Goal: Task Accomplishment & Management: Manage account settings

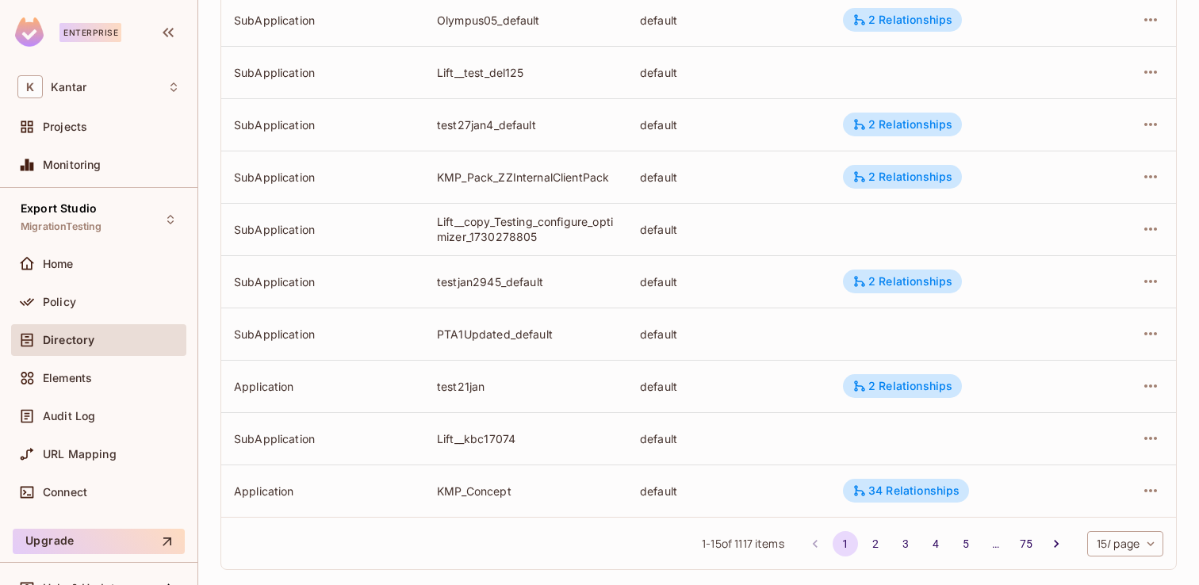
scroll to position [501, 0]
click at [1128, 546] on body "Enterprise K Kantar Projects Monitoring Export Studio MigrationTesting Home Pol…" at bounding box center [599, 292] width 1199 height 585
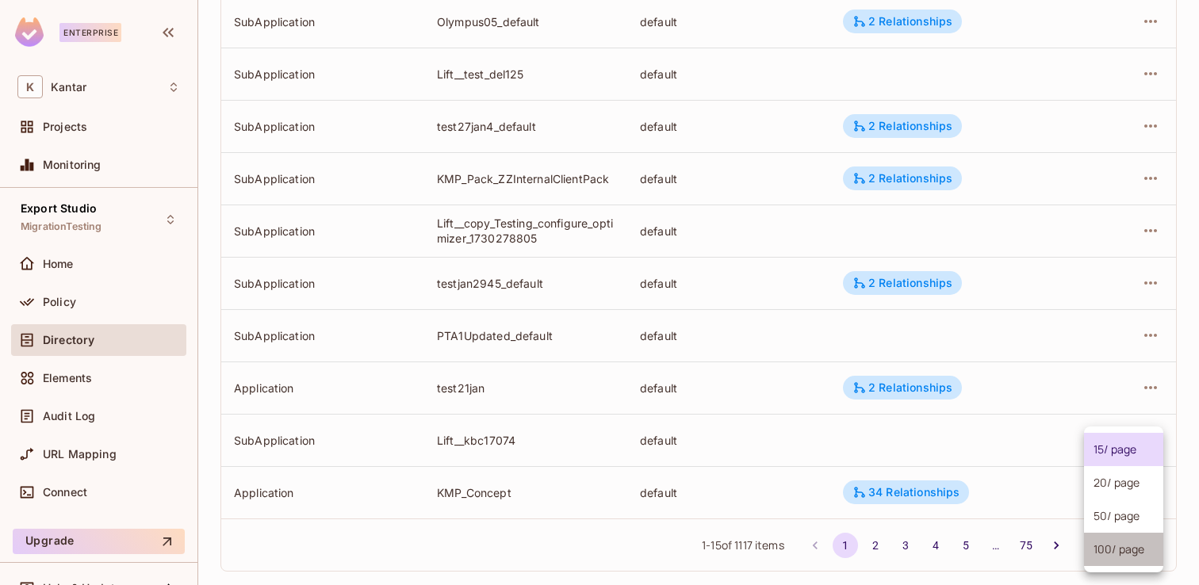
click at [1132, 555] on li "100 / page" at bounding box center [1123, 549] width 79 height 33
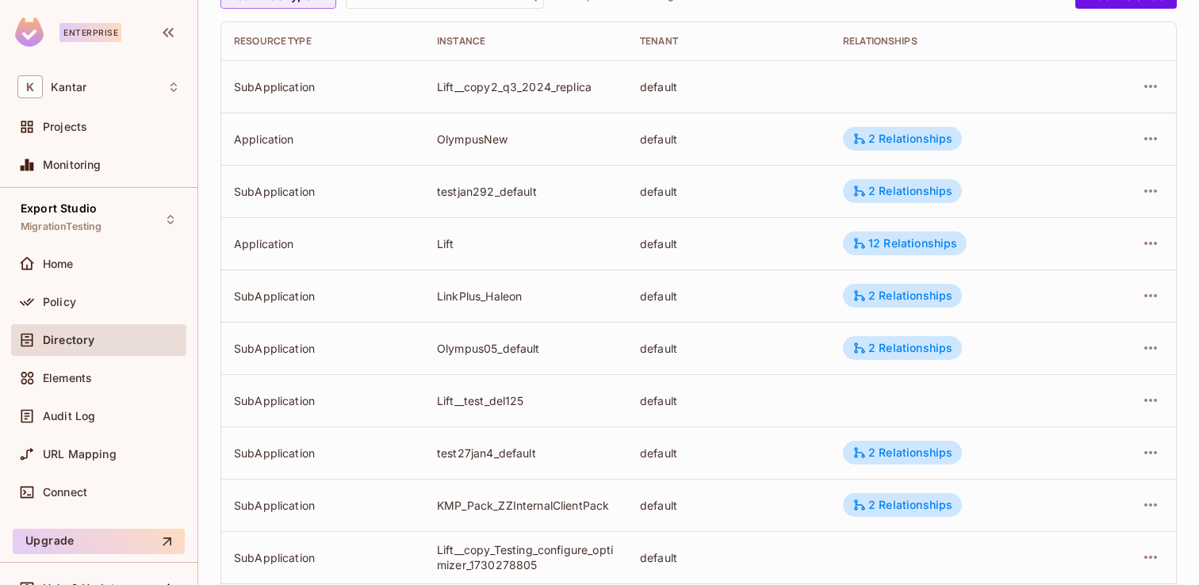
scroll to position [0, 0]
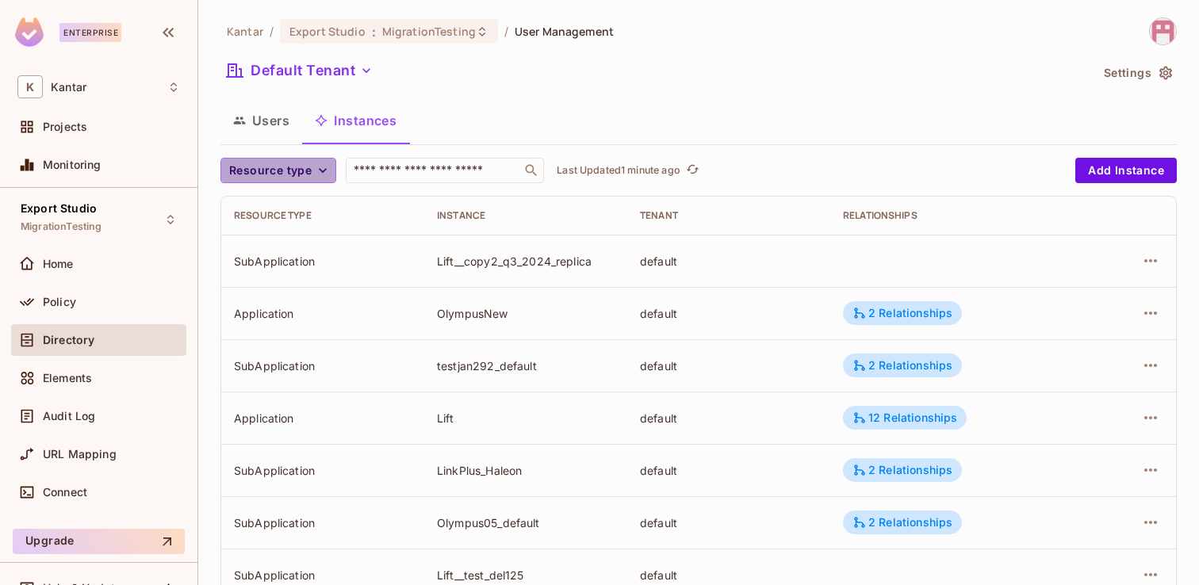
click at [326, 174] on icon "button" at bounding box center [323, 171] width 16 height 16
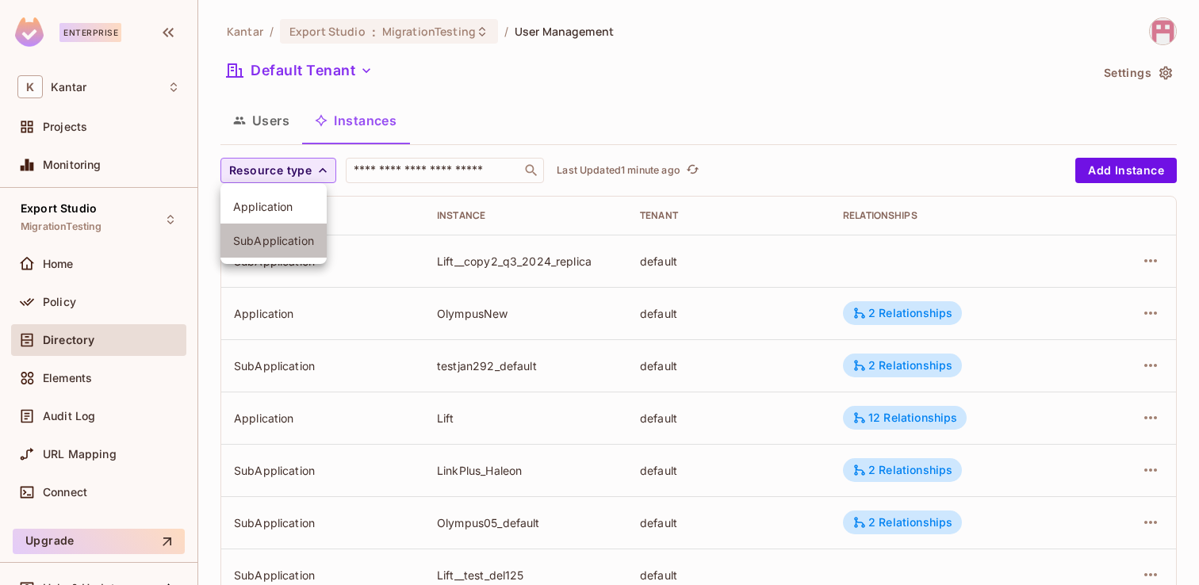
click at [295, 244] on span "SubApplication" at bounding box center [273, 240] width 81 height 15
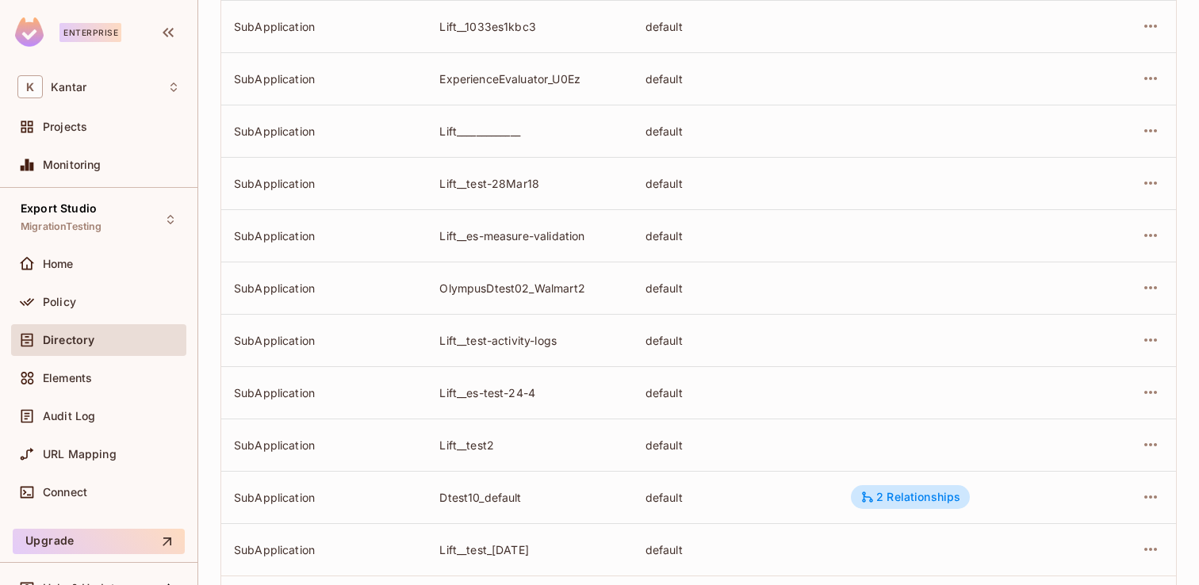
scroll to position [4882, 0]
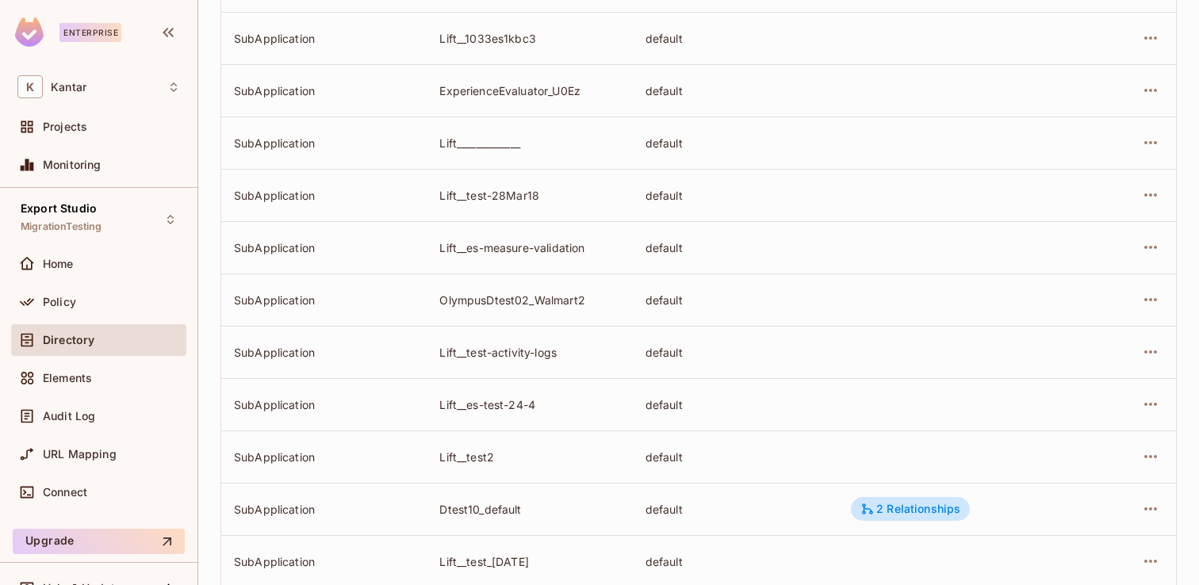
click at [478, 295] on div "OlympusDtest02_Walmart2" at bounding box center [529, 300] width 180 height 15
copy div "OlympusDtest02_Walmart2"
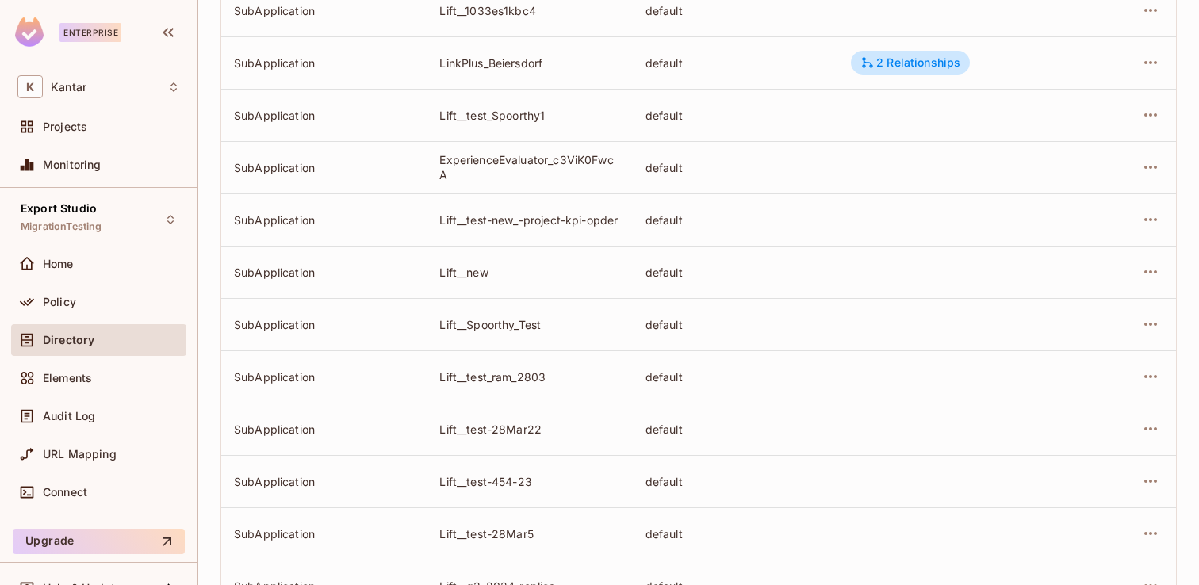
scroll to position [1855, 0]
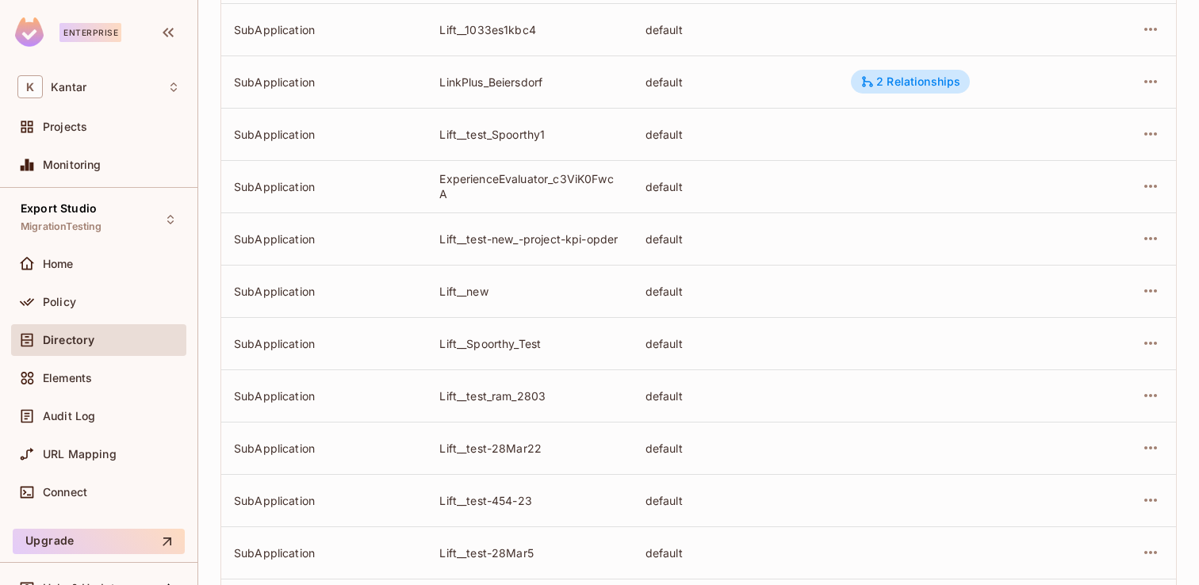
click at [483, 175] on div "ExperienceEvaluator_c3ViK0FwcA" at bounding box center [529, 186] width 180 height 30
copy div "ExperienceEvaluator_c3ViK0FwcA"
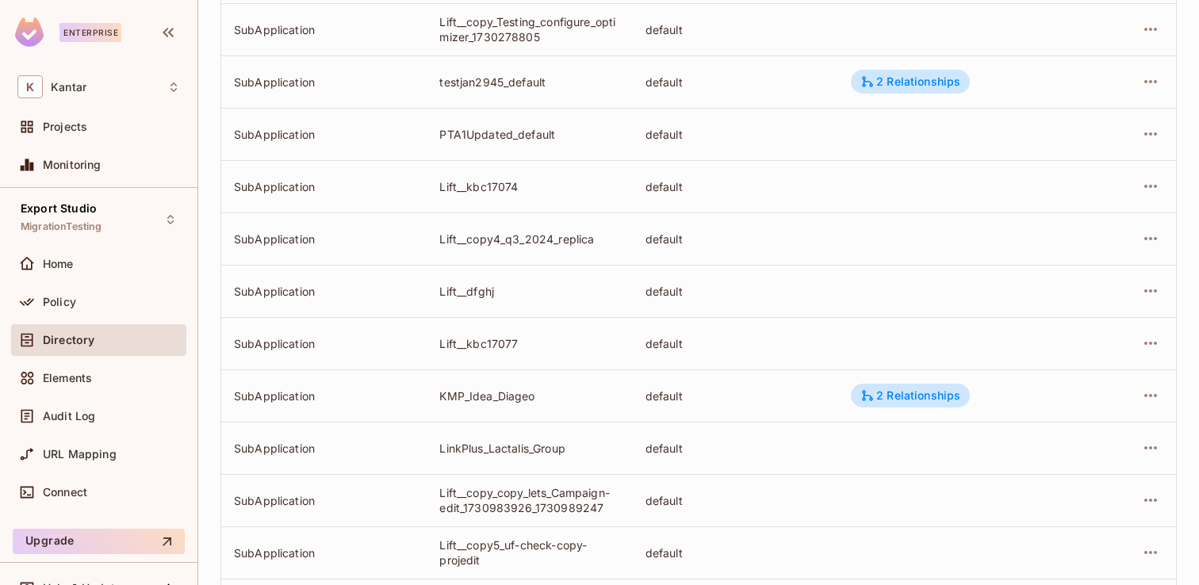
scroll to position [617, 0]
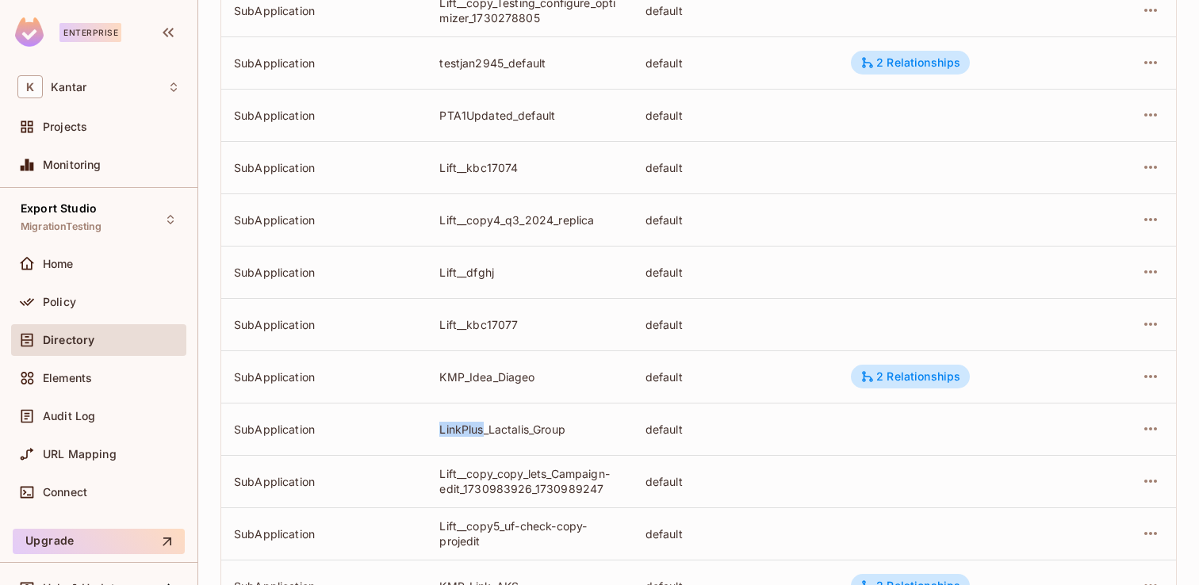
drag, startPoint x: 439, startPoint y: 429, endPoint x: 482, endPoint y: 431, distance: 43.7
click at [482, 431] on td "LinkPlus_Lactalis_Group" at bounding box center [529, 429] width 205 height 52
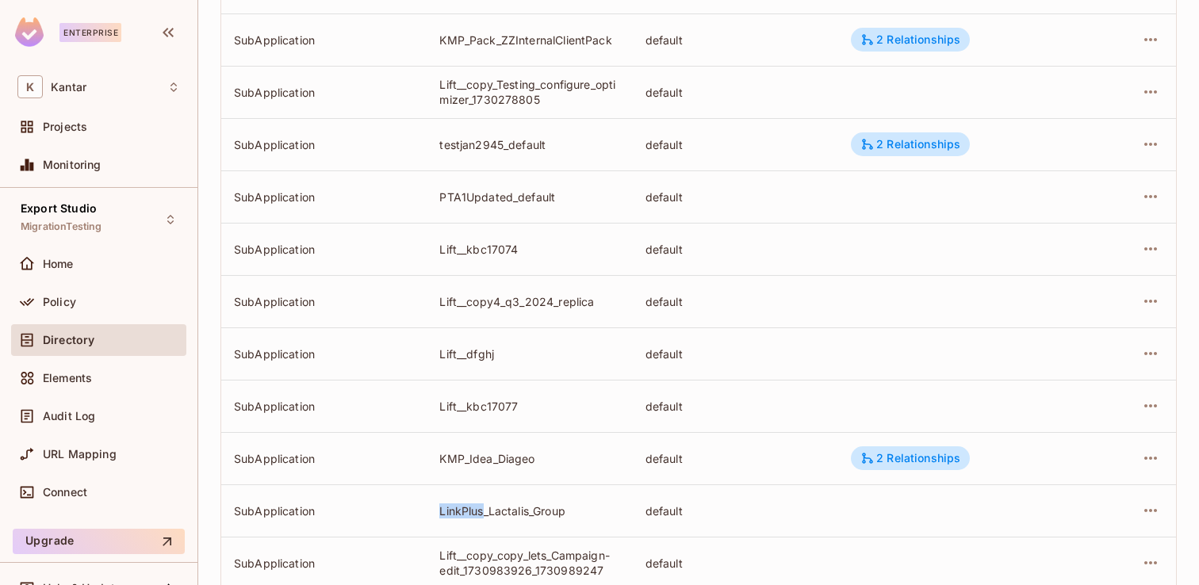
scroll to position [536, 0]
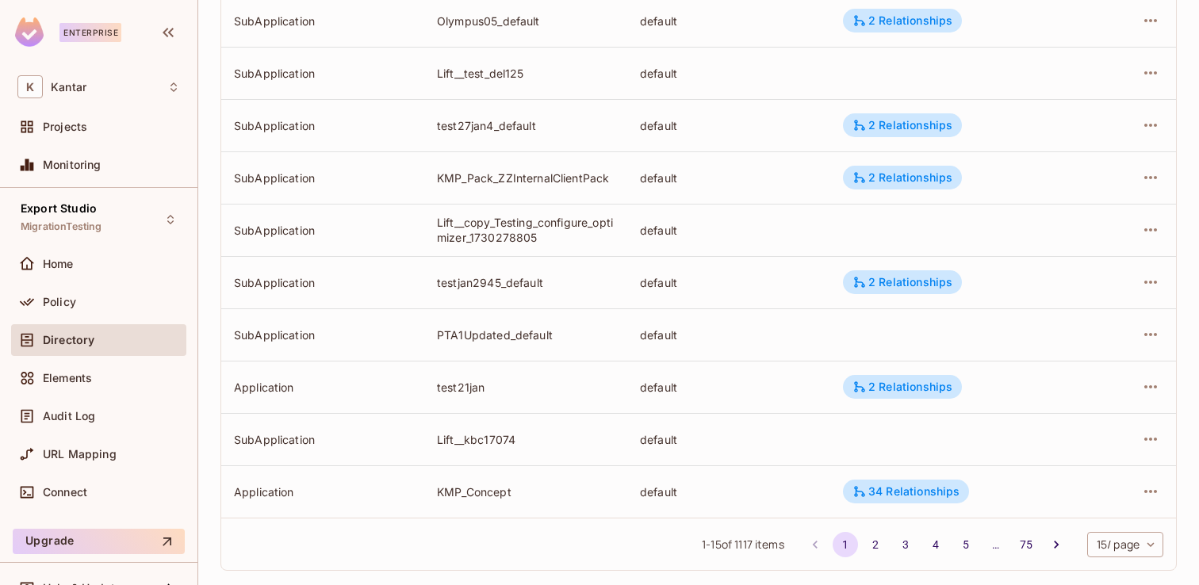
scroll to position [523, 0]
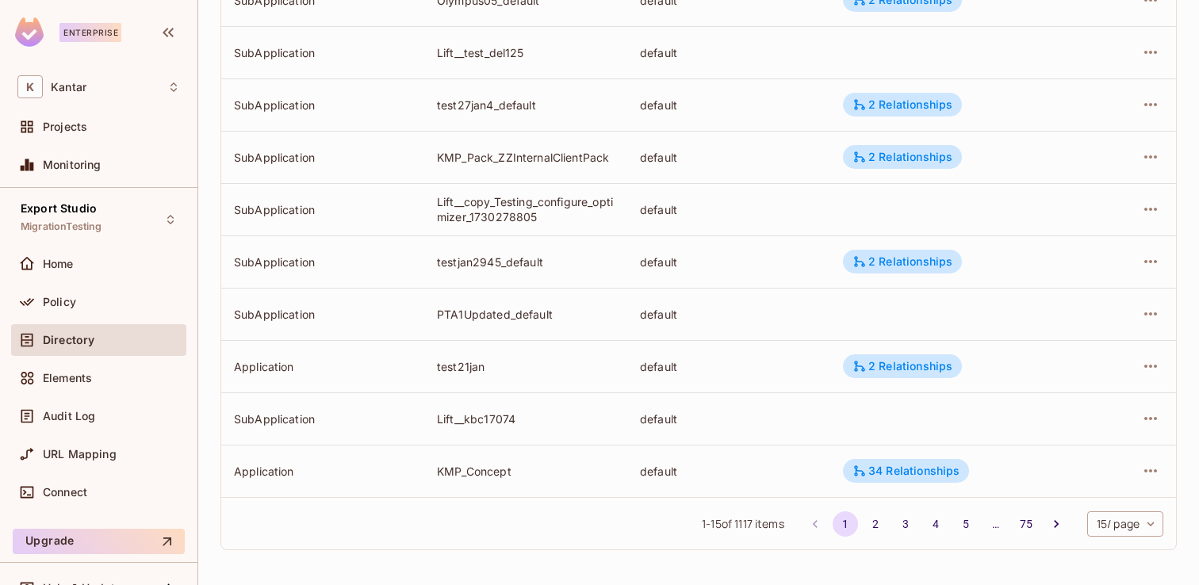
click at [1130, 517] on body "Enterprise K Kantar Projects Monitoring Export Studio MigrationTesting Home Pol…" at bounding box center [599, 292] width 1199 height 585
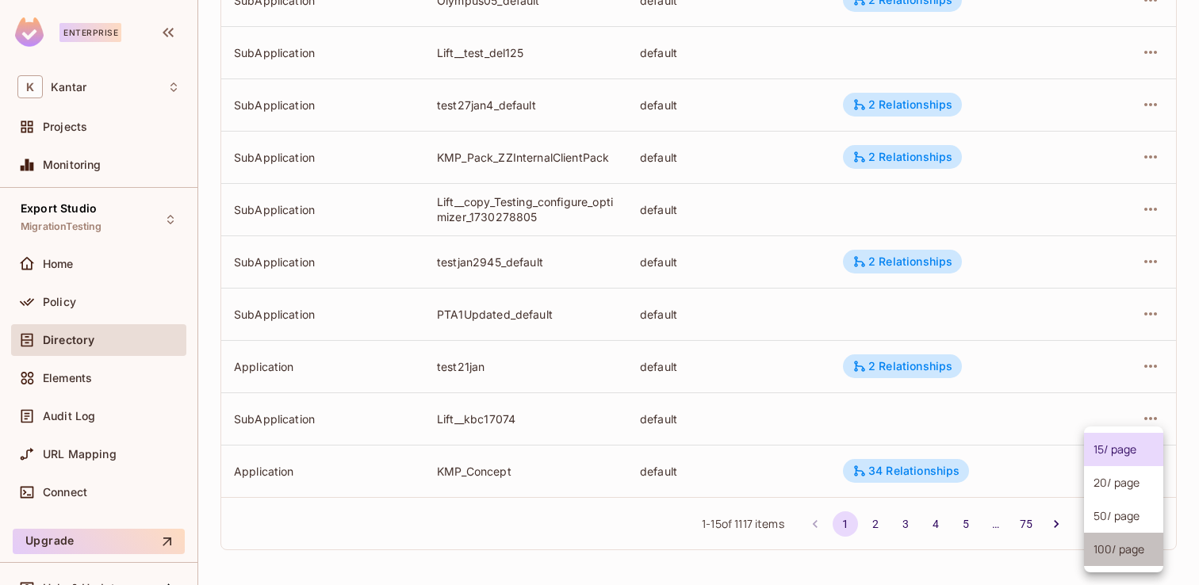
click at [1118, 558] on li "100 / page" at bounding box center [1123, 549] width 79 height 33
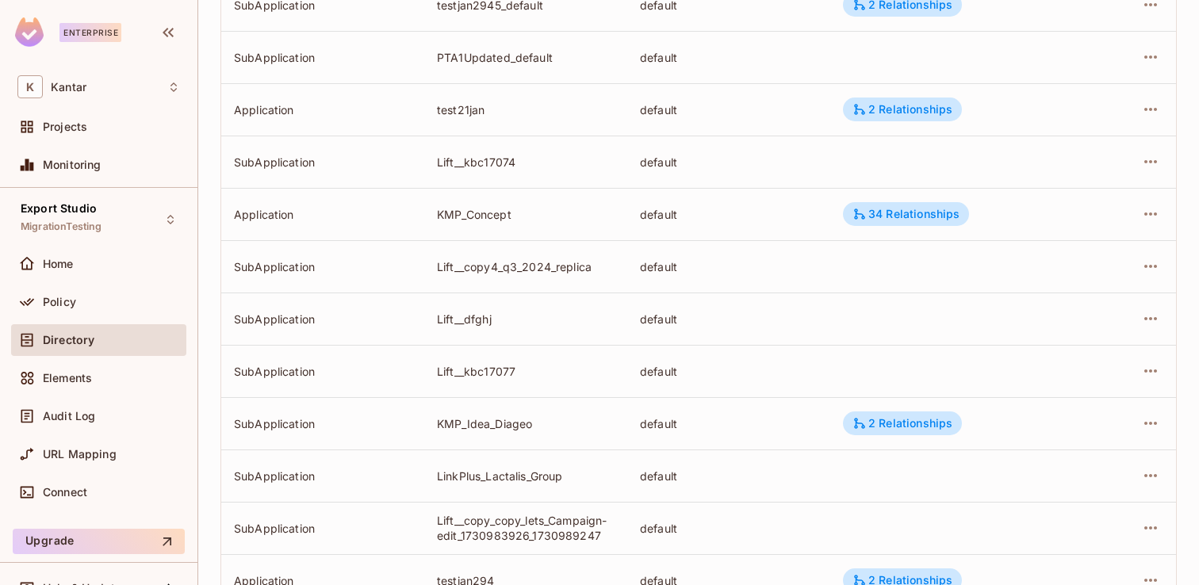
scroll to position [0, 0]
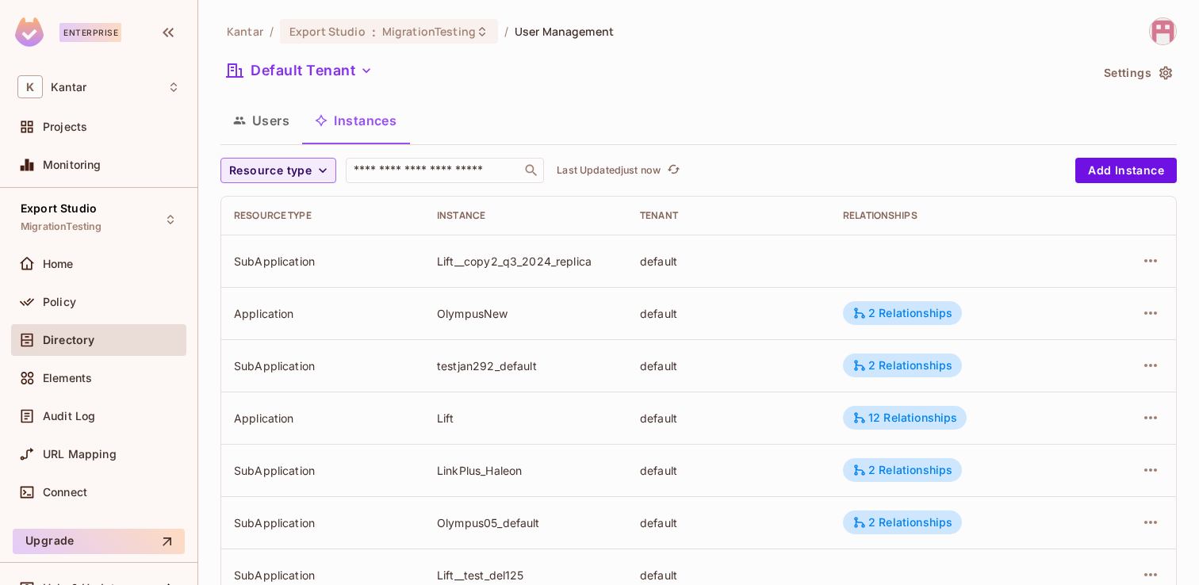
click at [268, 112] on button "Users" at bounding box center [262, 121] width 82 height 40
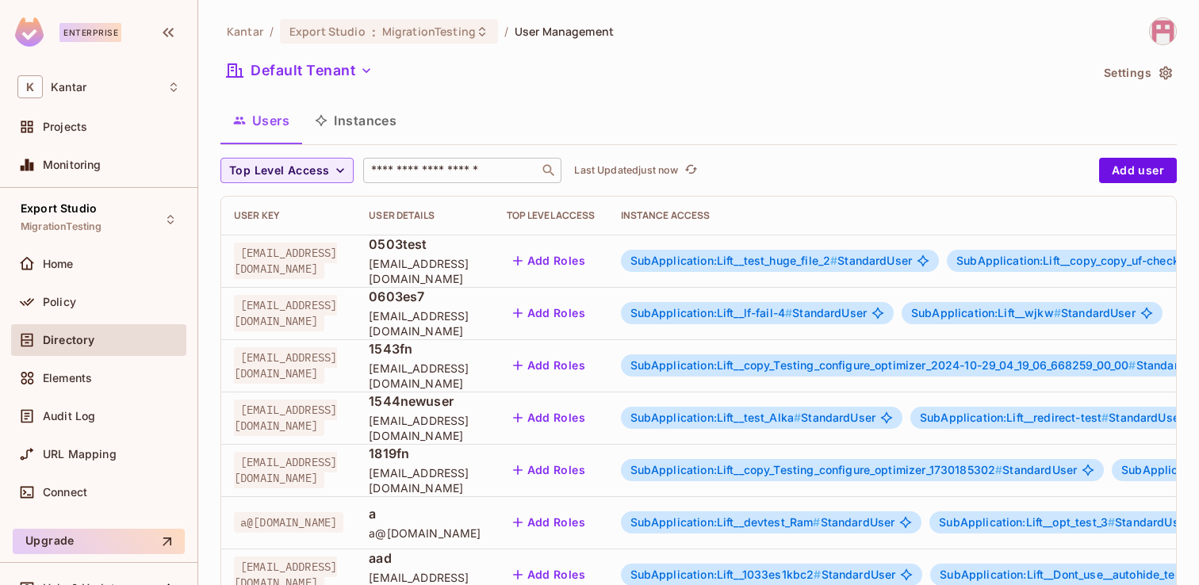
click at [420, 169] on input "text" at bounding box center [451, 171] width 167 height 16
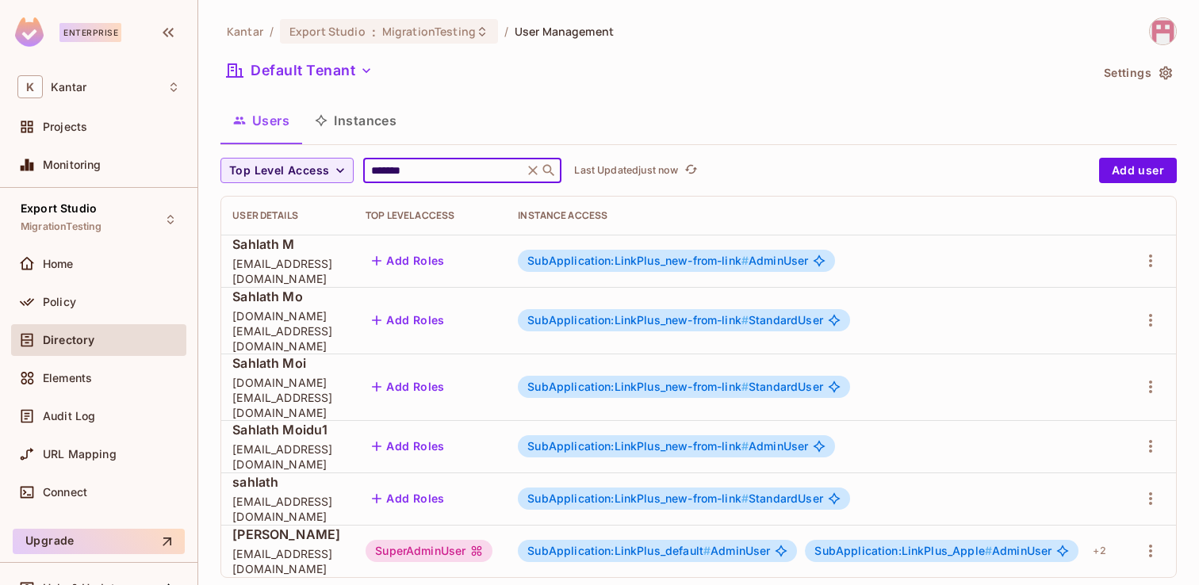
scroll to position [0, 248]
type input "*******"
click at [1158, 542] on icon "button" at bounding box center [1150, 551] width 19 height 19
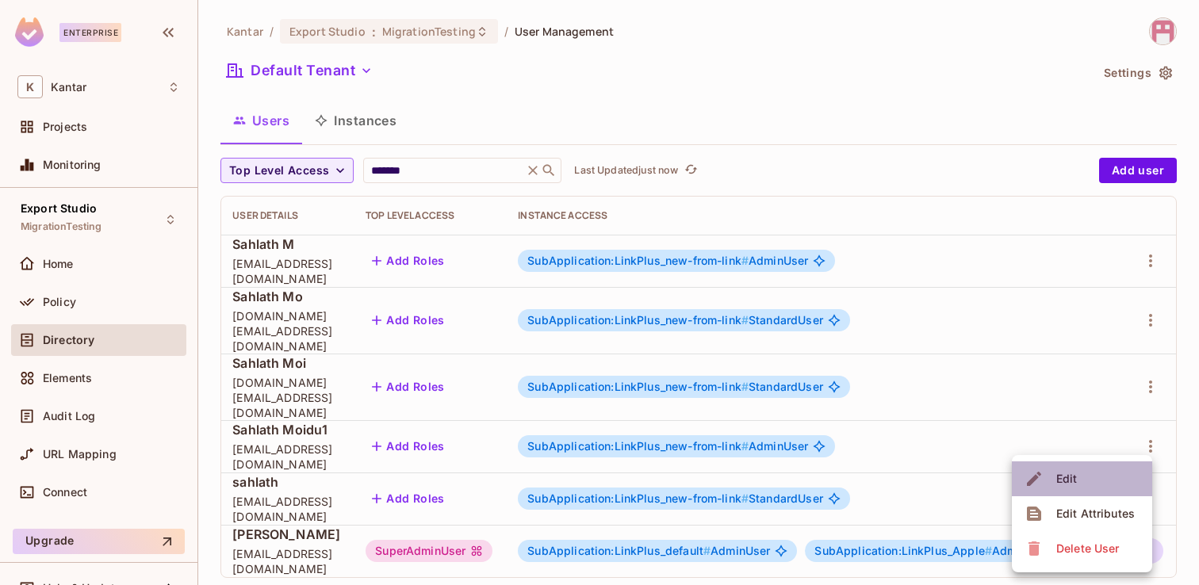
click at [1083, 483] on li "Edit" at bounding box center [1082, 479] width 140 height 35
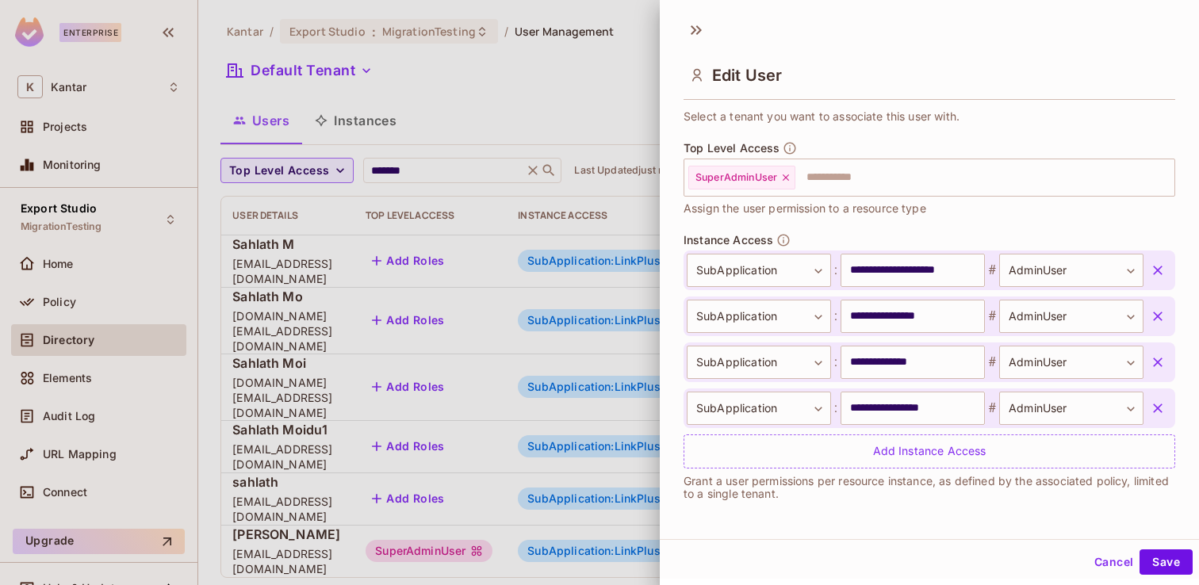
scroll to position [2, 0]
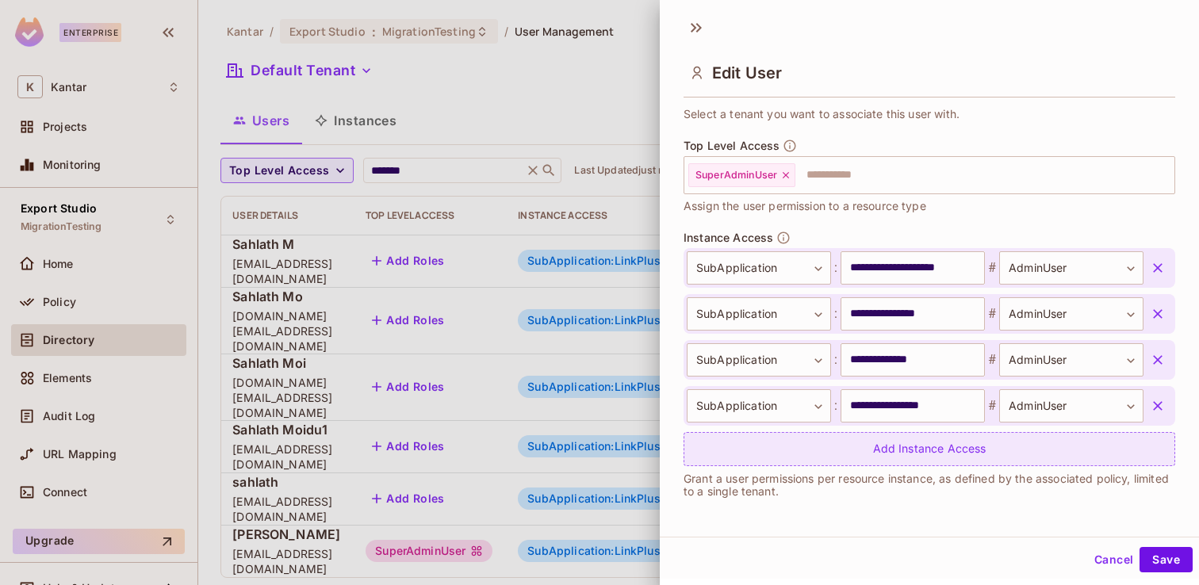
click at [954, 451] on div "Add Instance Access" at bounding box center [930, 449] width 492 height 34
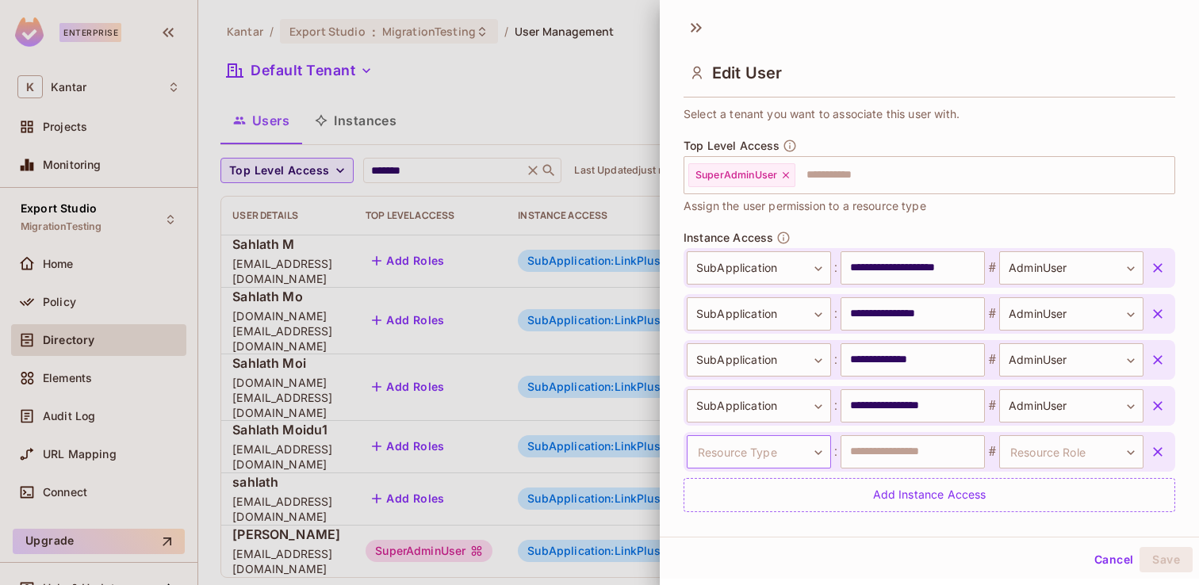
click at [805, 461] on body "Enterprise K Kantar Projects Monitoring Export Studio MigrationTesting Home Pol…" at bounding box center [599, 292] width 1199 height 585
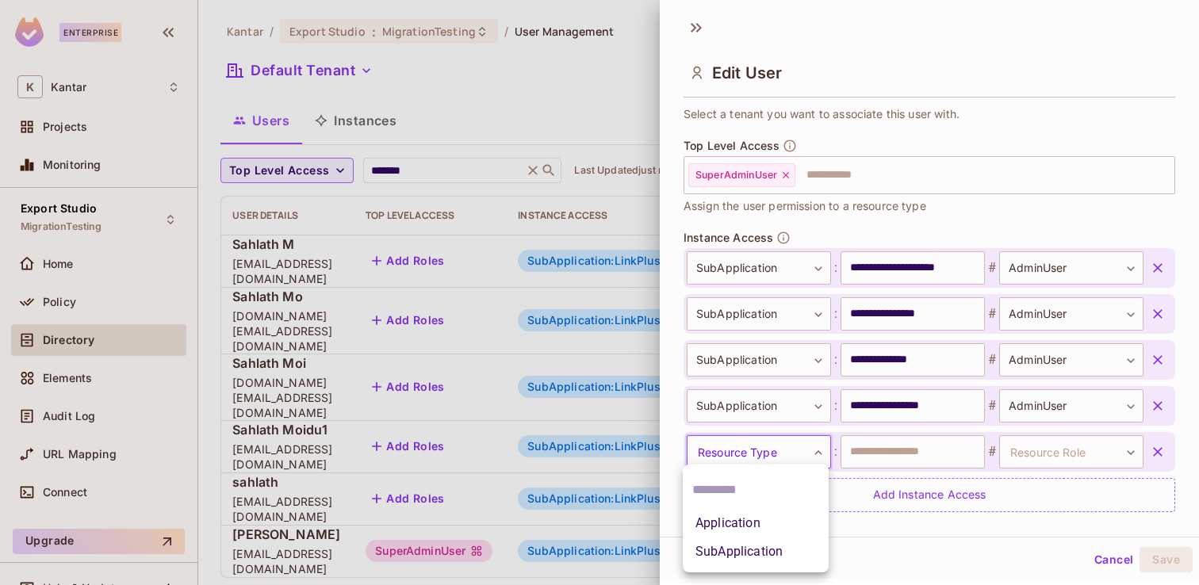
click at [775, 558] on li "SubApplication" at bounding box center [756, 552] width 146 height 29
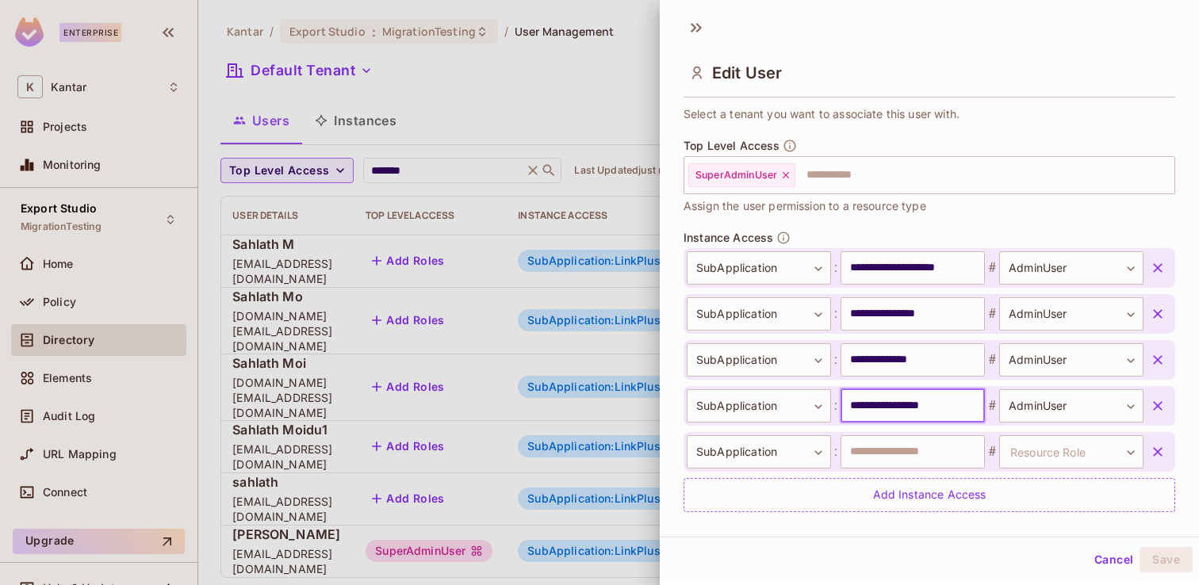
click at [877, 409] on input "**********" at bounding box center [913, 405] width 144 height 33
click at [877, 448] on input "text" at bounding box center [913, 451] width 144 height 33
paste input "**********"
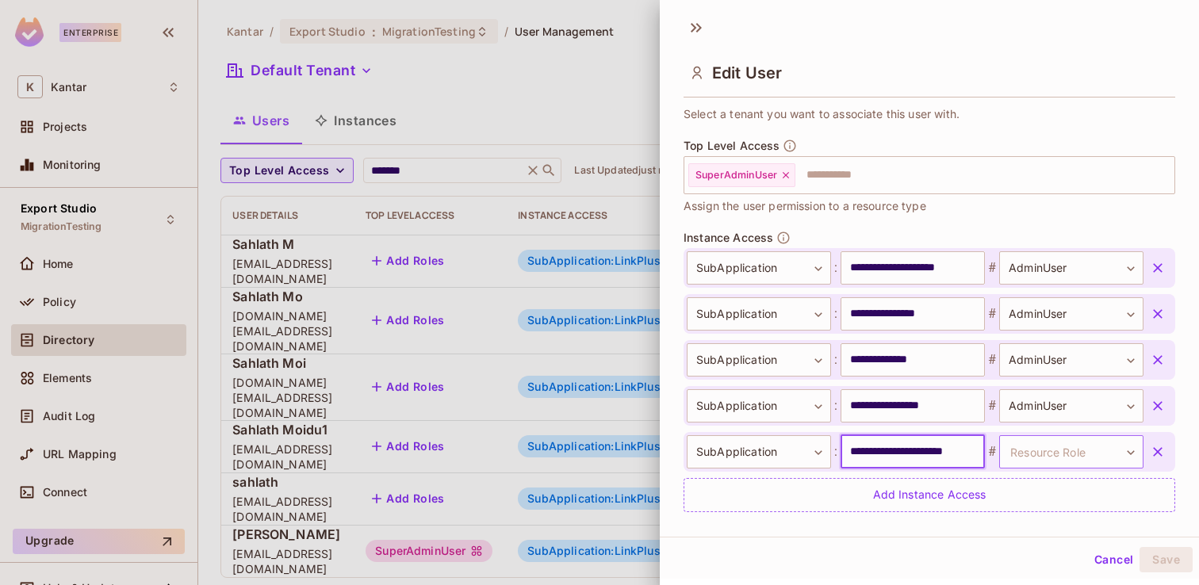
type input "**********"
click at [1047, 447] on body "Enterprise K Kantar Projects Monitoring Export Studio MigrationTesting Home Pol…" at bounding box center [599, 292] width 1199 height 585
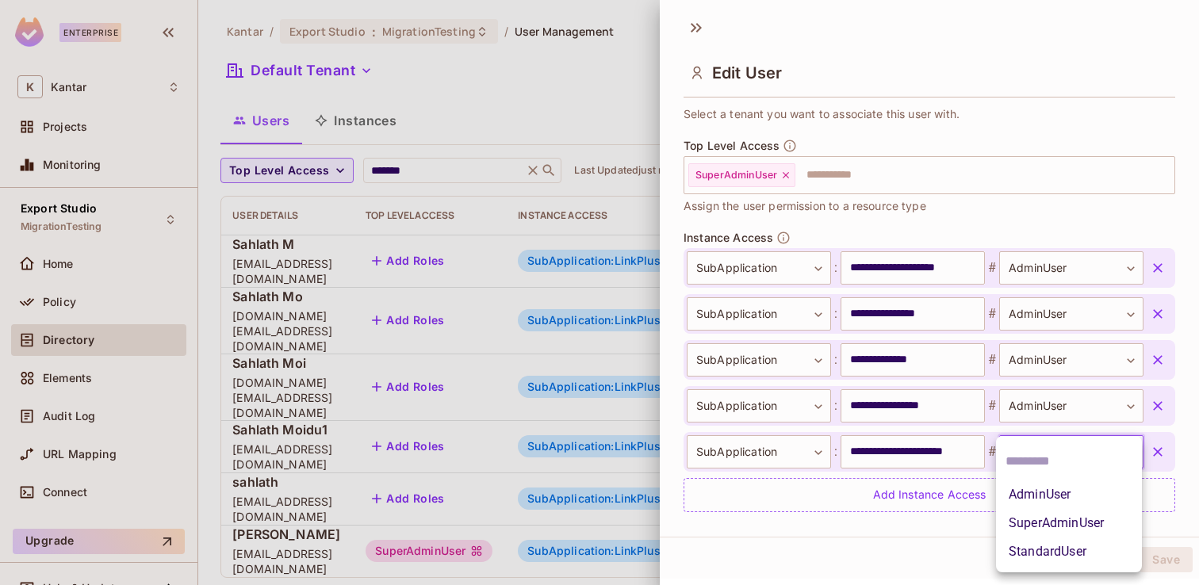
click at [1050, 494] on li "AdminUser" at bounding box center [1069, 495] width 146 height 29
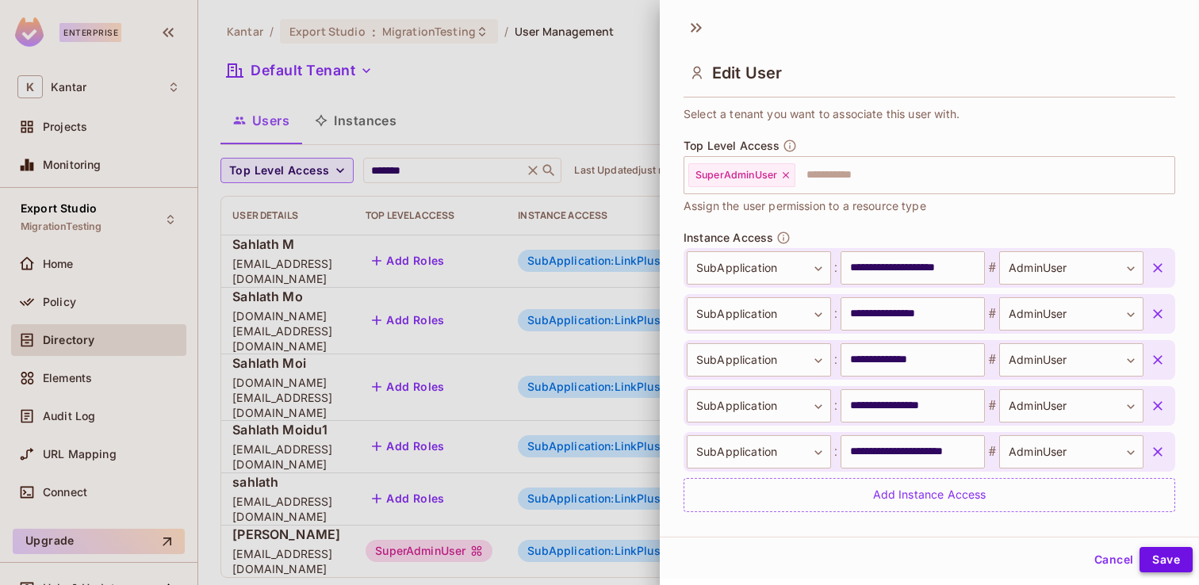
click at [1155, 552] on button "Save" at bounding box center [1166, 559] width 53 height 25
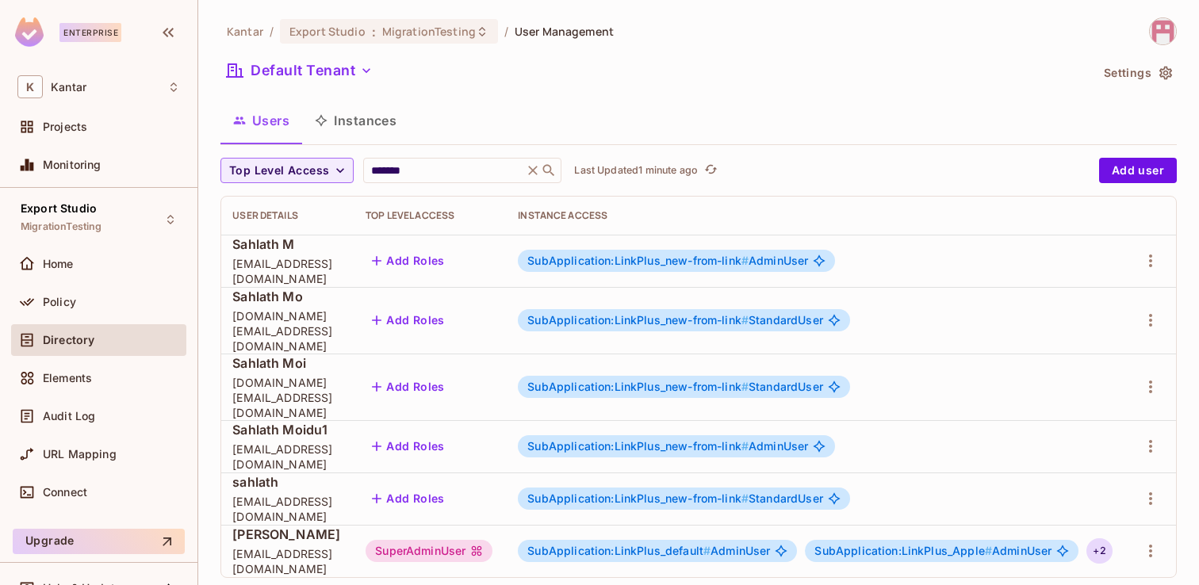
click at [1099, 539] on div "+ 2" at bounding box center [1099, 551] width 25 height 25
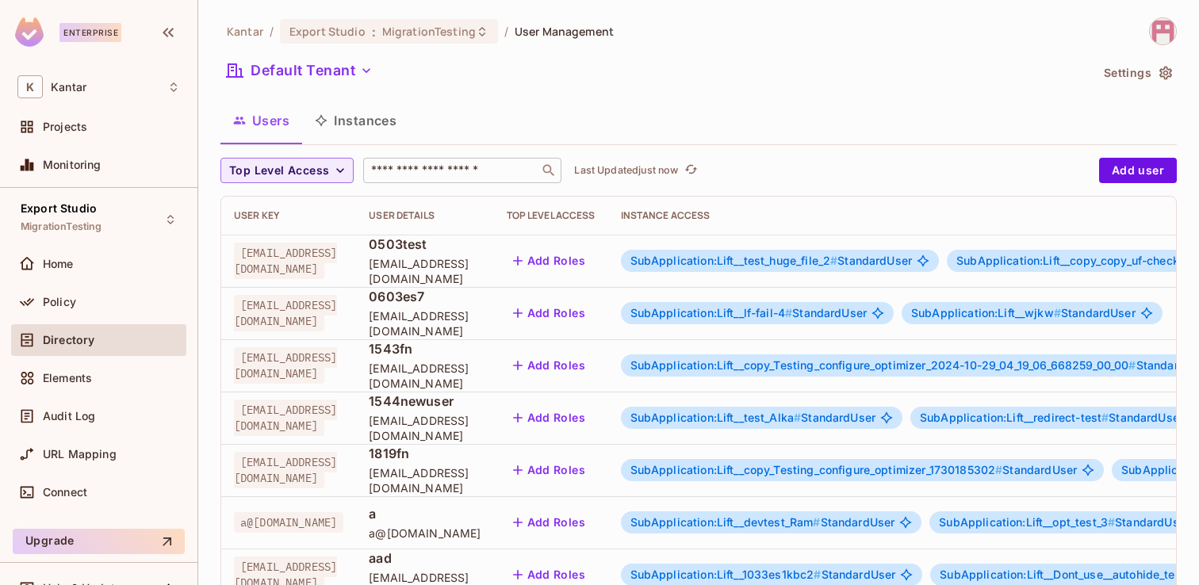
click at [395, 172] on input "text" at bounding box center [451, 171] width 167 height 16
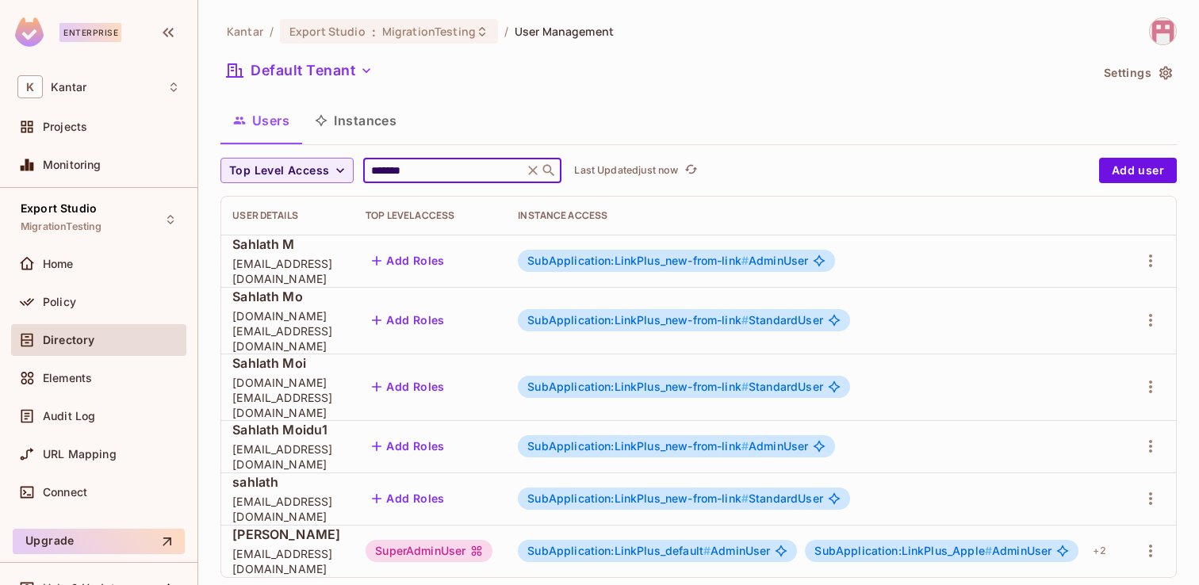
scroll to position [0, 235]
type input "*******"
click at [1112, 539] on div "+ 2" at bounding box center [1099, 551] width 25 height 25
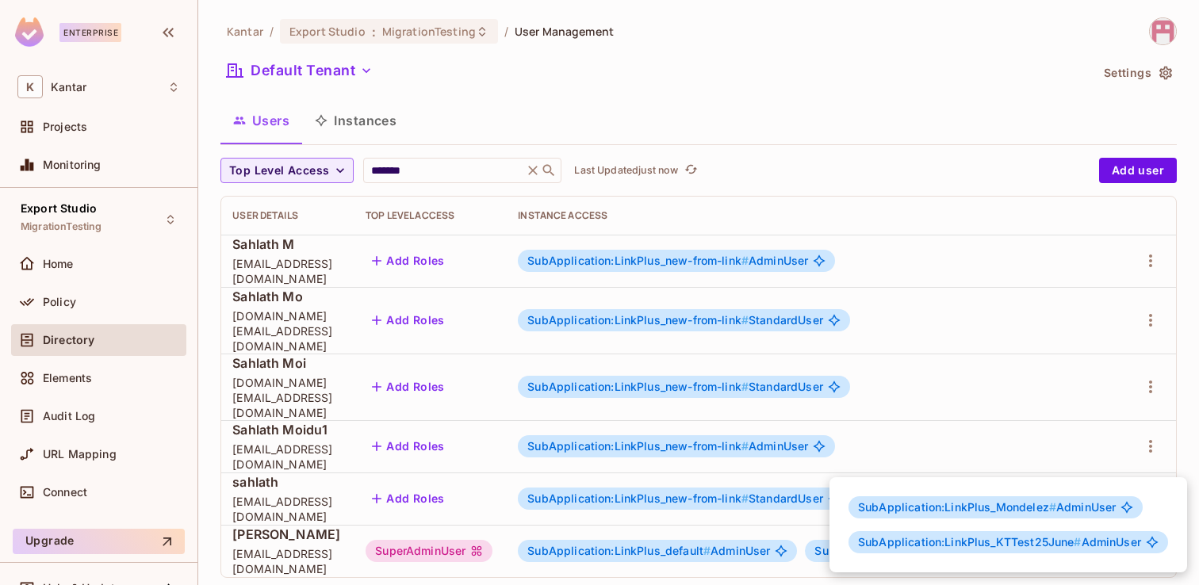
click at [808, 571] on div at bounding box center [599, 292] width 1199 height 585
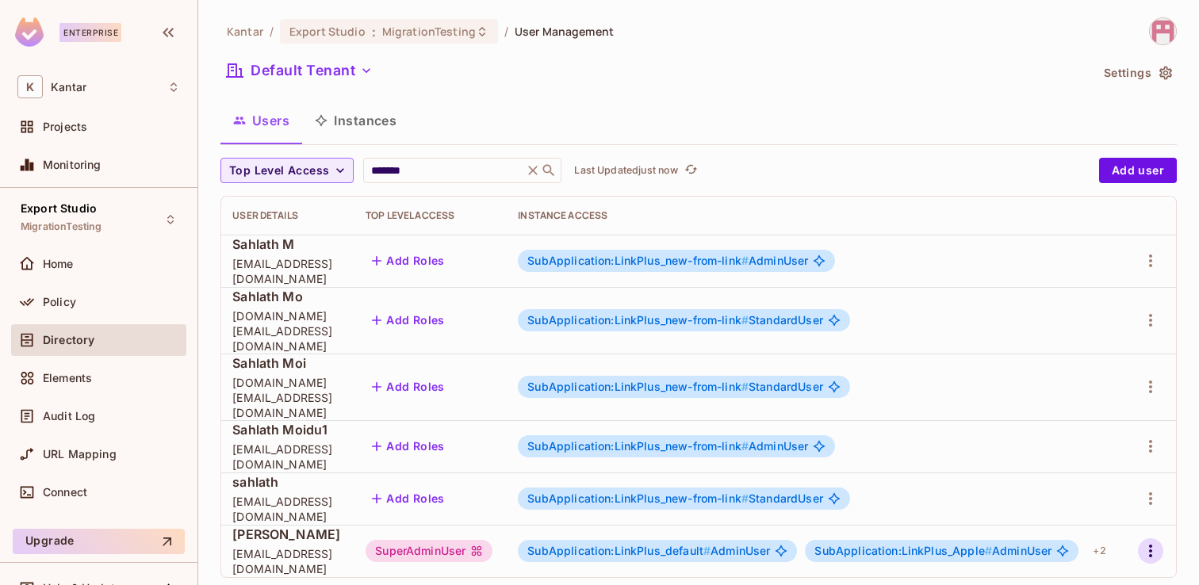
click at [1153, 545] on icon "button" at bounding box center [1150, 551] width 3 height 13
click at [1095, 474] on span "Edit" at bounding box center [1080, 478] width 31 height 25
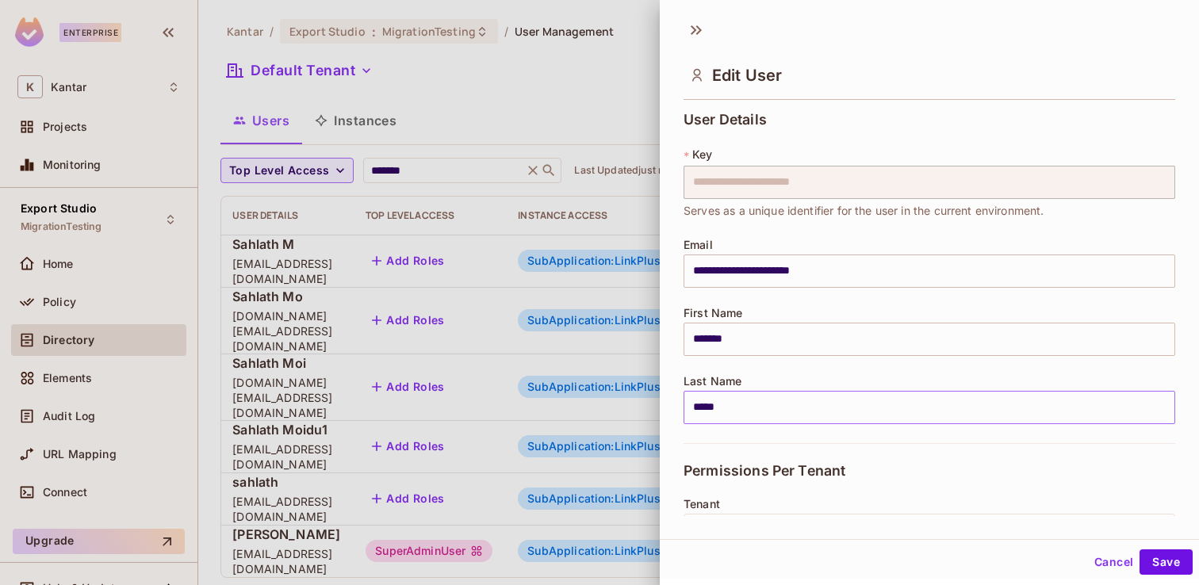
scroll to position [443, 0]
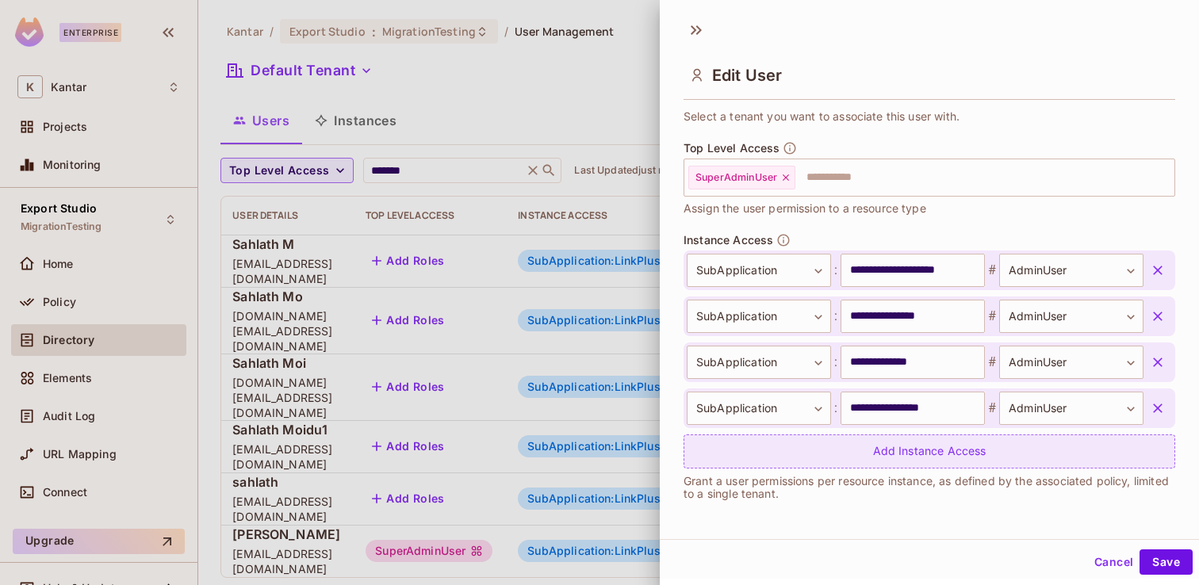
click at [939, 457] on div "Add Instance Access" at bounding box center [930, 452] width 492 height 34
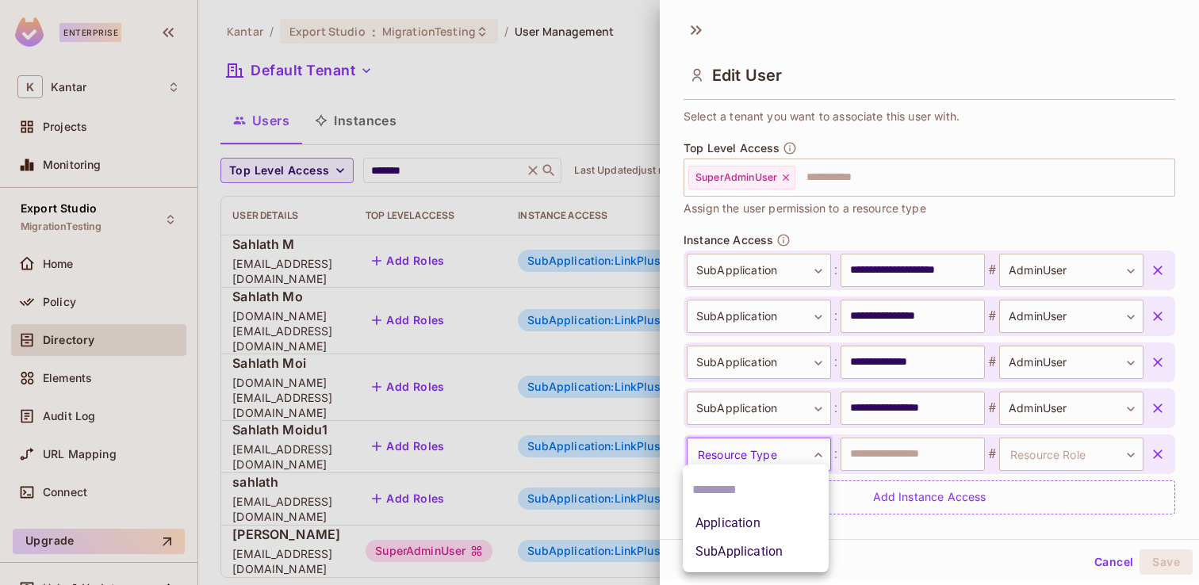
click at [803, 461] on body "Enterprise K Kantar Projects Monitoring Export Studio MigrationTesting Home Pol…" at bounding box center [599, 292] width 1199 height 585
click at [763, 554] on li "SubApplication" at bounding box center [756, 552] width 146 height 29
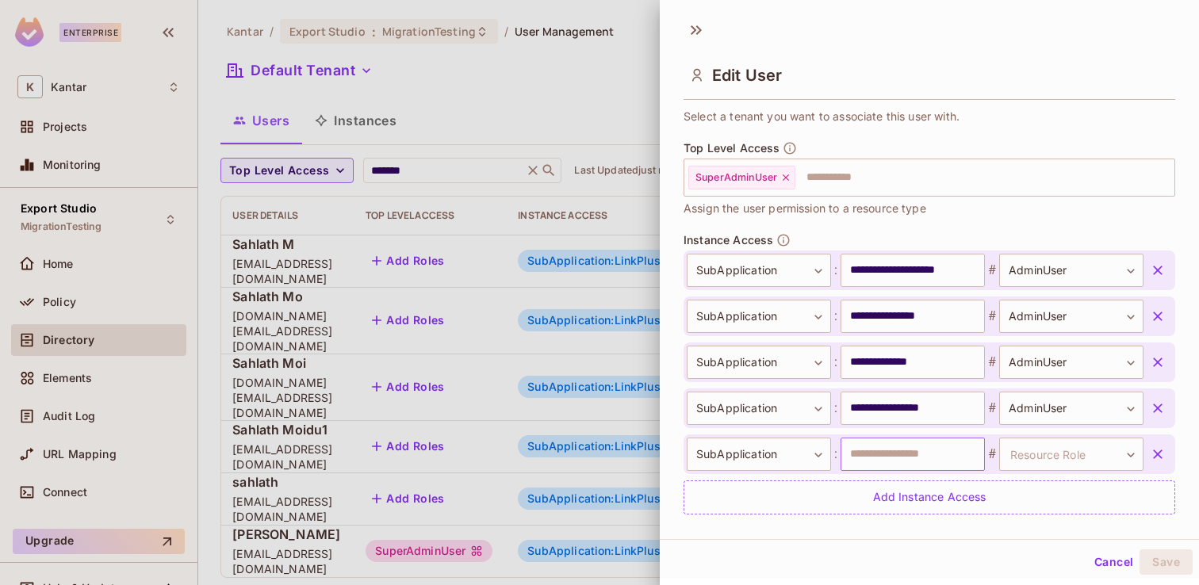
click at [882, 459] on input "text" at bounding box center [913, 454] width 144 height 33
type input "**********"
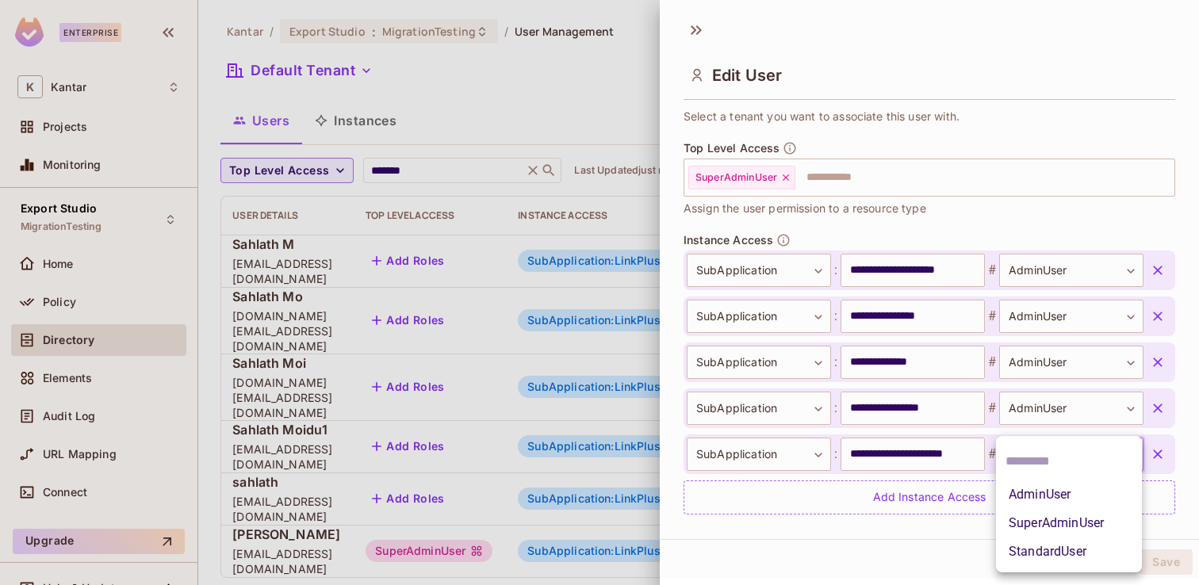
click at [1042, 454] on body "Enterprise K Kantar Projects Monitoring Export Studio MigrationTesting Home Pol…" at bounding box center [599, 292] width 1199 height 585
click at [1038, 495] on li "AdminUser" at bounding box center [1069, 495] width 146 height 29
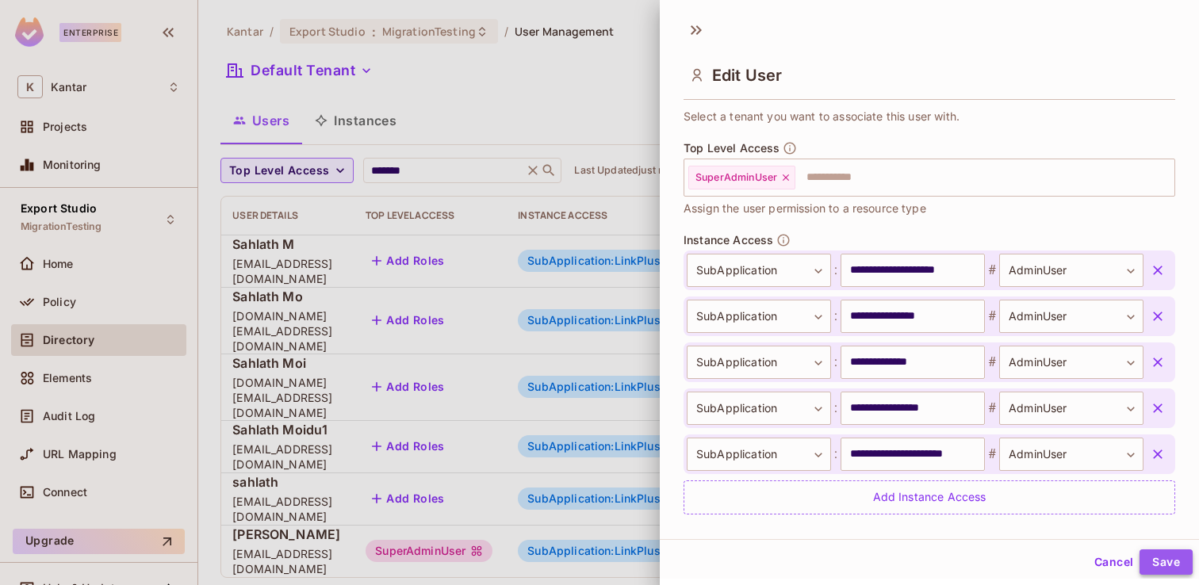
click at [1157, 562] on button "Save" at bounding box center [1166, 562] width 53 height 25
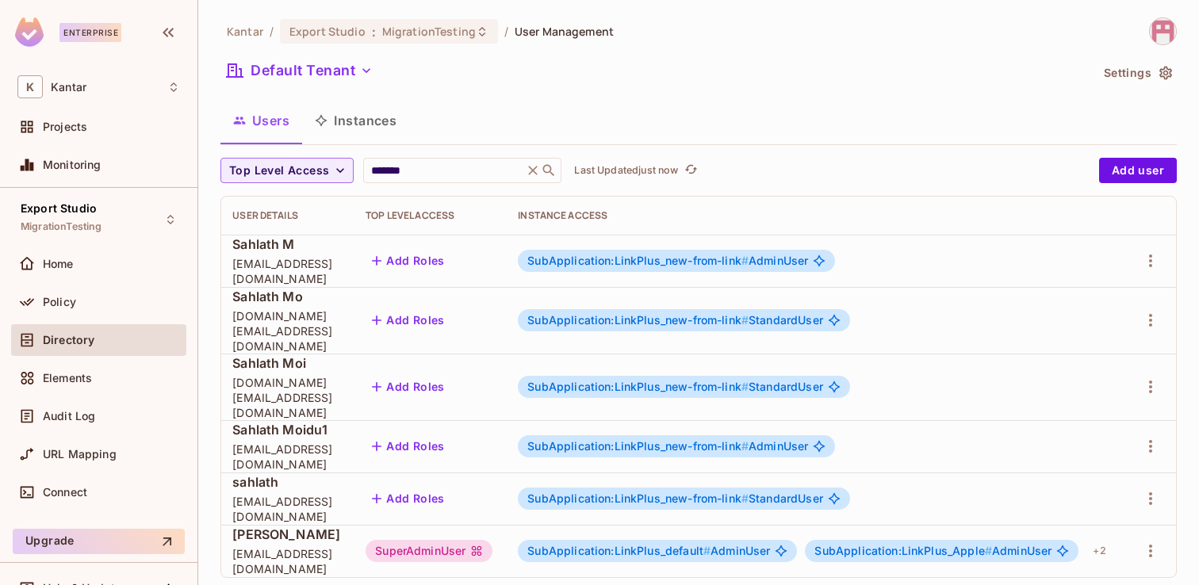
click at [366, 113] on button "Instances" at bounding box center [355, 121] width 107 height 40
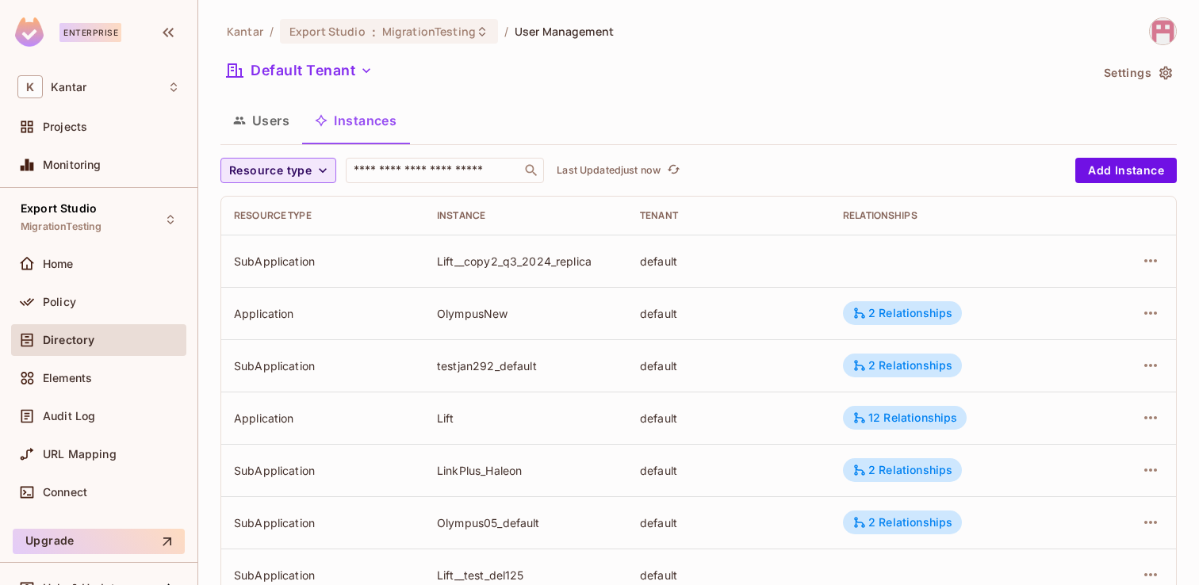
click at [320, 172] on icon "button" at bounding box center [323, 171] width 16 height 16
click at [295, 233] on span "SubApplication" at bounding box center [273, 240] width 81 height 15
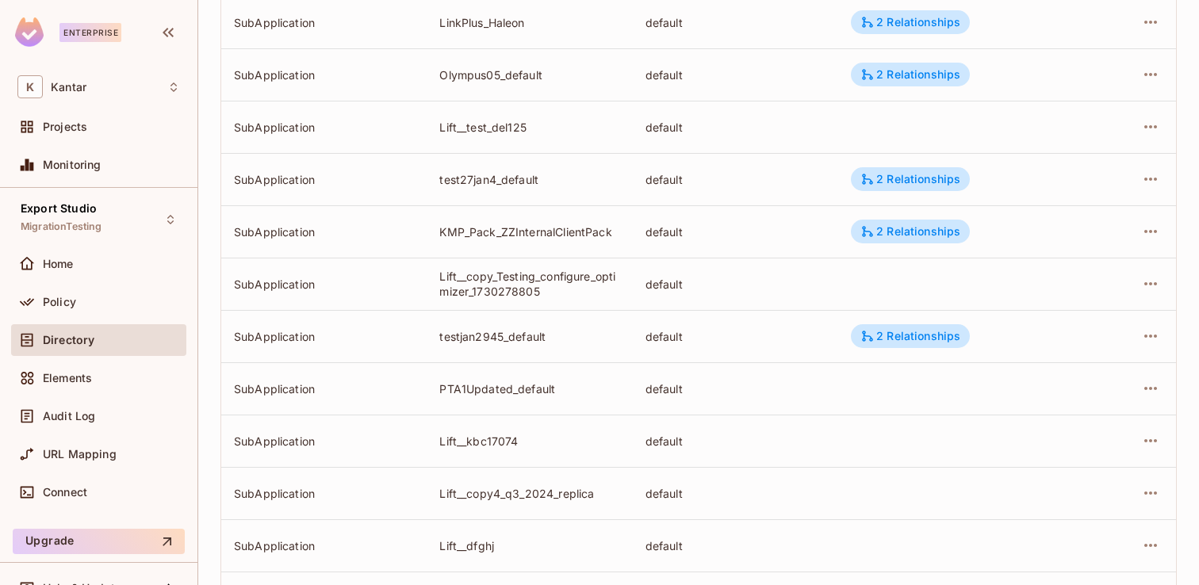
scroll to position [523, 0]
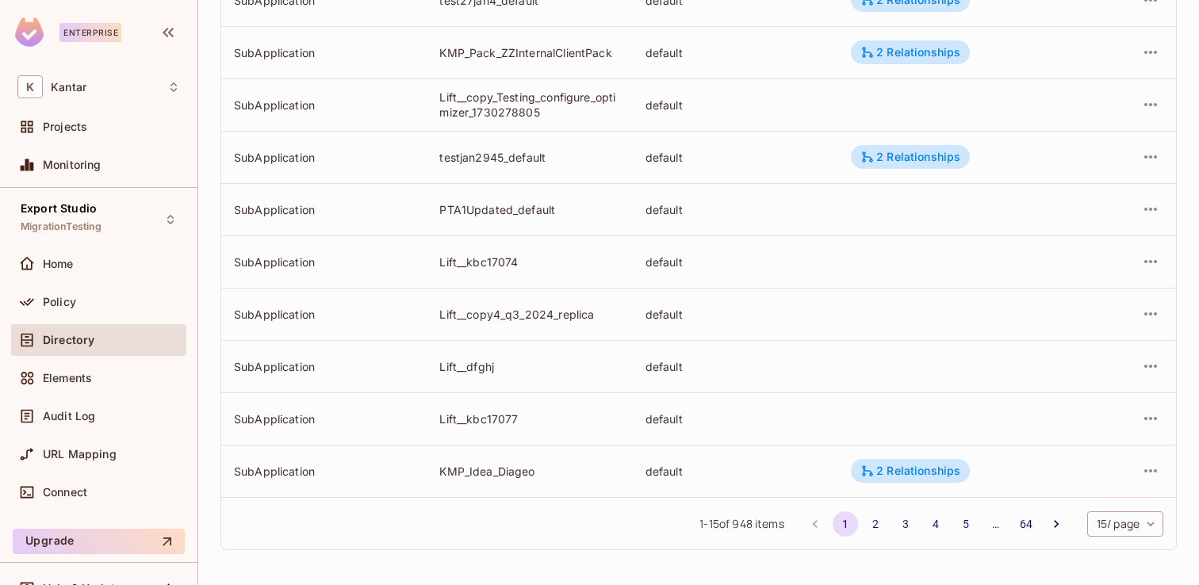
click at [1146, 526] on body "Enterprise K Kantar Projects Monitoring Export Studio MigrationTesting Home Pol…" at bounding box center [599, 292] width 1199 height 585
click at [1128, 556] on li "100 / page" at bounding box center [1123, 549] width 79 height 33
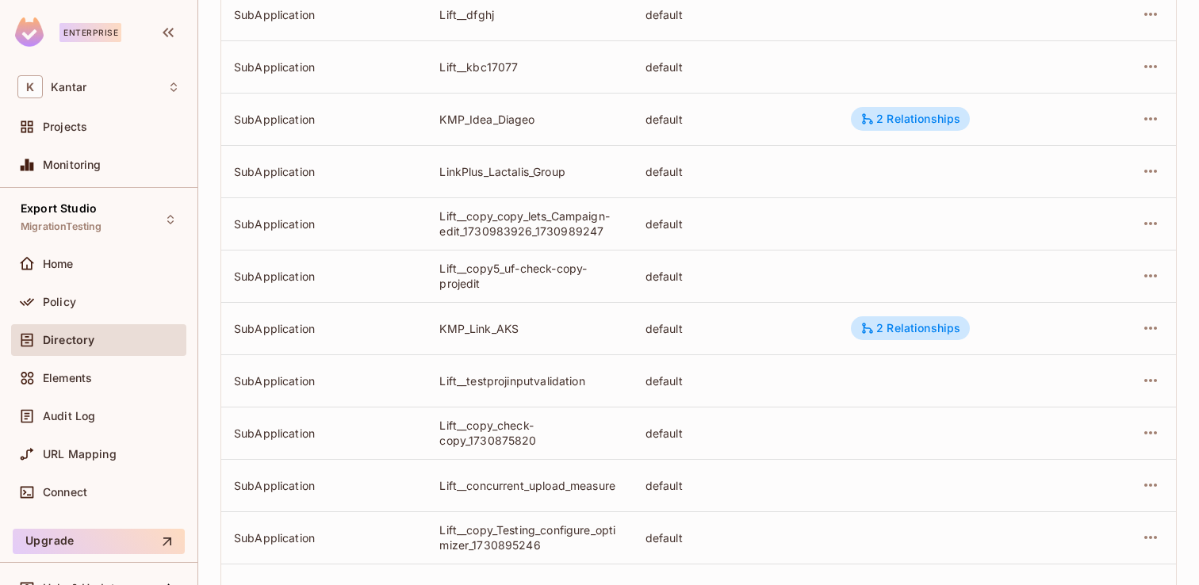
scroll to position [877, 0]
drag, startPoint x: 573, startPoint y: 173, endPoint x: 439, endPoint y: 172, distance: 134.1
click at [439, 172] on td "LinkPlus_Lactalis_Group" at bounding box center [529, 170] width 205 height 52
copy div "LinkPlus_Lactalis_Group"
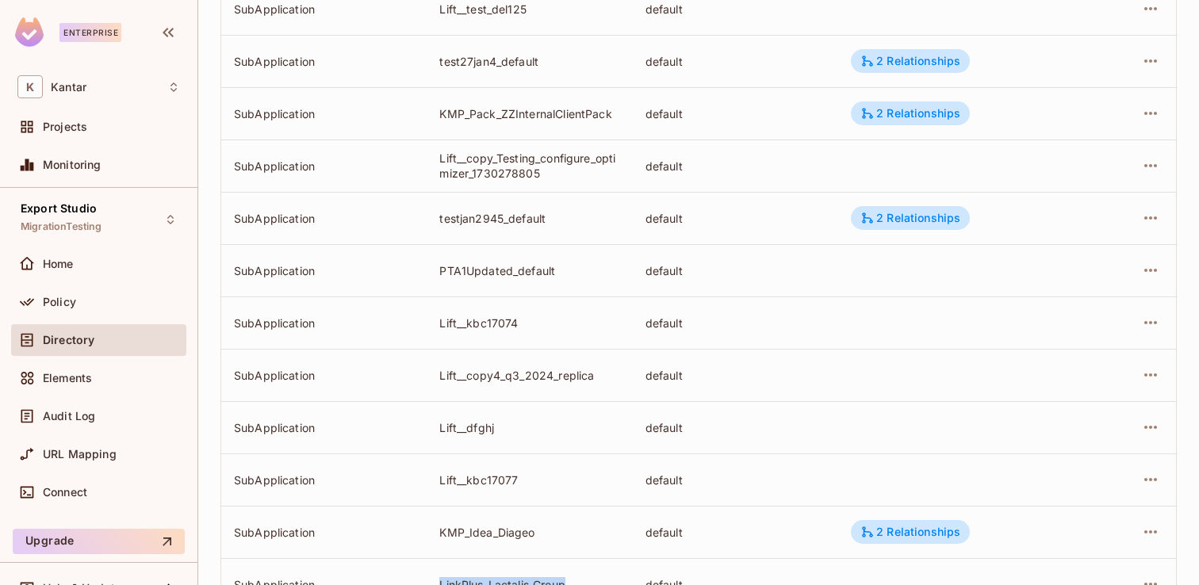
scroll to position [0, 0]
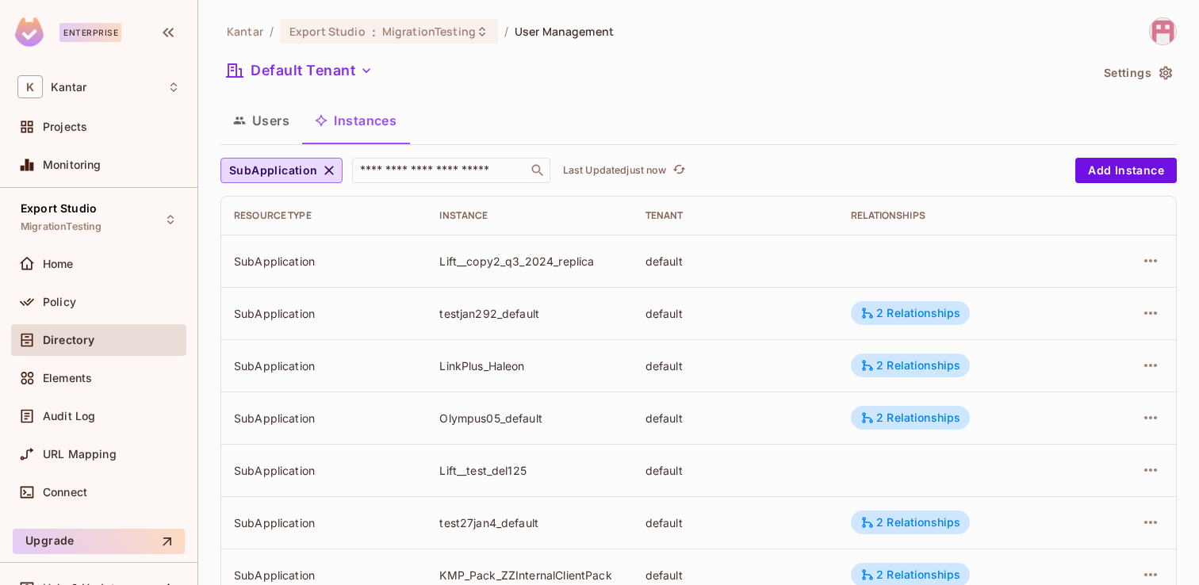
click at [270, 121] on button "Users" at bounding box center [262, 121] width 82 height 40
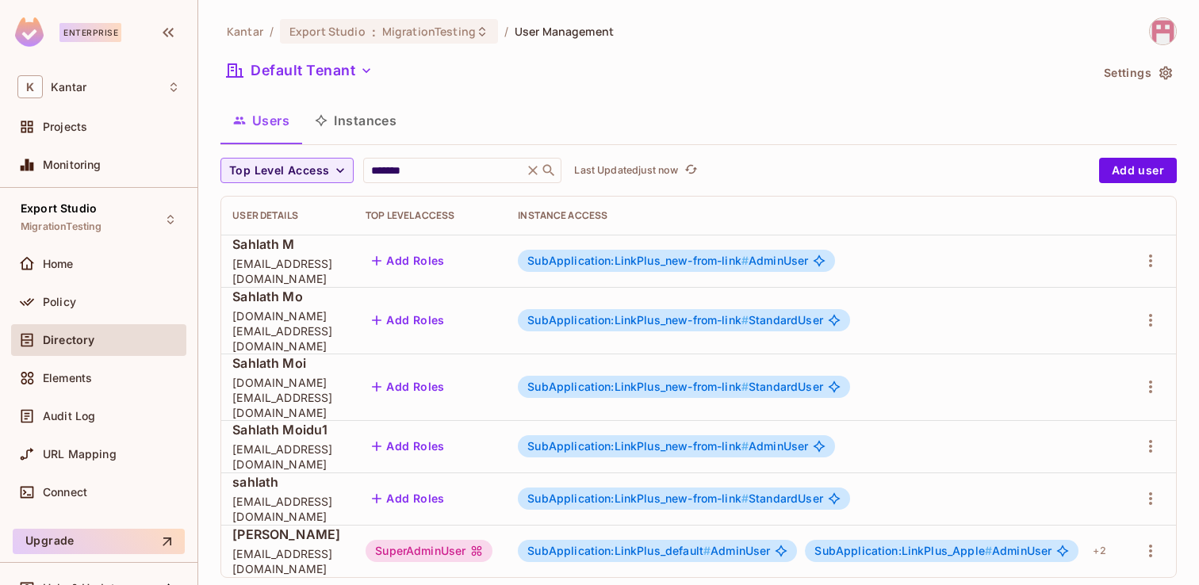
scroll to position [0, 248]
click at [1149, 542] on icon "button" at bounding box center [1150, 551] width 19 height 19
click at [1074, 476] on div "Edit" at bounding box center [1067, 479] width 21 height 16
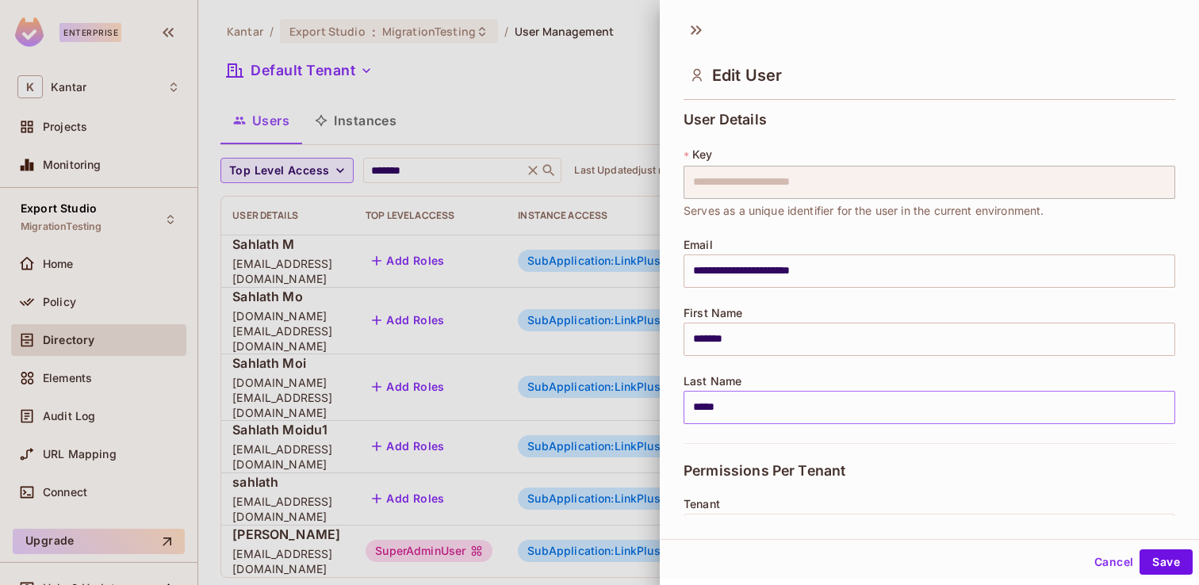
scroll to position [443, 0]
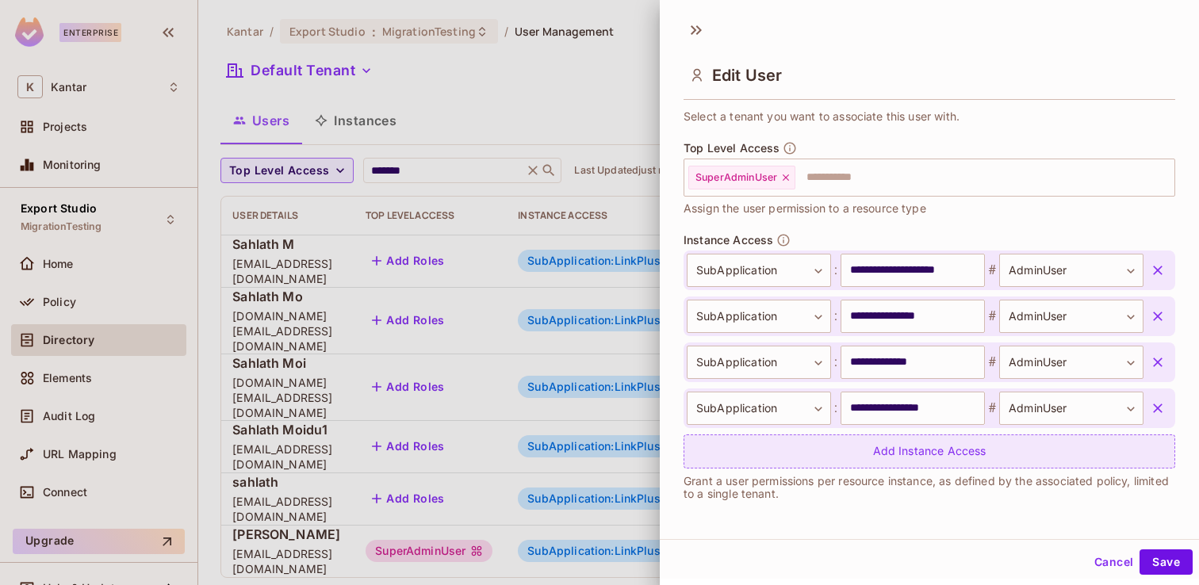
click at [927, 461] on div "Add Instance Access" at bounding box center [930, 452] width 492 height 34
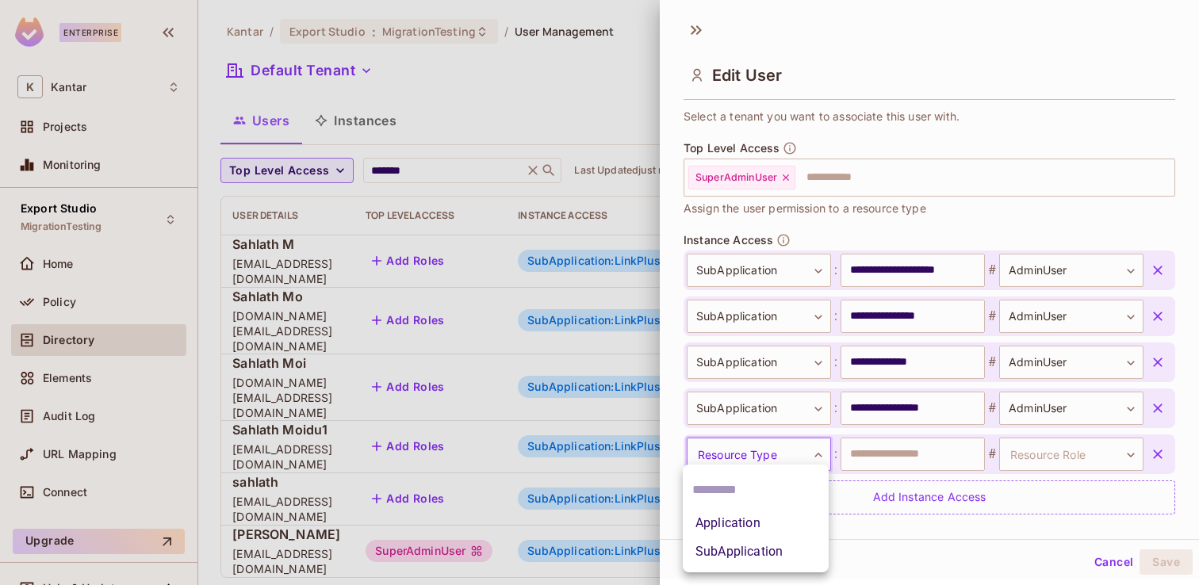
click at [780, 458] on body "Enterprise K Kantar Projects Monitoring Export Studio MigrationTesting Home Pol…" at bounding box center [599, 292] width 1199 height 585
click at [784, 559] on li "SubApplication" at bounding box center [756, 552] width 146 height 29
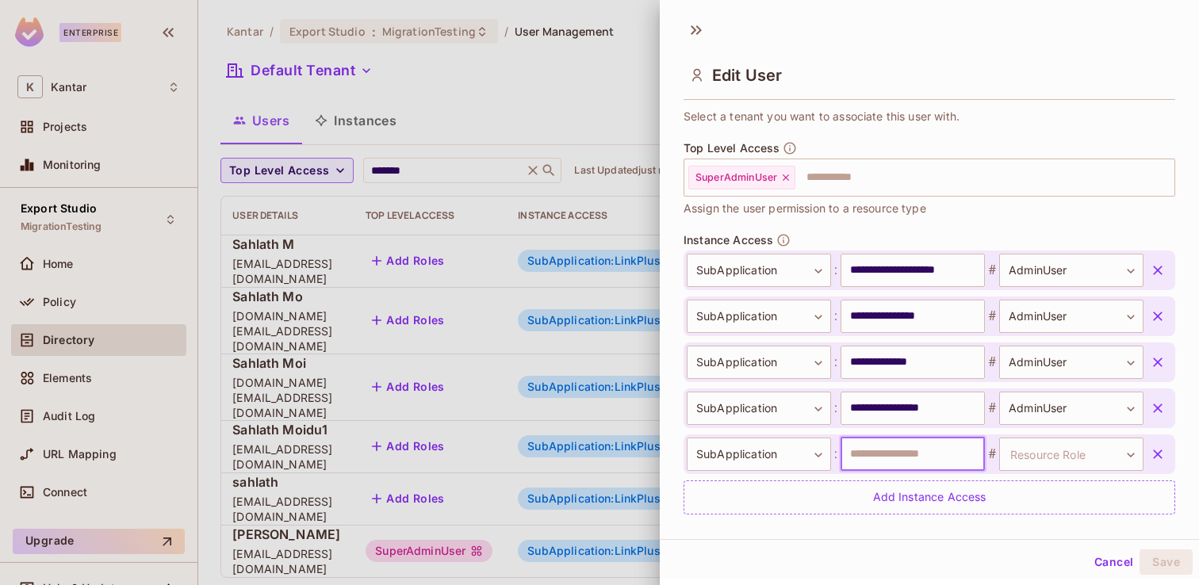
click at [871, 466] on input "text" at bounding box center [913, 454] width 144 height 33
paste input "**********"
type input "**********"
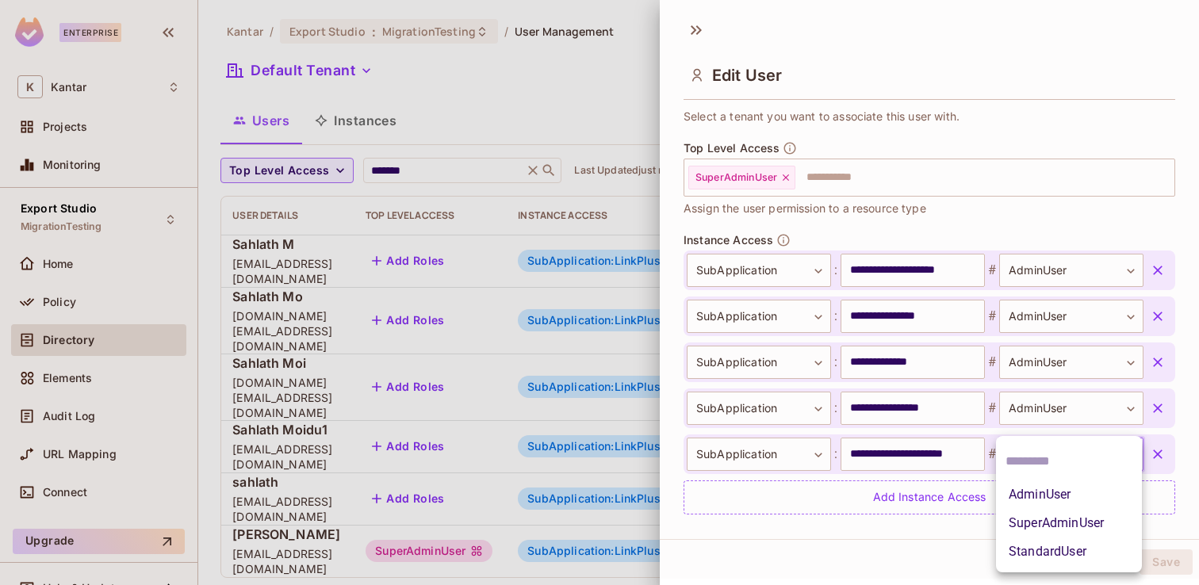
click at [1089, 460] on body "Enterprise K Kantar Projects Monitoring Export Studio MigrationTesting Home Pol…" at bounding box center [599, 292] width 1199 height 585
click at [1059, 493] on li "AdminUser" at bounding box center [1069, 495] width 146 height 29
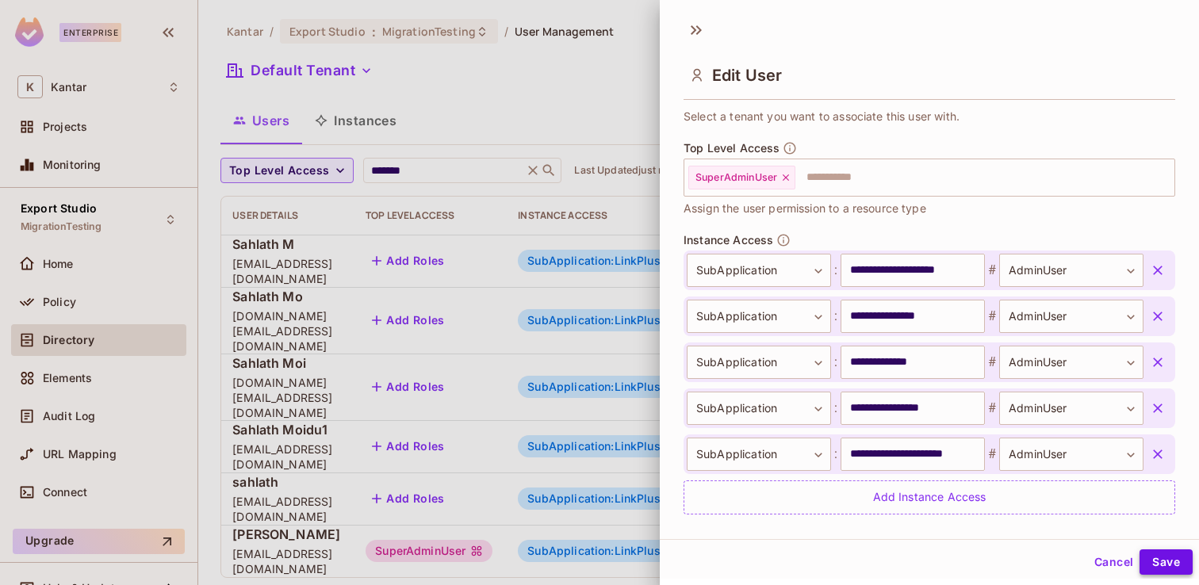
click at [1164, 560] on button "Save" at bounding box center [1166, 562] width 53 height 25
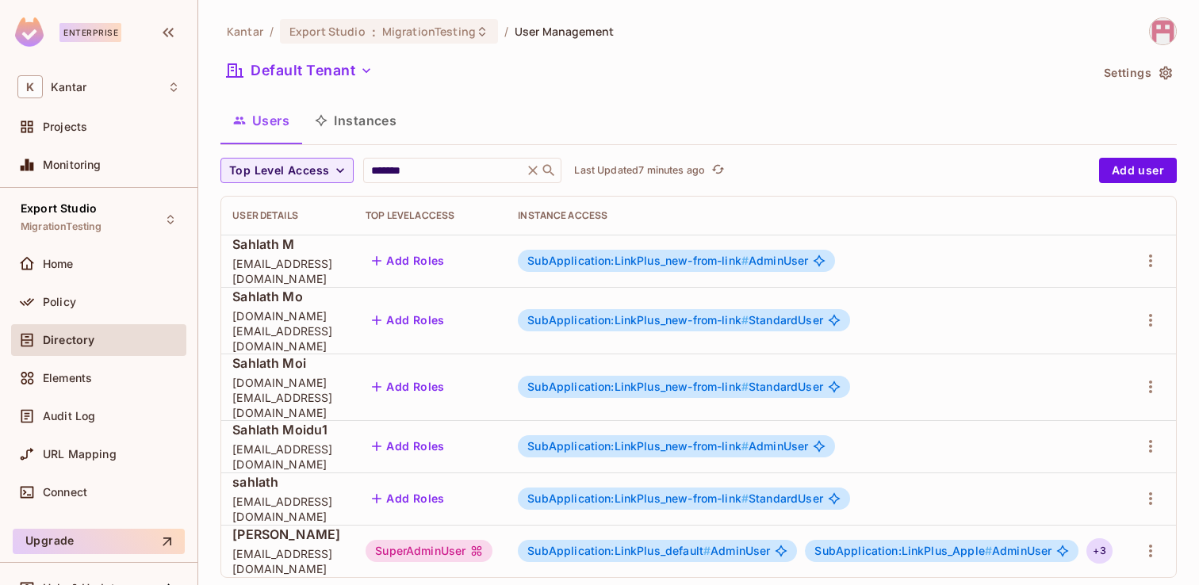
click at [1105, 539] on div "+ 3" at bounding box center [1099, 551] width 25 height 25
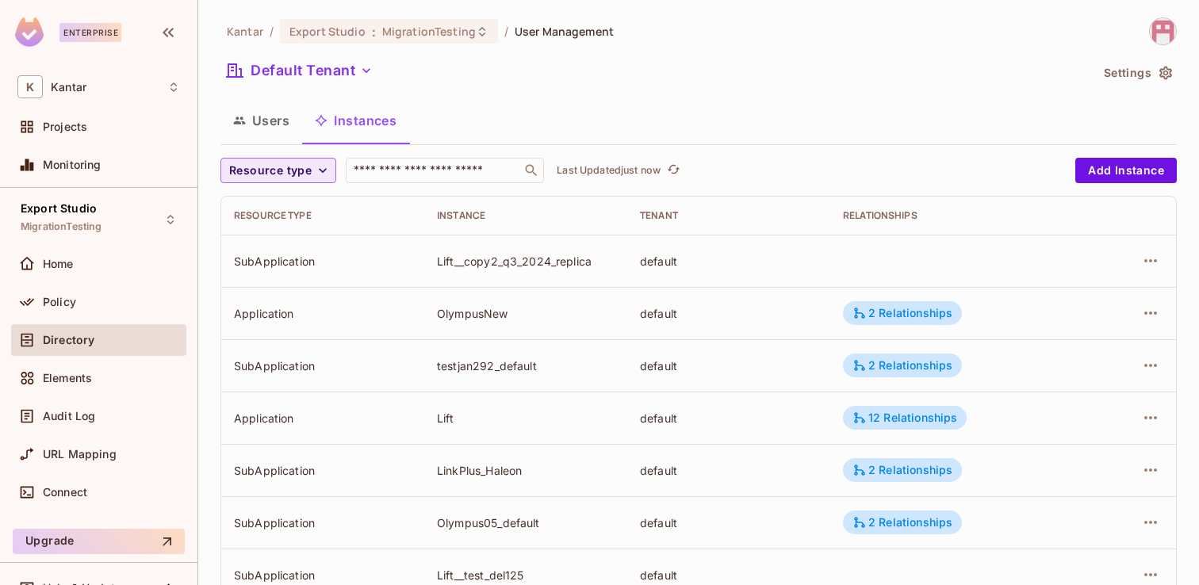
click at [326, 182] on button "Resource type" at bounding box center [279, 170] width 116 height 25
click at [288, 207] on span "Application" at bounding box center [273, 206] width 81 height 15
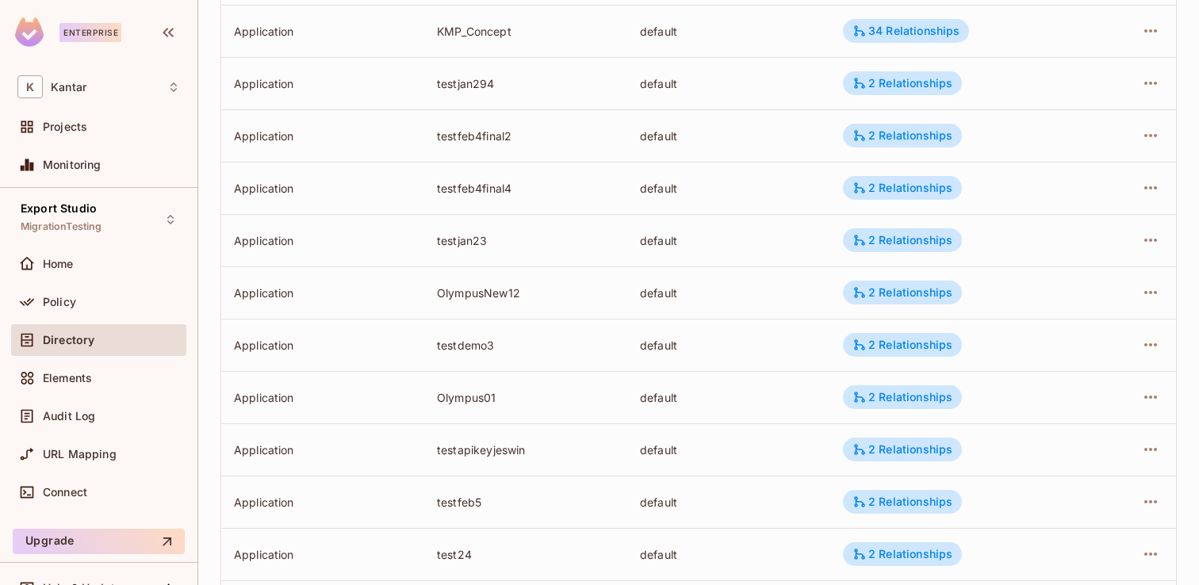
scroll to position [523, 0]
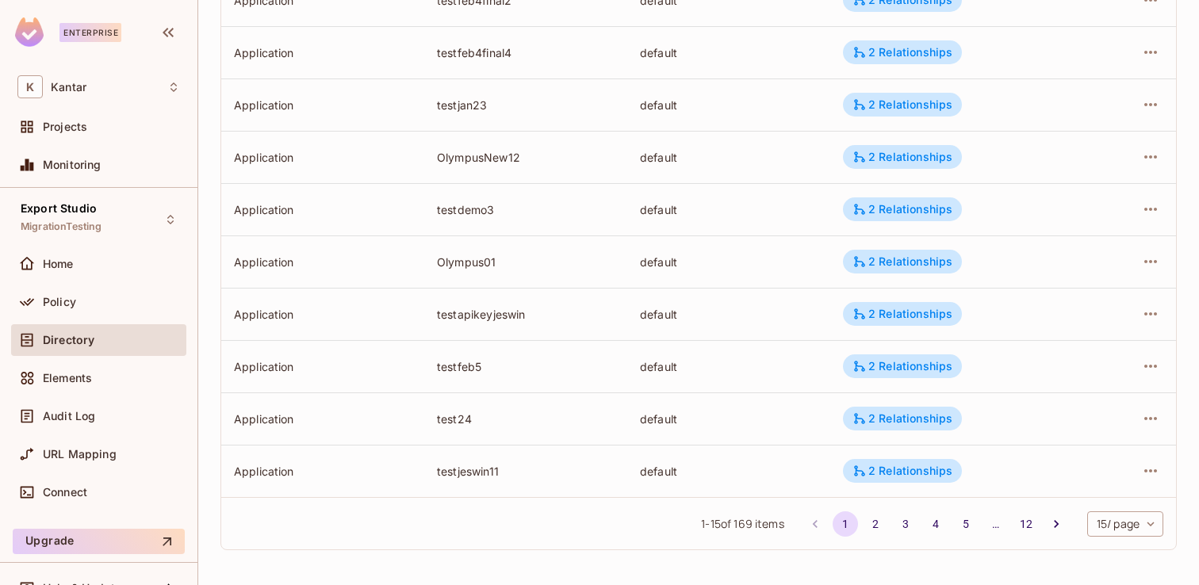
click at [1135, 525] on body "Enterprise K Kantar Projects Monitoring Export Studio MigrationTesting Home Pol…" at bounding box center [599, 292] width 1199 height 585
click at [1134, 551] on li "100 / page" at bounding box center [1123, 549] width 79 height 33
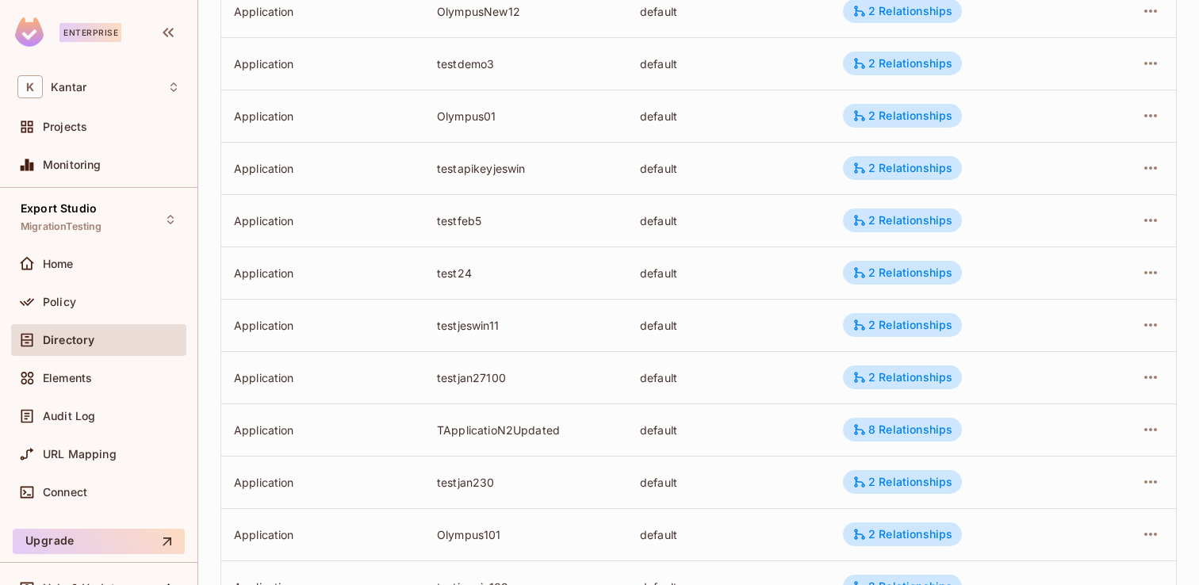
scroll to position [0, 0]
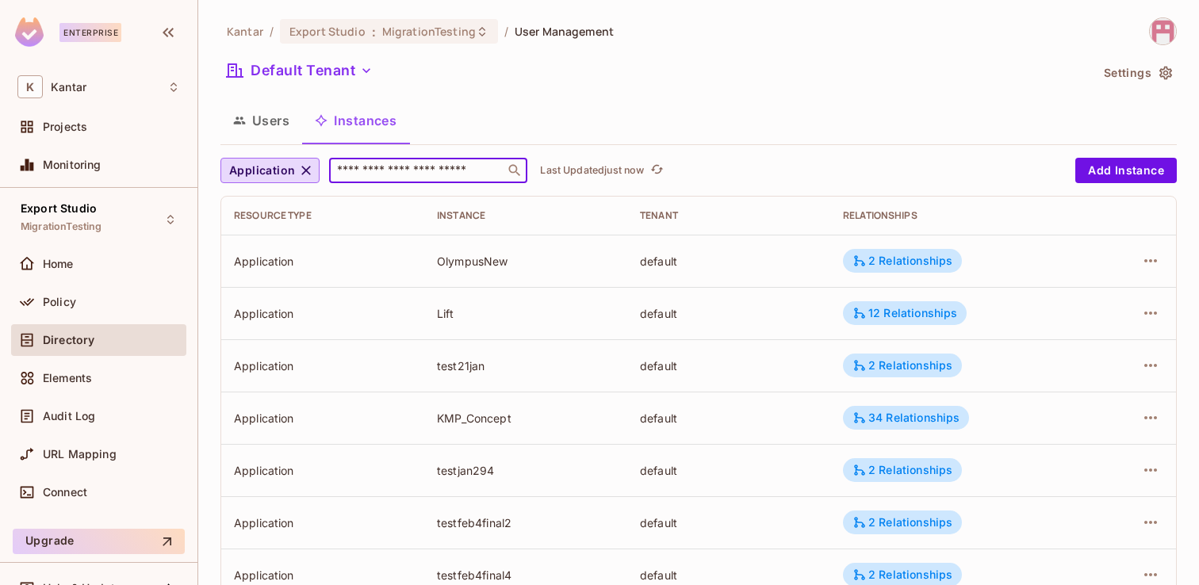
click at [416, 167] on input "text" at bounding box center [417, 171] width 167 height 16
type input "***"
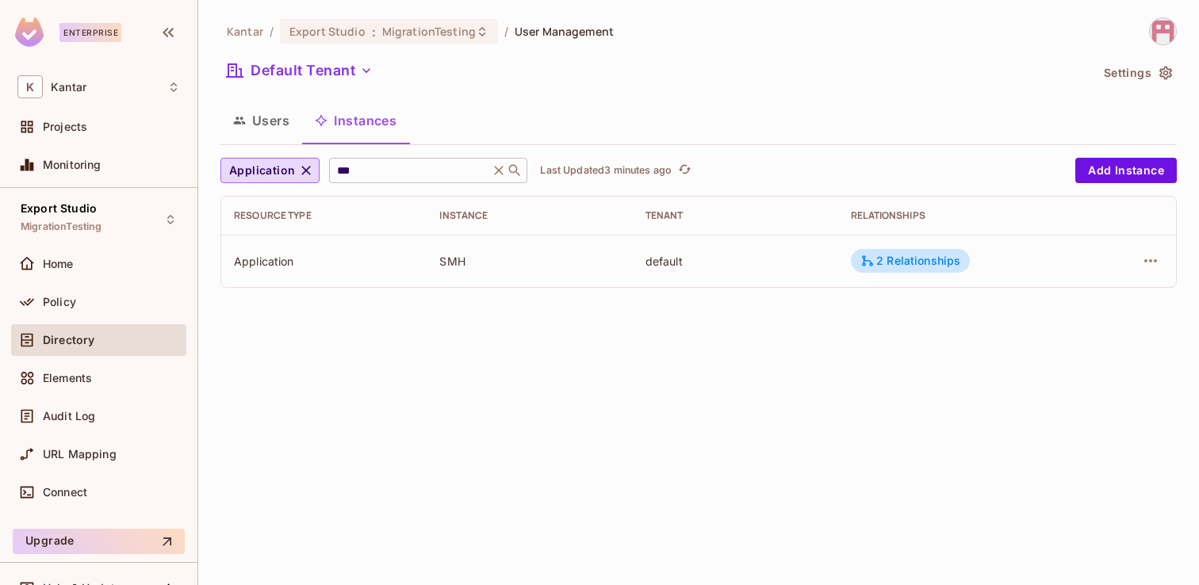
click at [497, 174] on icon at bounding box center [499, 171] width 16 height 16
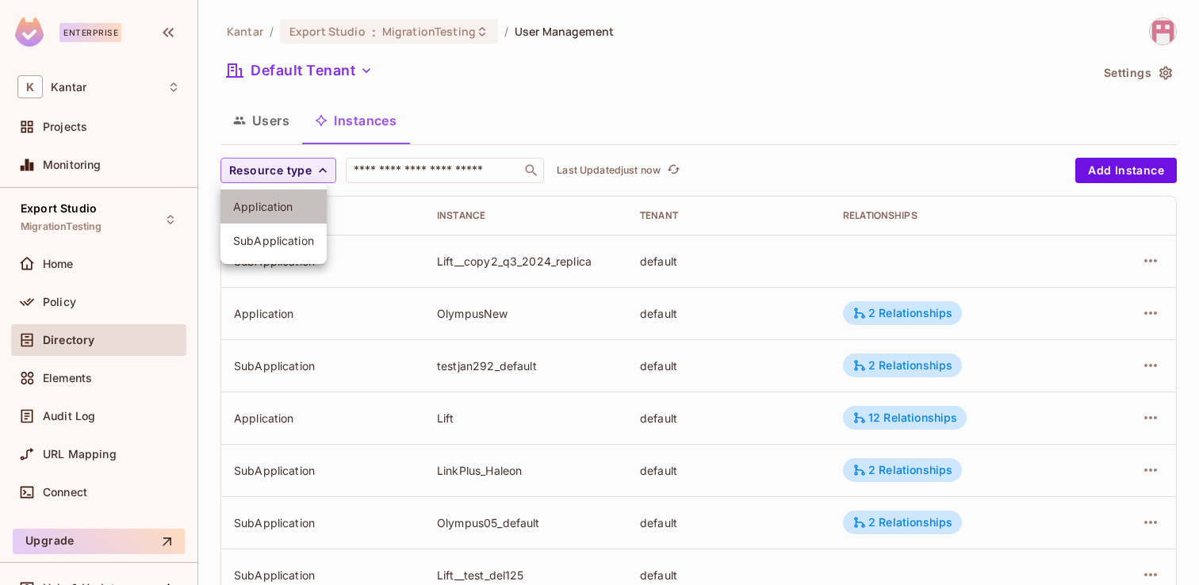
click at [259, 202] on span "Application" at bounding box center [273, 206] width 81 height 15
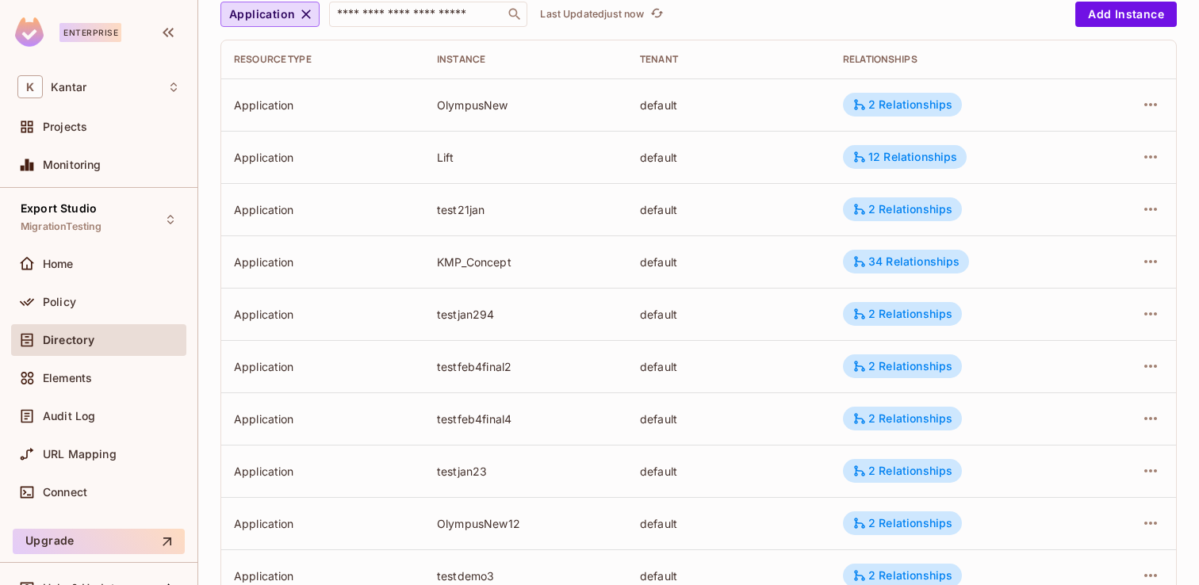
scroll to position [523, 0]
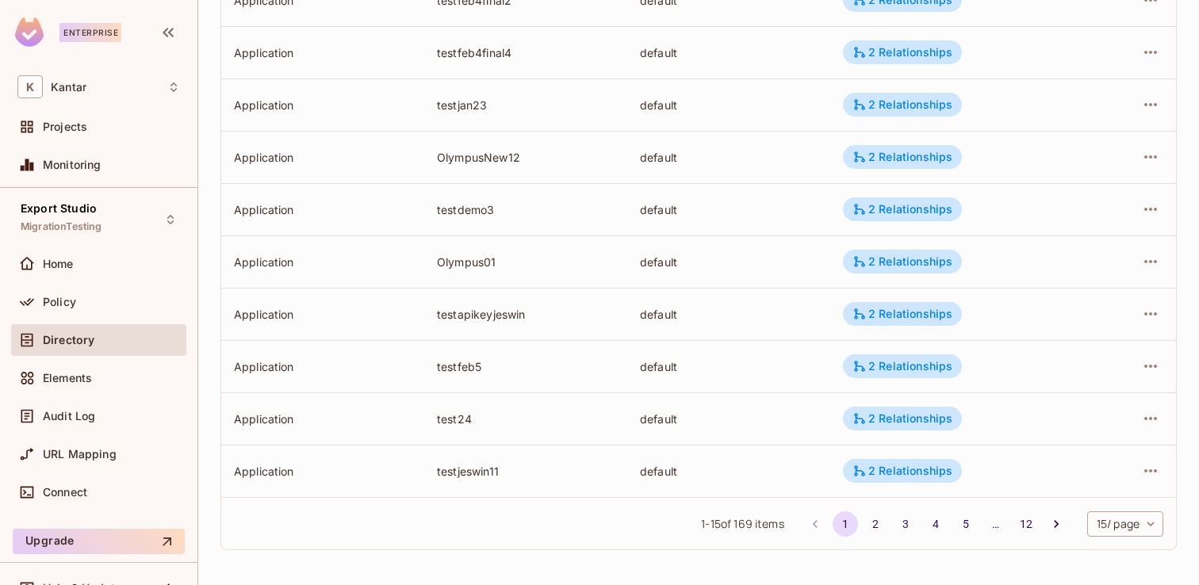
click at [1147, 524] on body "Enterprise K Kantar Projects Monitoring Export Studio MigrationTesting Home Pol…" at bounding box center [599, 292] width 1199 height 585
click at [1128, 553] on li "100 / page" at bounding box center [1123, 549] width 79 height 33
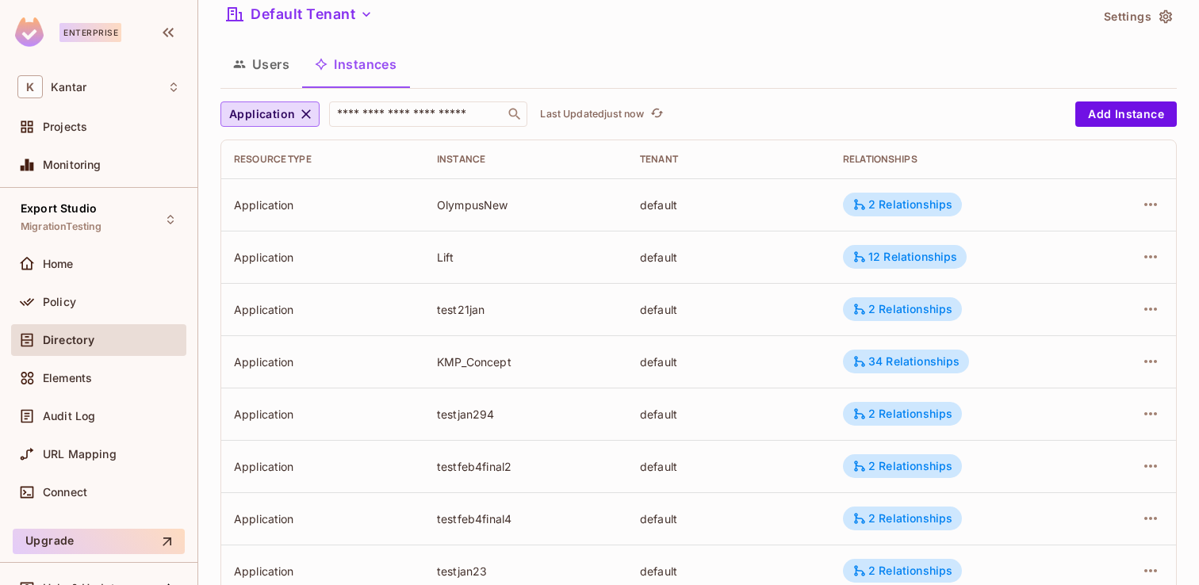
scroll to position [0, 0]
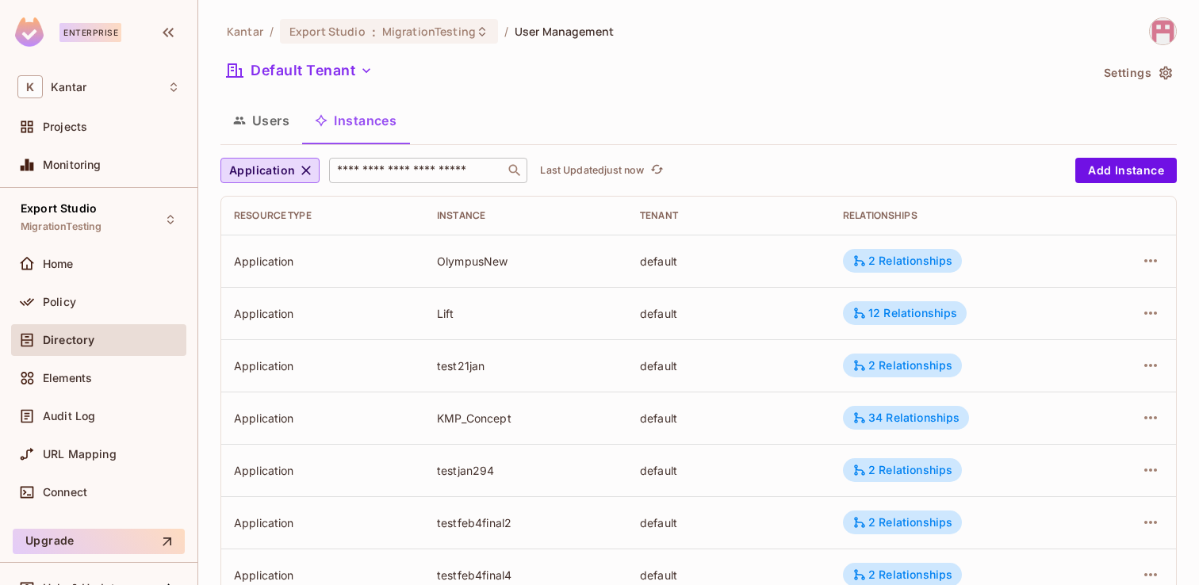
click at [363, 167] on input "text" at bounding box center [417, 171] width 167 height 16
type input "*"
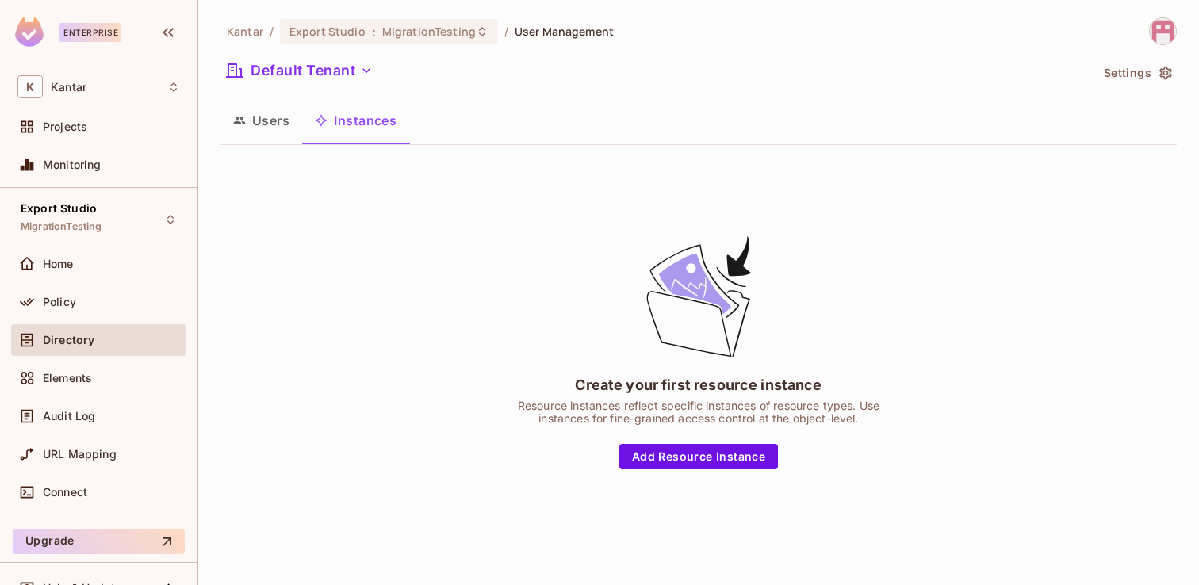
click at [370, 121] on button "Instances" at bounding box center [355, 121] width 107 height 40
click at [267, 115] on button "Users" at bounding box center [262, 121] width 82 height 40
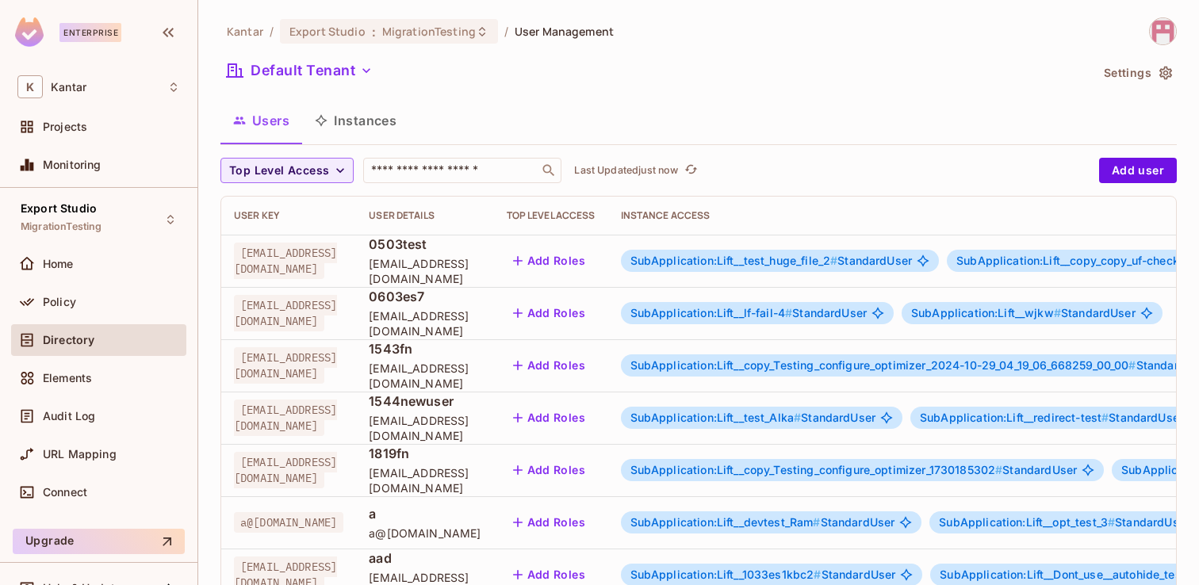
click at [378, 125] on button "Instances" at bounding box center [355, 121] width 107 height 40
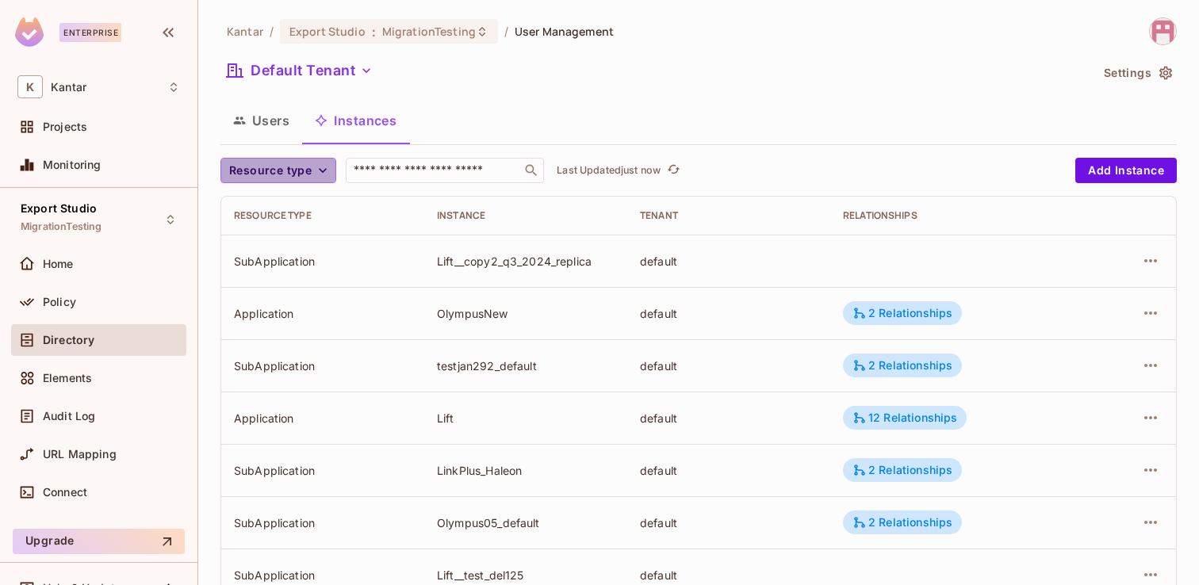
click at [322, 168] on icon "button" at bounding box center [323, 171] width 16 height 16
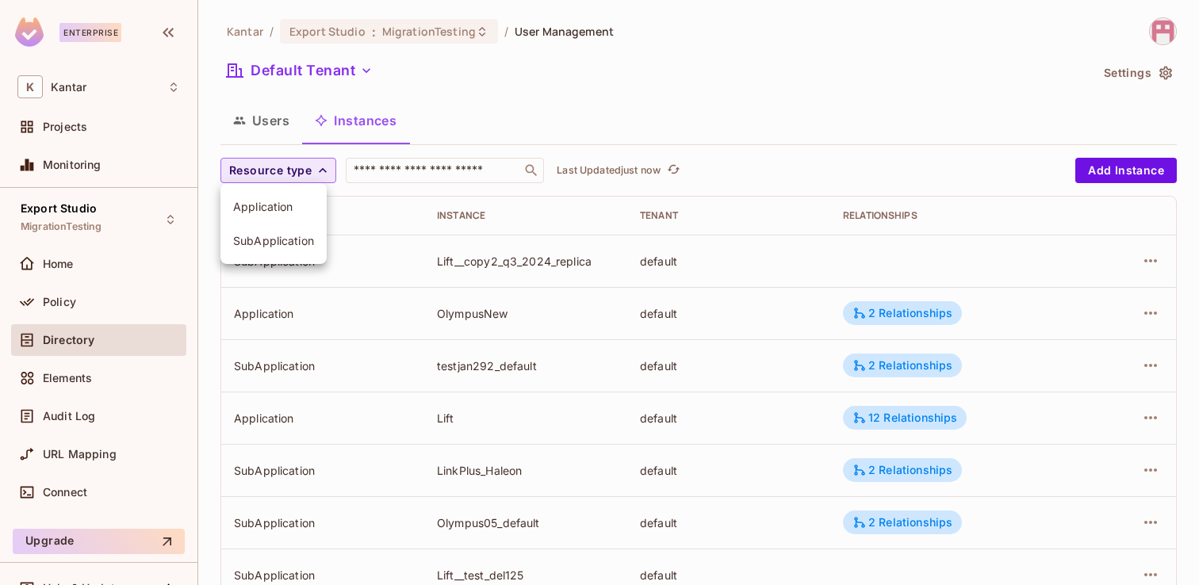
click at [298, 205] on span "Application" at bounding box center [273, 206] width 81 height 15
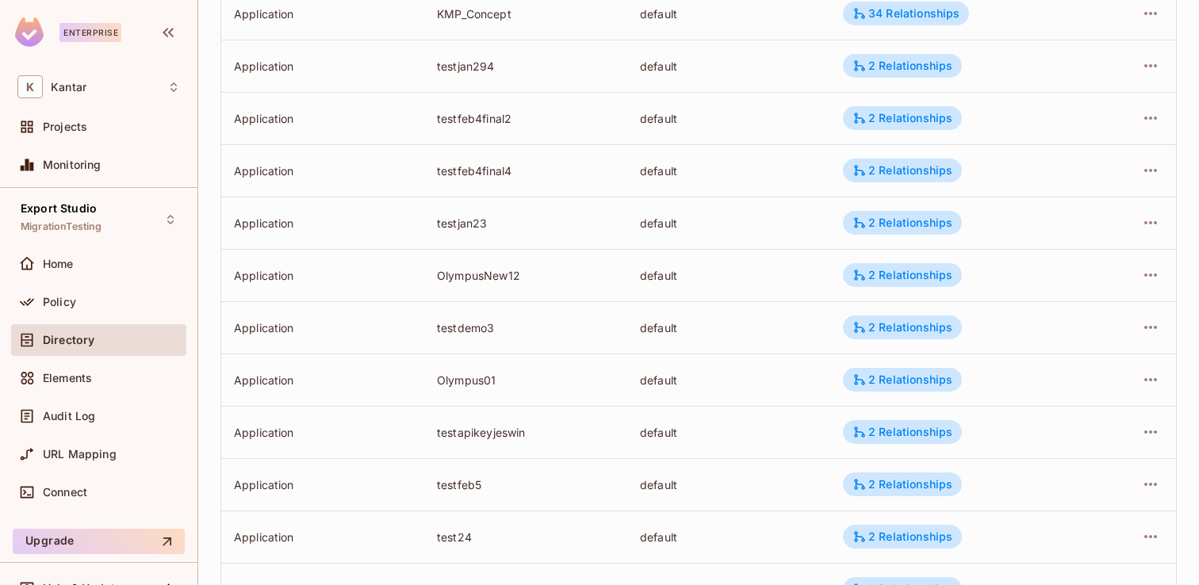
scroll to position [523, 0]
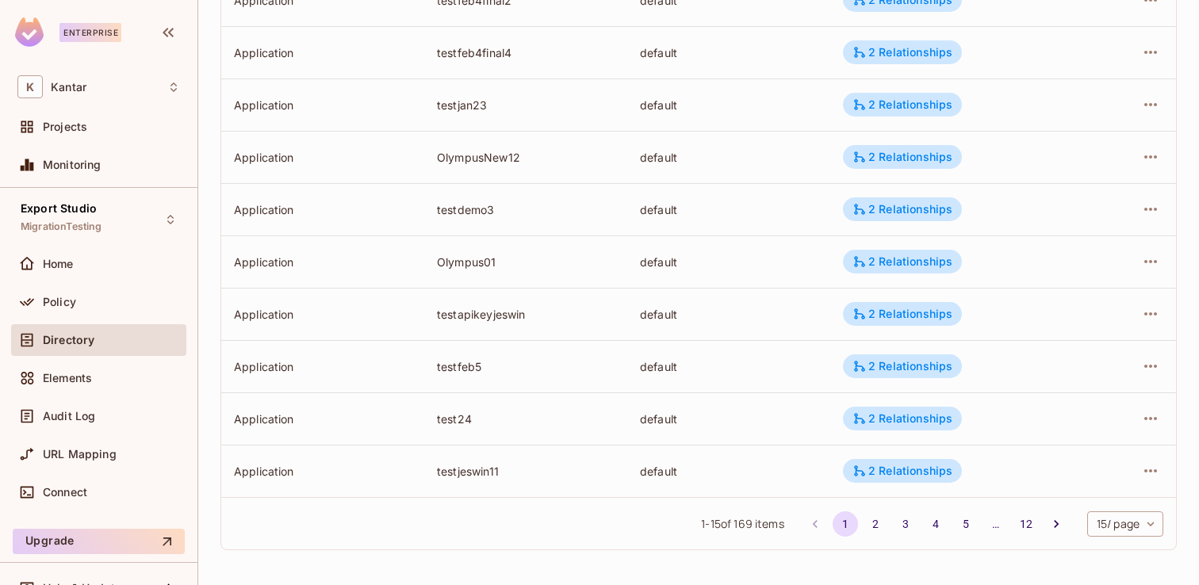
click at [1115, 510] on div "1 - 15 of 169 items 1 2 3 4 5 … 12 15 / page ** ​" at bounding box center [698, 523] width 955 height 52
click at [1122, 531] on body "Enterprise K Kantar Projects Monitoring Export Studio MigrationTesting Home Pol…" at bounding box center [599, 292] width 1199 height 585
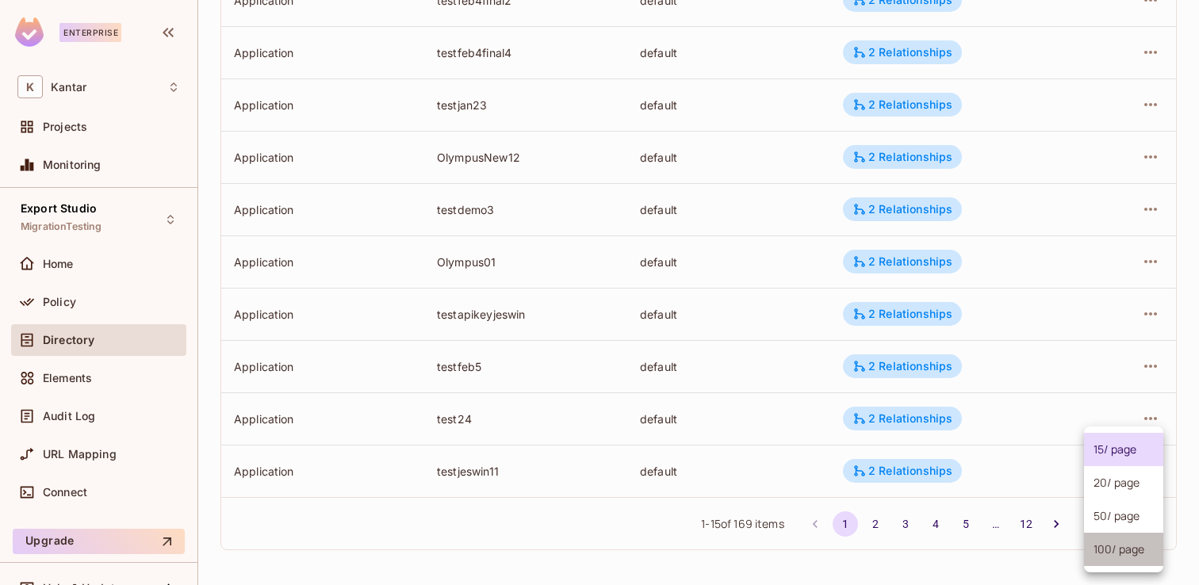
click at [1122, 557] on li "100 / page" at bounding box center [1123, 549] width 79 height 33
type input "***"
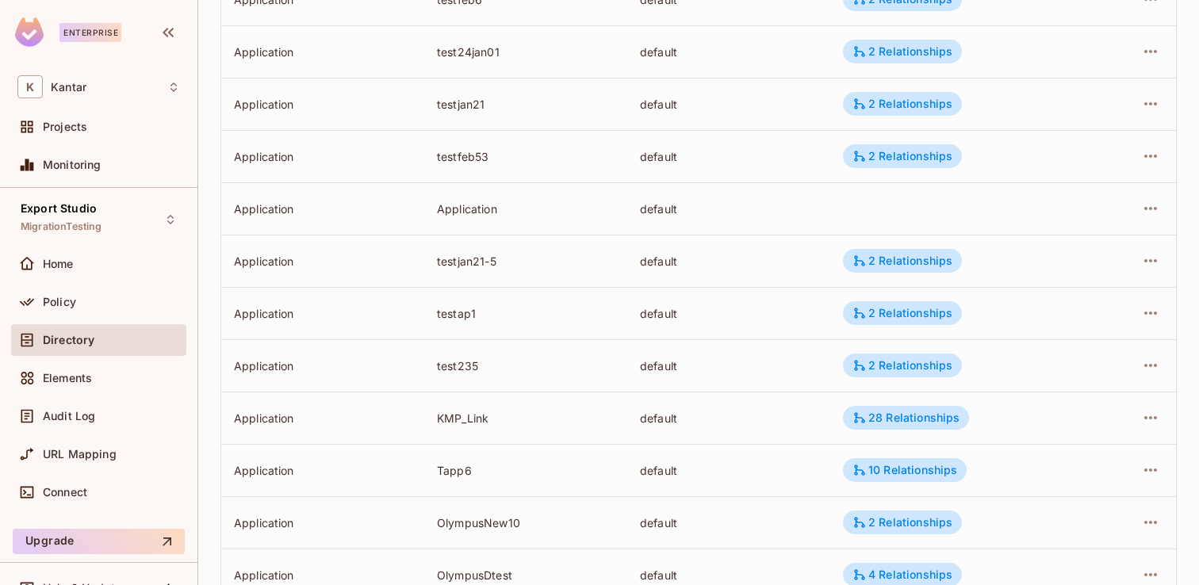
scroll to position [4973, 0]
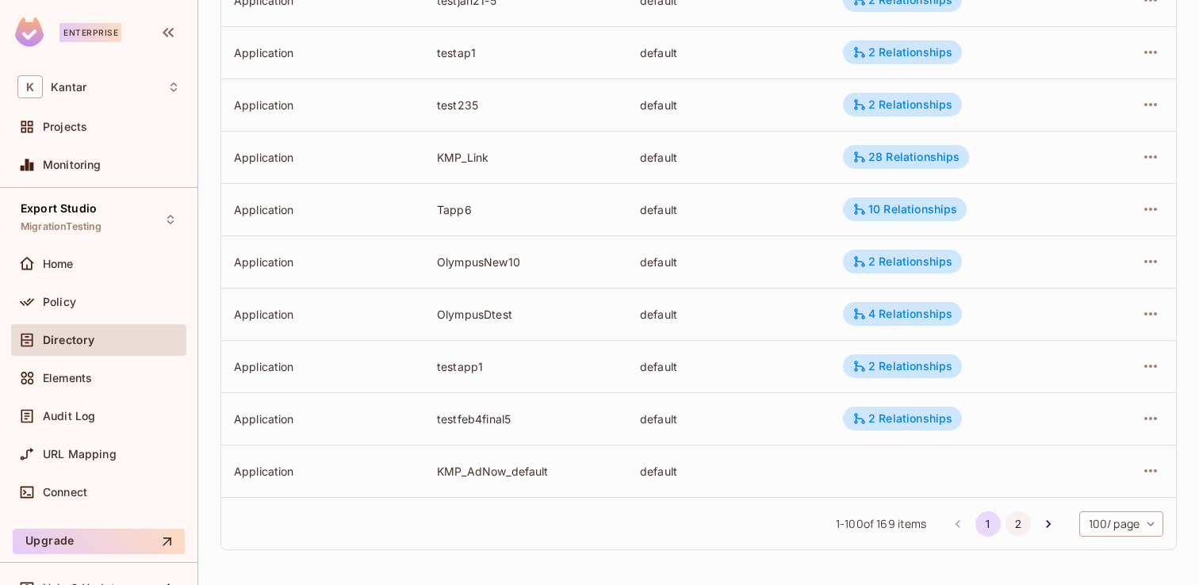
click at [1014, 528] on button "2" at bounding box center [1018, 524] width 25 height 25
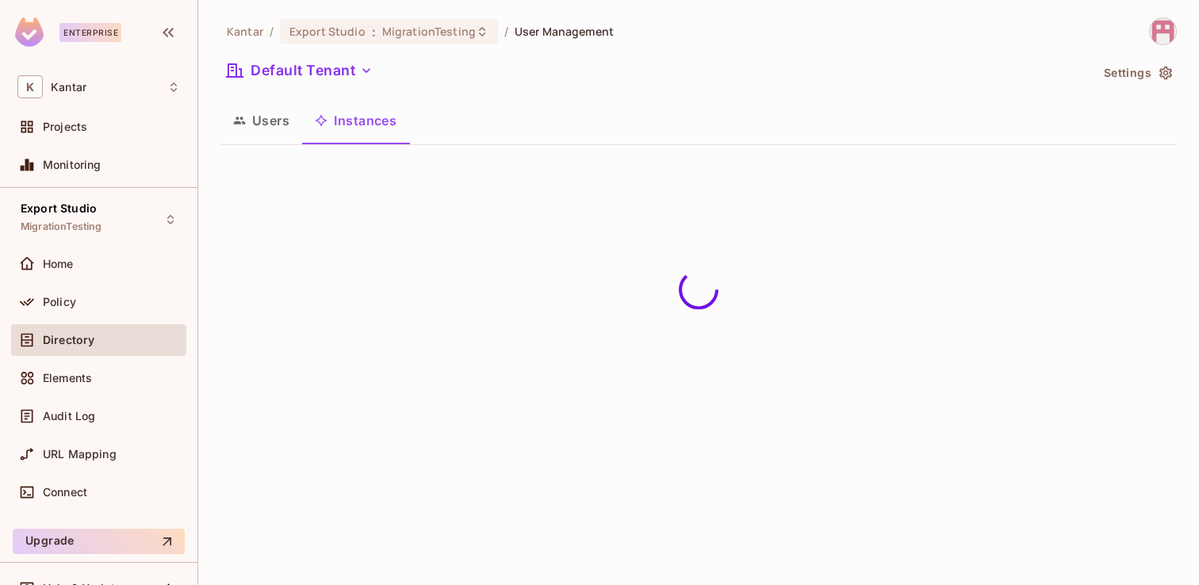
scroll to position [0, 0]
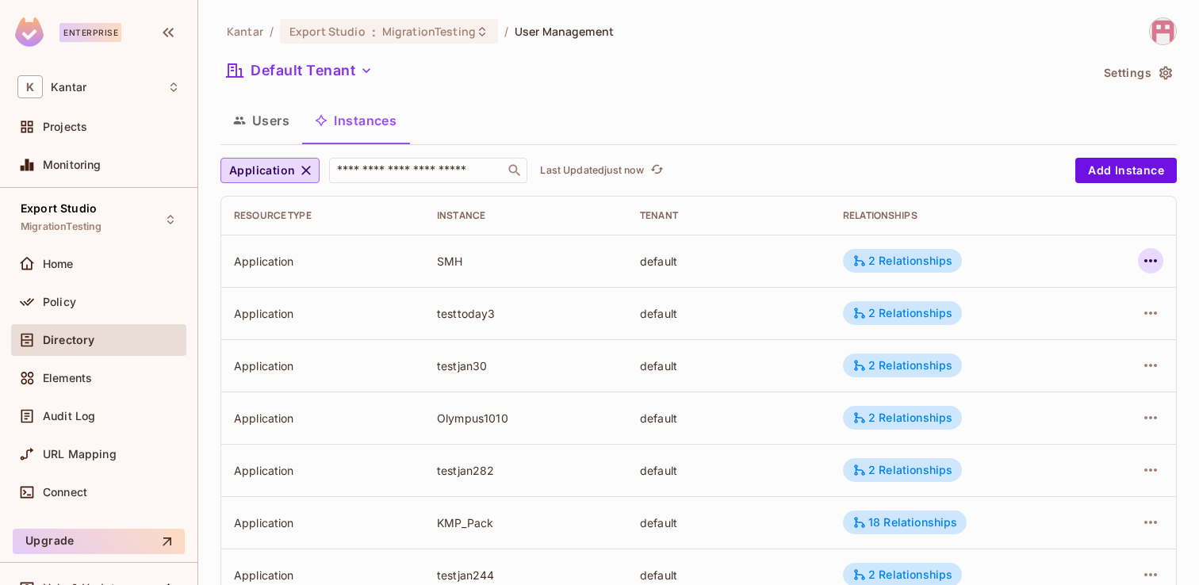
click at [1161, 264] on button "button" at bounding box center [1150, 260] width 25 height 25
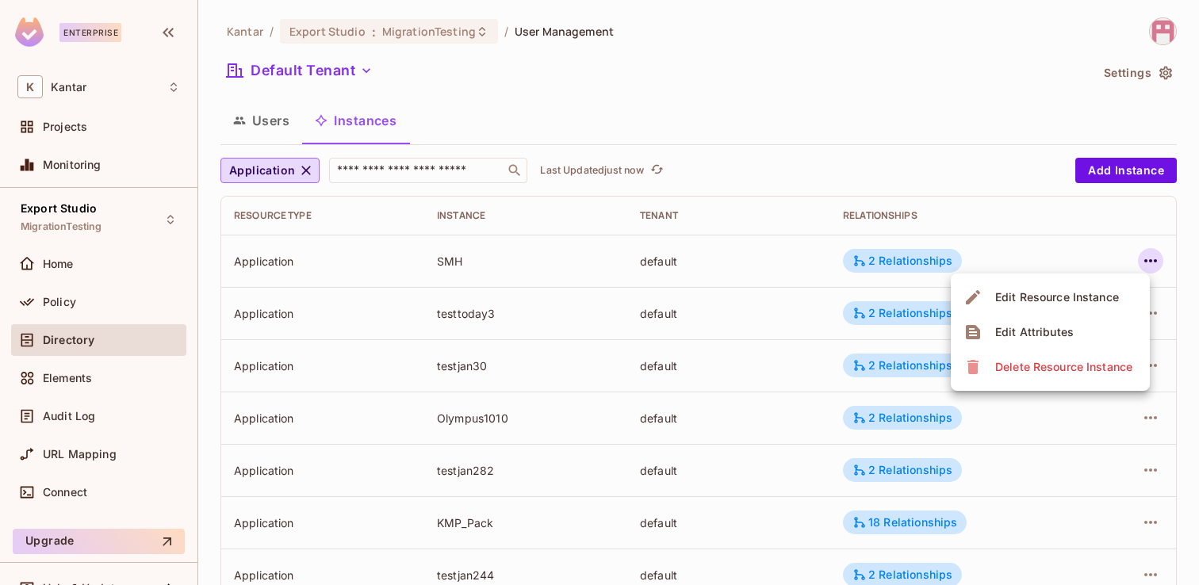
click at [1107, 330] on li "Edit Attributes" at bounding box center [1050, 332] width 199 height 35
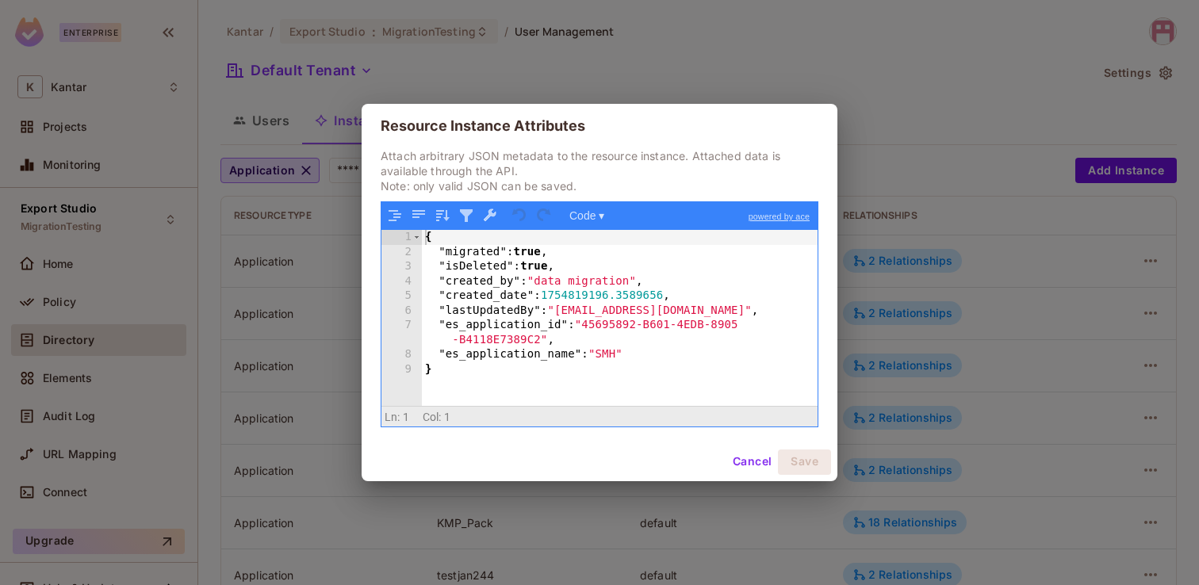
click at [758, 461] on button "Cancel" at bounding box center [753, 462] width 52 height 25
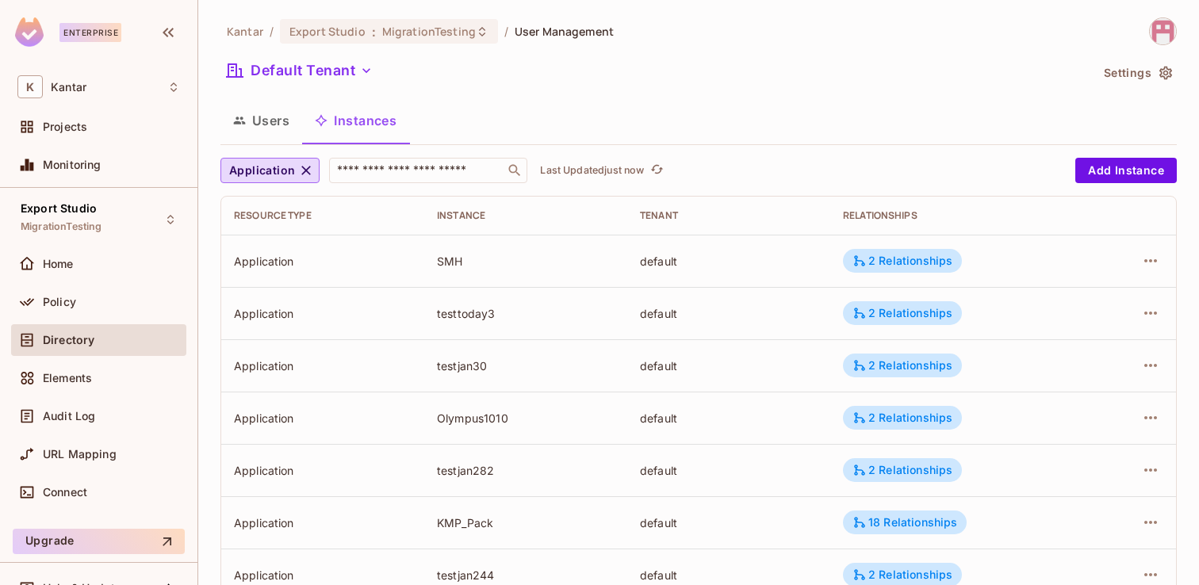
click at [286, 121] on button "Users" at bounding box center [262, 121] width 82 height 40
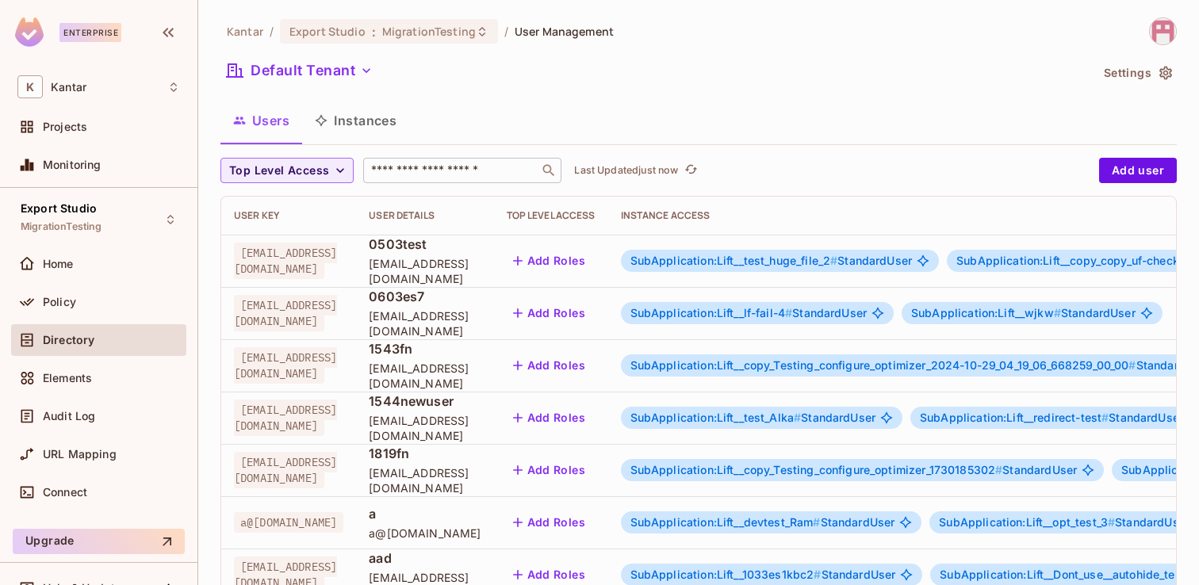
click at [432, 167] on input "text" at bounding box center [451, 171] width 167 height 16
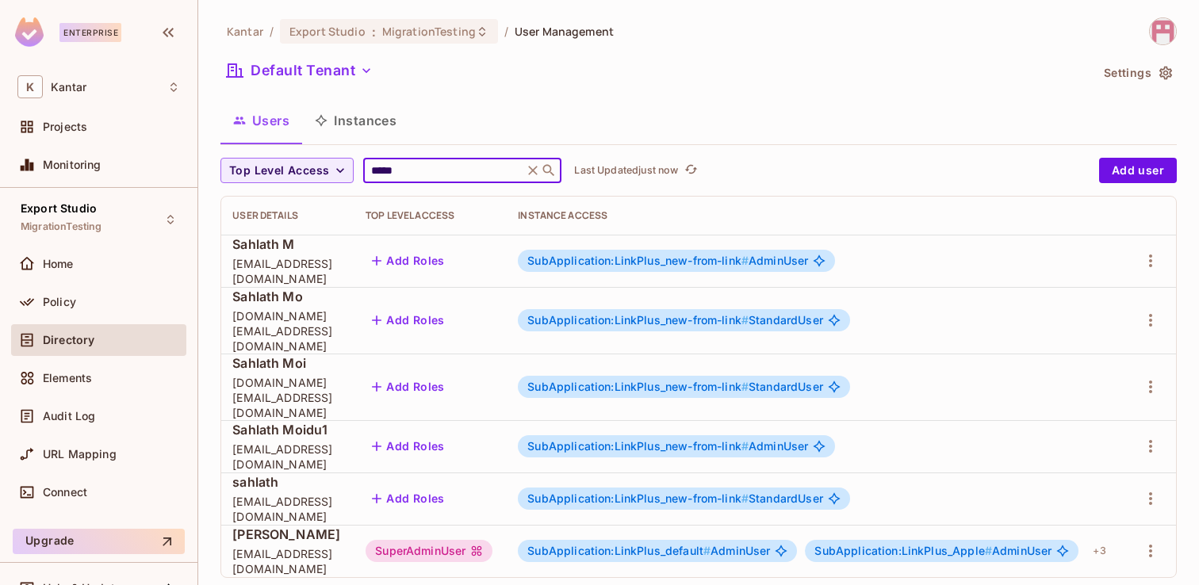
scroll to position [0, 248]
type input "*****"
click at [1156, 542] on icon "button" at bounding box center [1150, 551] width 19 height 19
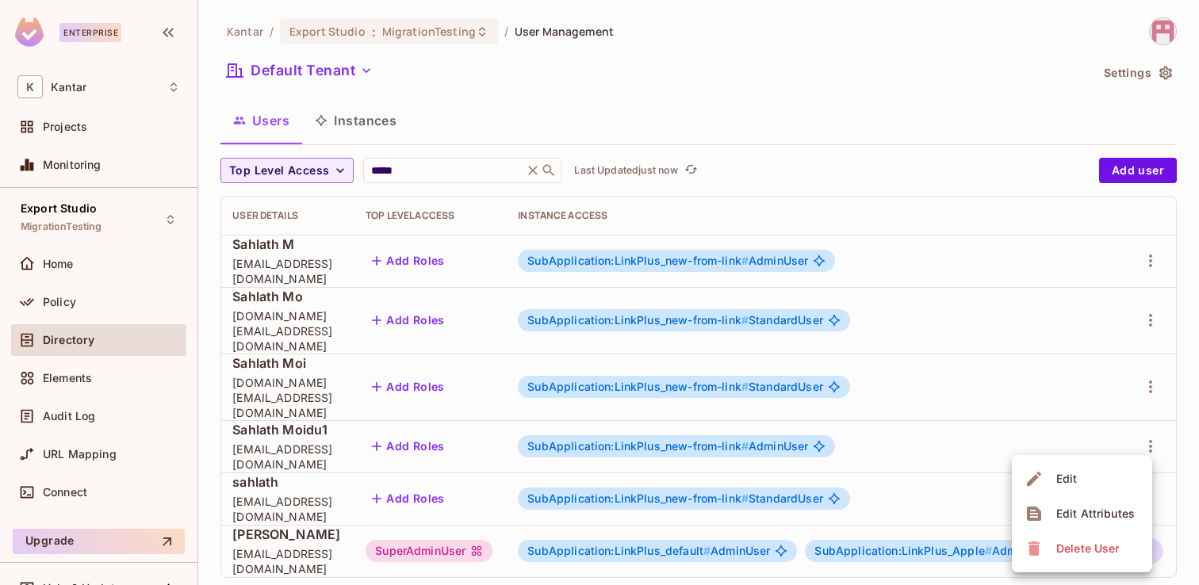
click at [1094, 480] on li "Edit" at bounding box center [1082, 479] width 140 height 35
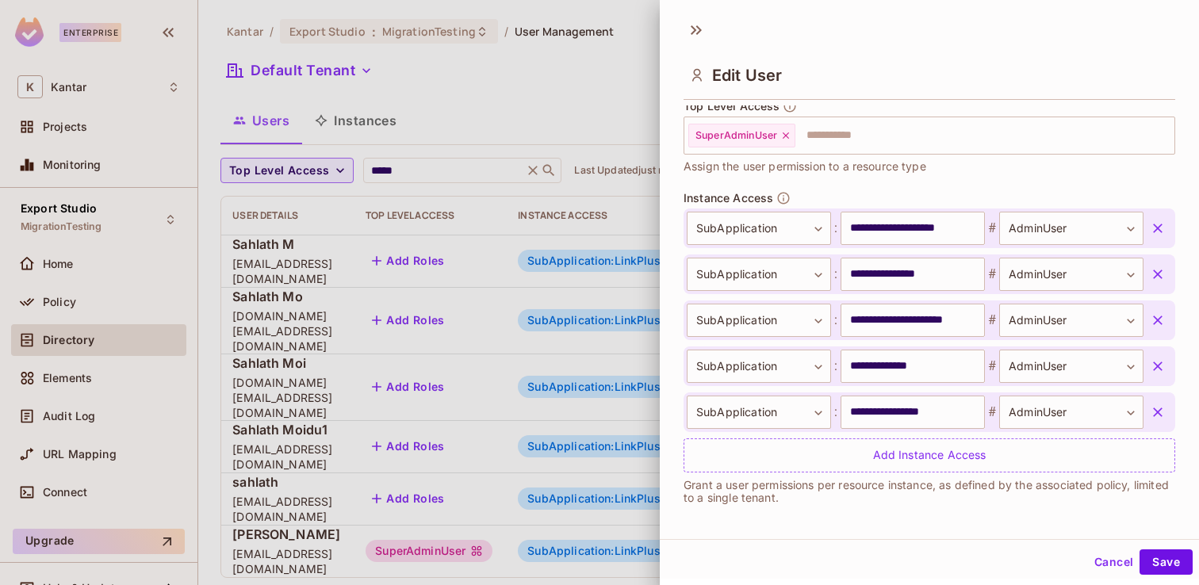
scroll to position [489, 0]
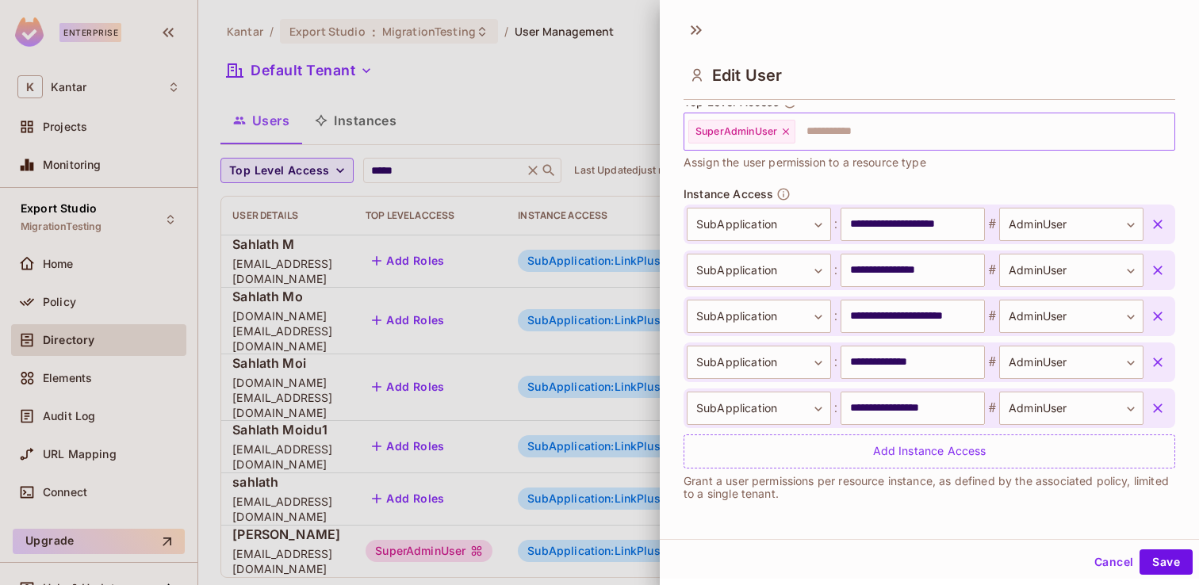
click at [788, 129] on icon at bounding box center [786, 132] width 6 height 6
click at [1128, 217] on body "Enterprise K Kantar Projects Monitoring Export Studio MigrationTesting Home Pol…" at bounding box center [599, 292] width 1199 height 585
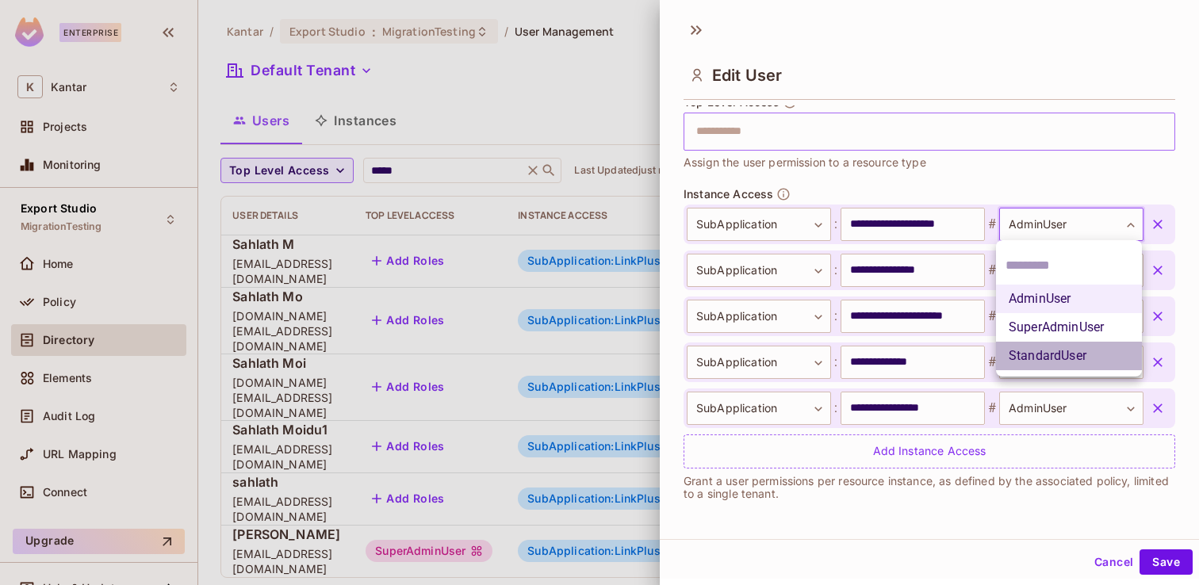
click at [1072, 351] on li "StandardUser" at bounding box center [1069, 356] width 146 height 29
type input "**********"
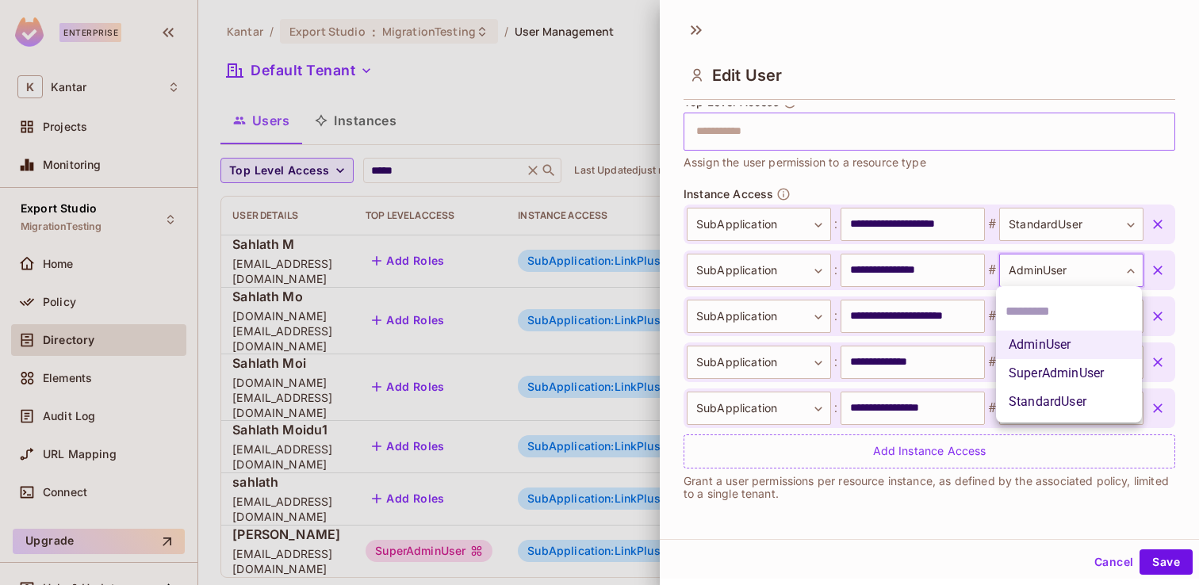
click at [1080, 274] on body "Enterprise K Kantar Projects Monitoring Export Studio MigrationTesting Home Pol…" at bounding box center [599, 292] width 1199 height 585
click at [1077, 407] on li "StandardUser" at bounding box center [1069, 402] width 146 height 29
type input "**********"
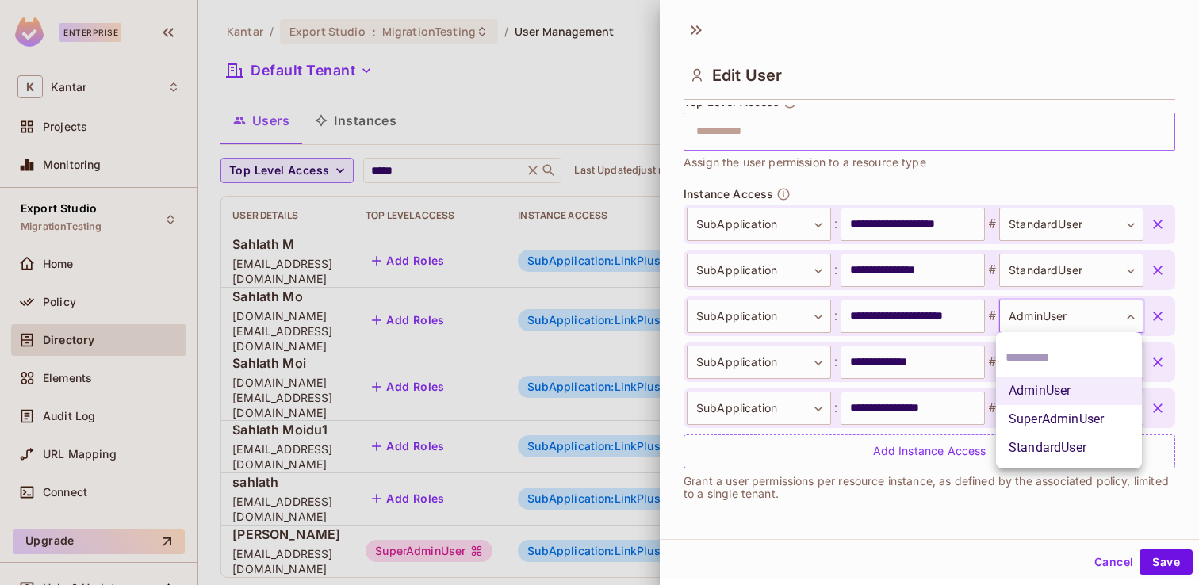
click at [1077, 314] on body "Enterprise K Kantar Projects Monitoring Export Studio MigrationTesting Home Pol…" at bounding box center [599, 292] width 1199 height 585
click at [1076, 443] on li "StandardUser" at bounding box center [1069, 448] width 146 height 29
type input "**********"
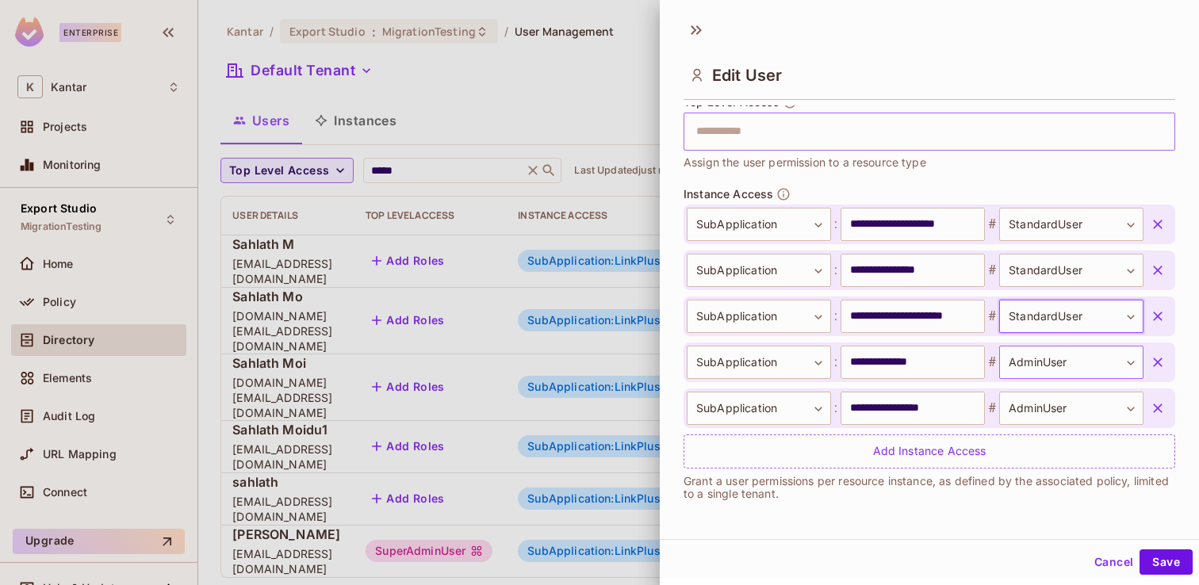
click at [1056, 360] on body "Enterprise K Kantar Projects Monitoring Export Studio MigrationTesting Home Pol…" at bounding box center [599, 292] width 1199 height 585
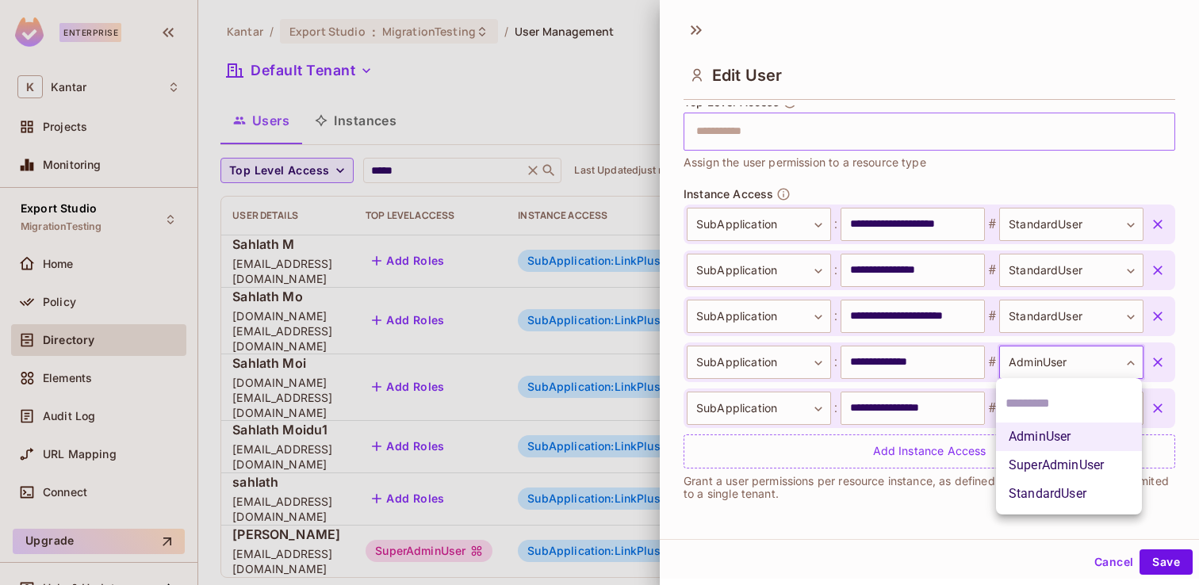
click at [1068, 489] on li "StandardUser" at bounding box center [1069, 494] width 146 height 29
type input "**********"
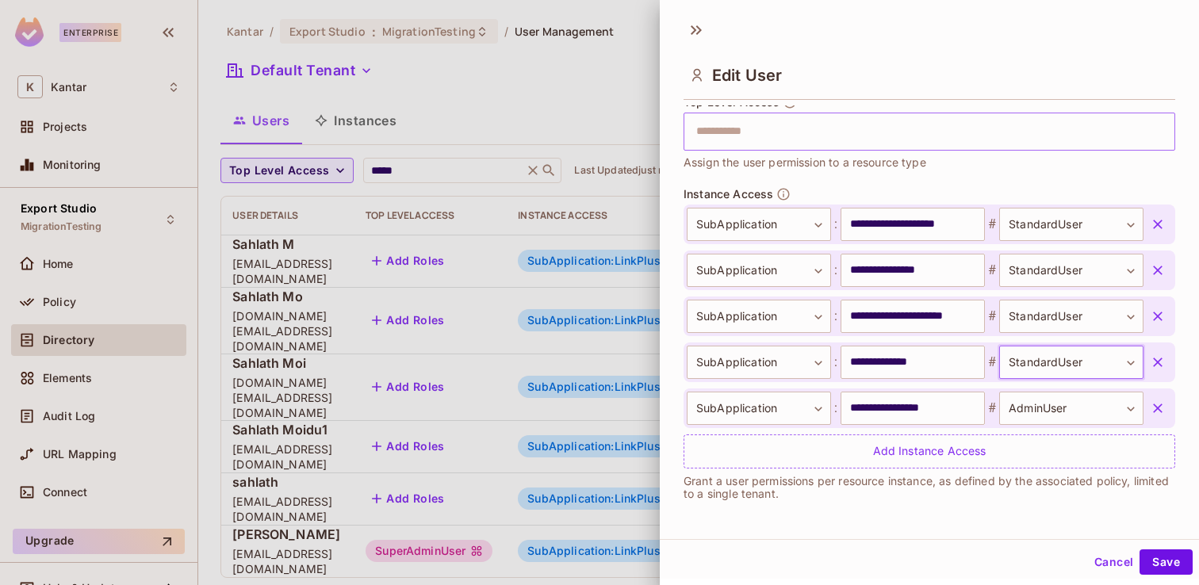
scroll to position [2, 0]
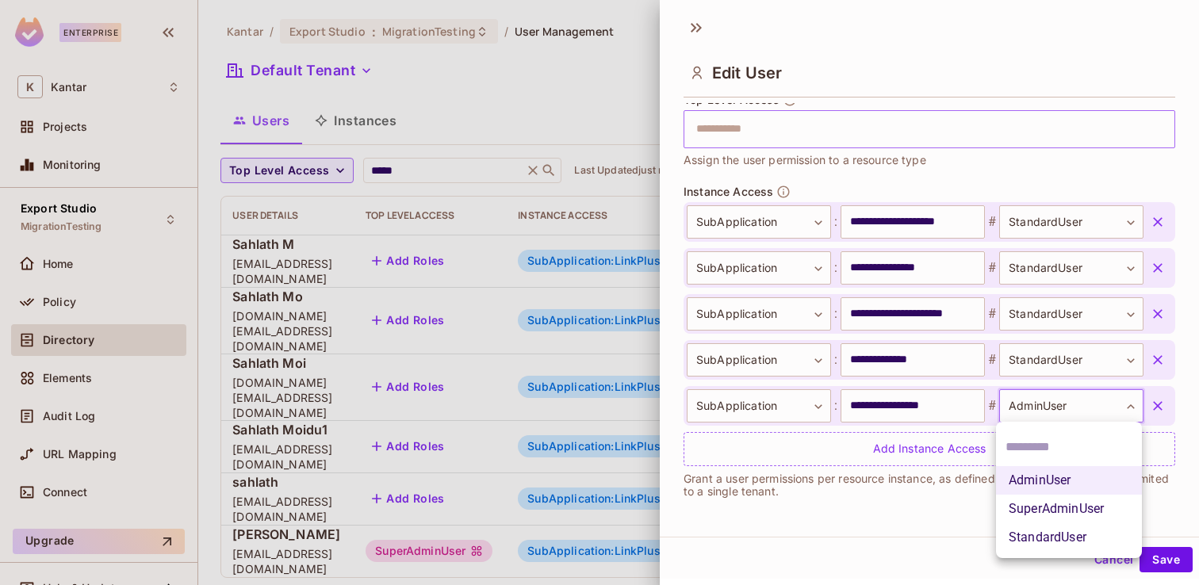
click at [1041, 401] on body "Enterprise K Kantar Projects Monitoring Export Studio MigrationTesting Home Pol…" at bounding box center [599, 292] width 1199 height 585
click at [1063, 536] on li "StandardUser" at bounding box center [1069, 538] width 146 height 29
type input "**********"
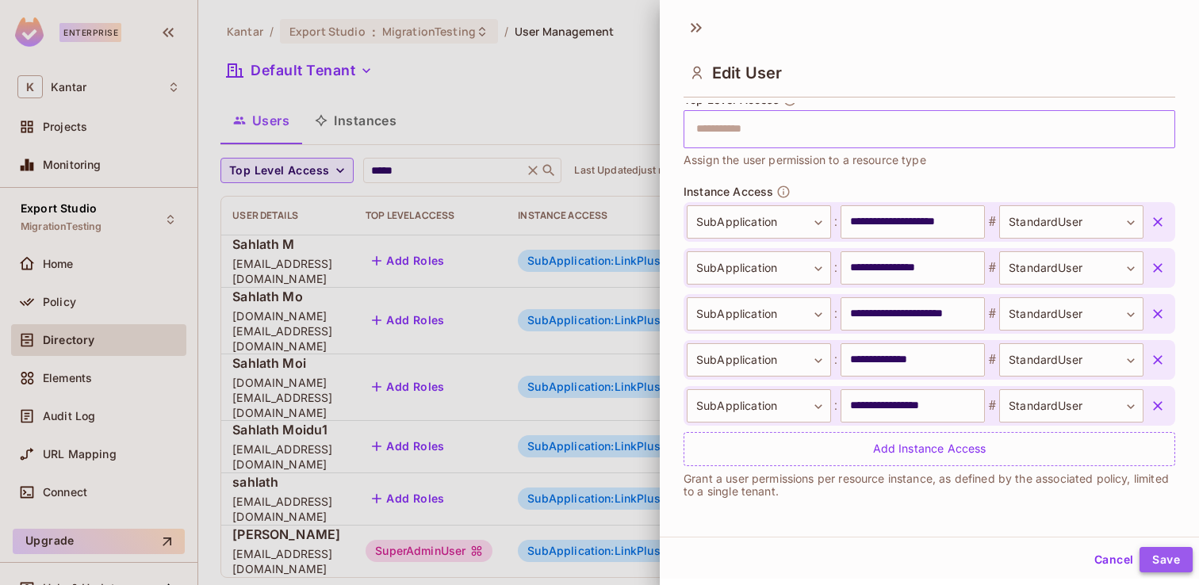
click at [1172, 563] on button "Save" at bounding box center [1166, 559] width 53 height 25
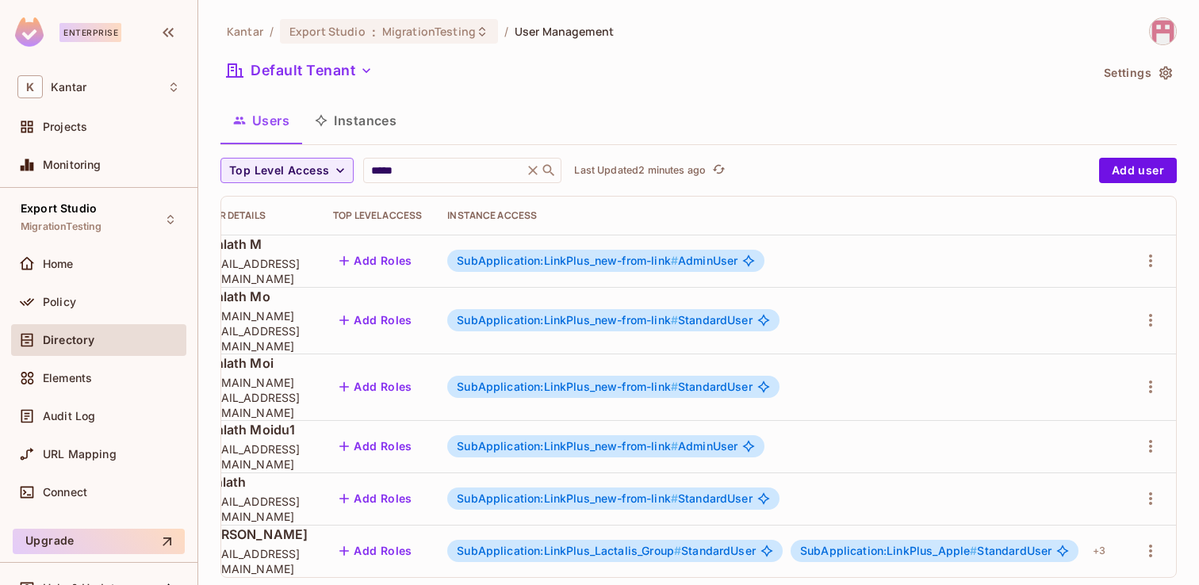
scroll to position [0, 281]
click at [1107, 539] on div "+ 3" at bounding box center [1099, 551] width 25 height 25
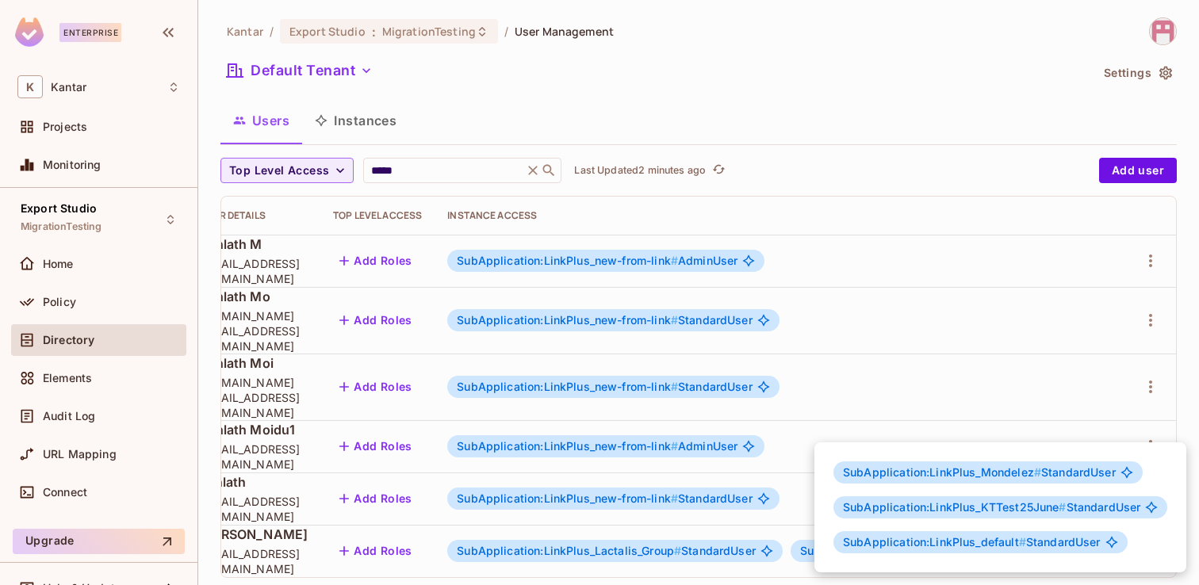
click at [770, 563] on div at bounding box center [599, 292] width 1199 height 585
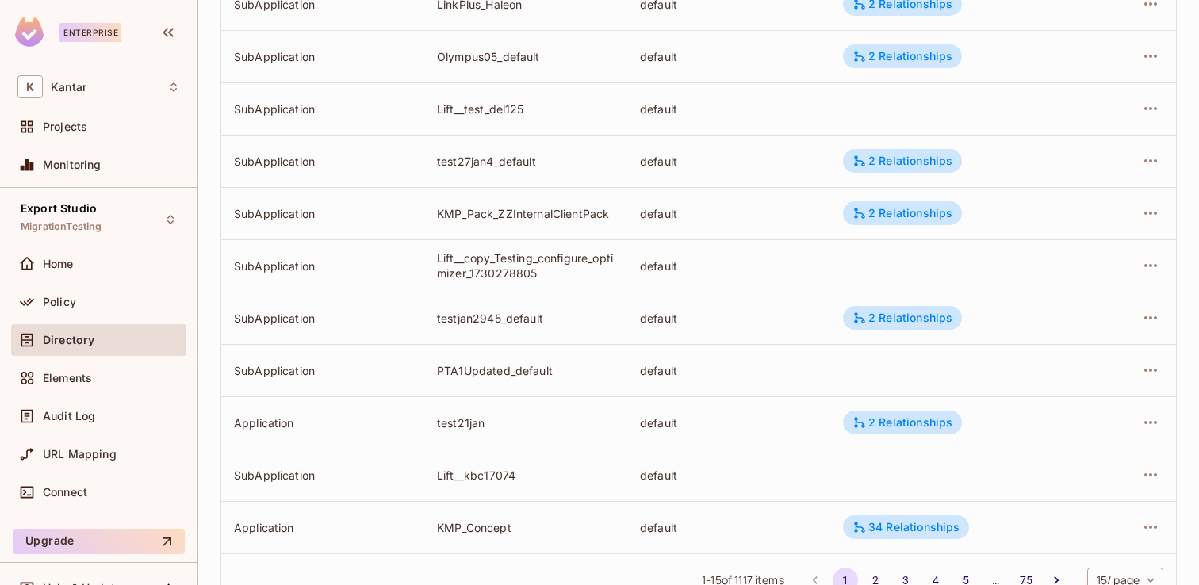
scroll to position [523, 0]
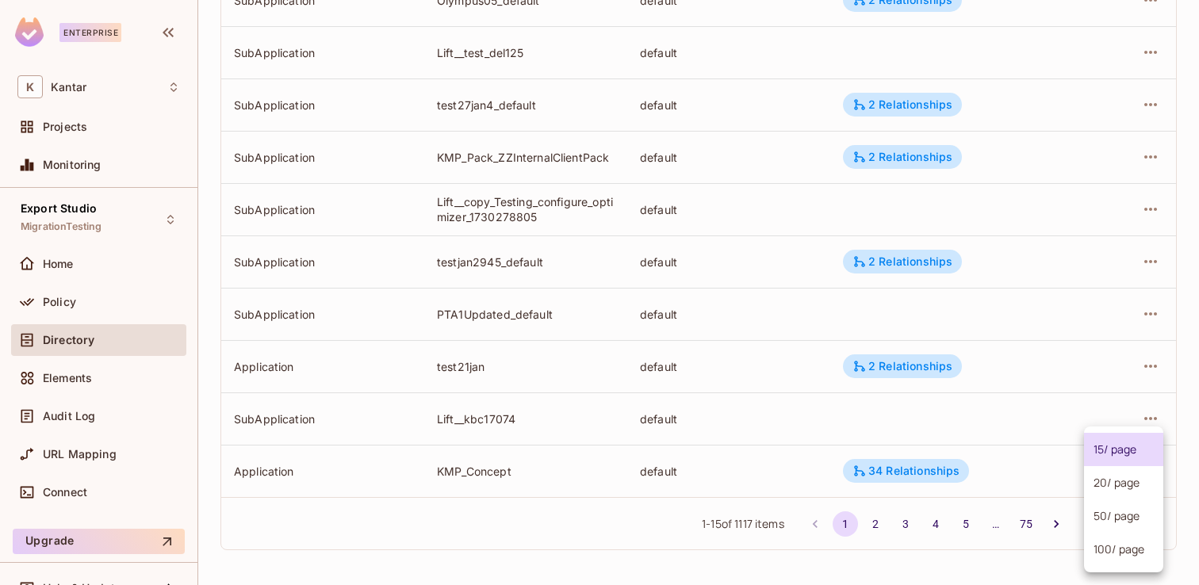
click at [1128, 526] on body "Enterprise K Kantar Projects Monitoring Export Studio MigrationTesting Home Pol…" at bounding box center [599, 292] width 1199 height 585
click at [1130, 552] on li "100 / page" at bounding box center [1123, 549] width 79 height 33
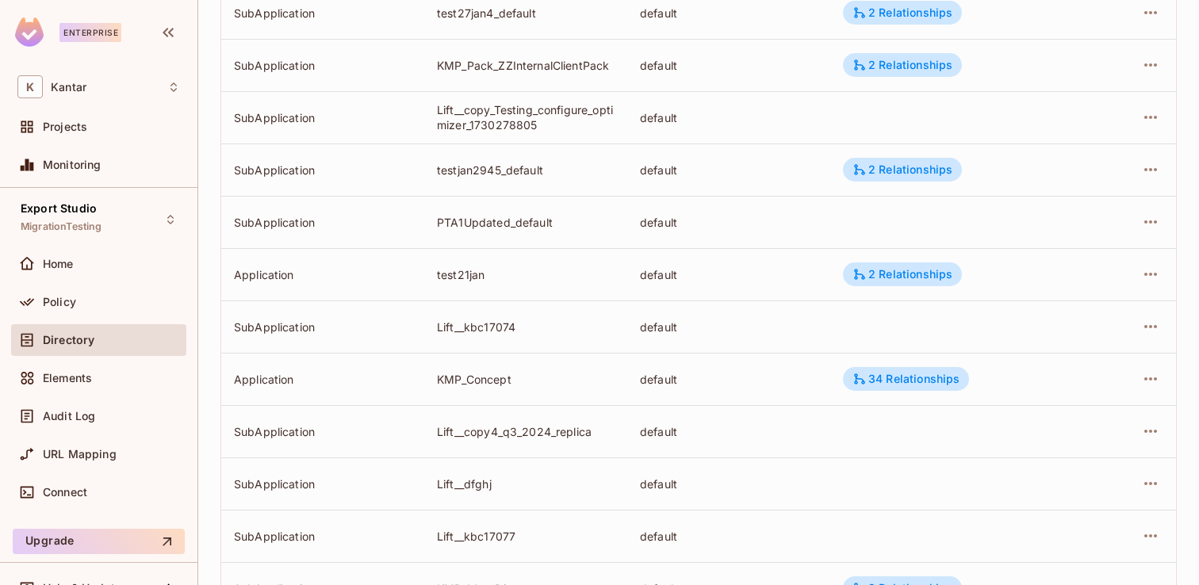
scroll to position [2055, 0]
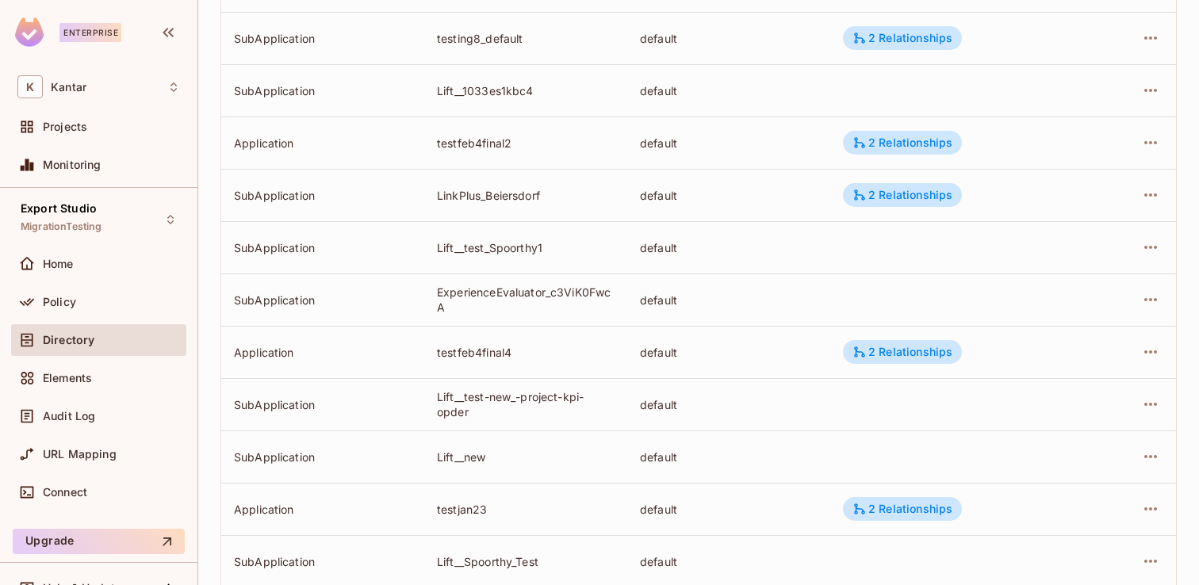
click at [547, 292] on div "ExperienceEvaluator_c3ViK0FwcA" at bounding box center [526, 300] width 178 height 30
drag, startPoint x: 547, startPoint y: 292, endPoint x: 458, endPoint y: 291, distance: 88.8
click at [458, 291] on div "ExperienceEvaluator_c3ViK0FwcA" at bounding box center [526, 300] width 178 height 30
click at [438, 294] on div "ExperienceEvaluator_c3ViK0FwcA" at bounding box center [526, 300] width 178 height 30
click at [547, 291] on div "ExperienceEvaluator_c3ViK0FwcA" at bounding box center [526, 300] width 178 height 30
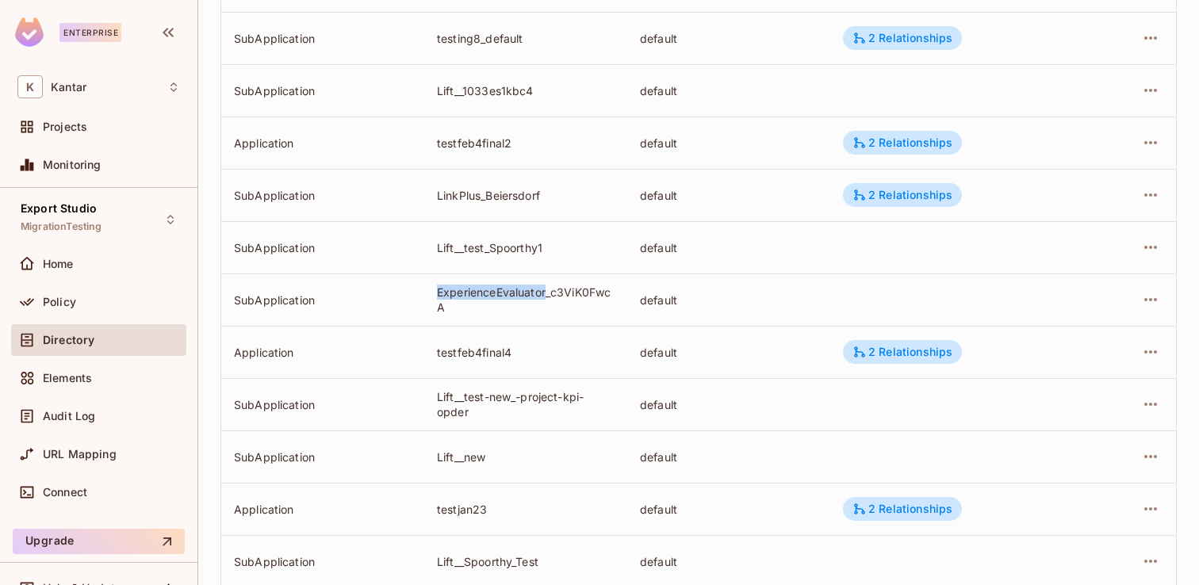
copy div "ExperienceEvaluator"
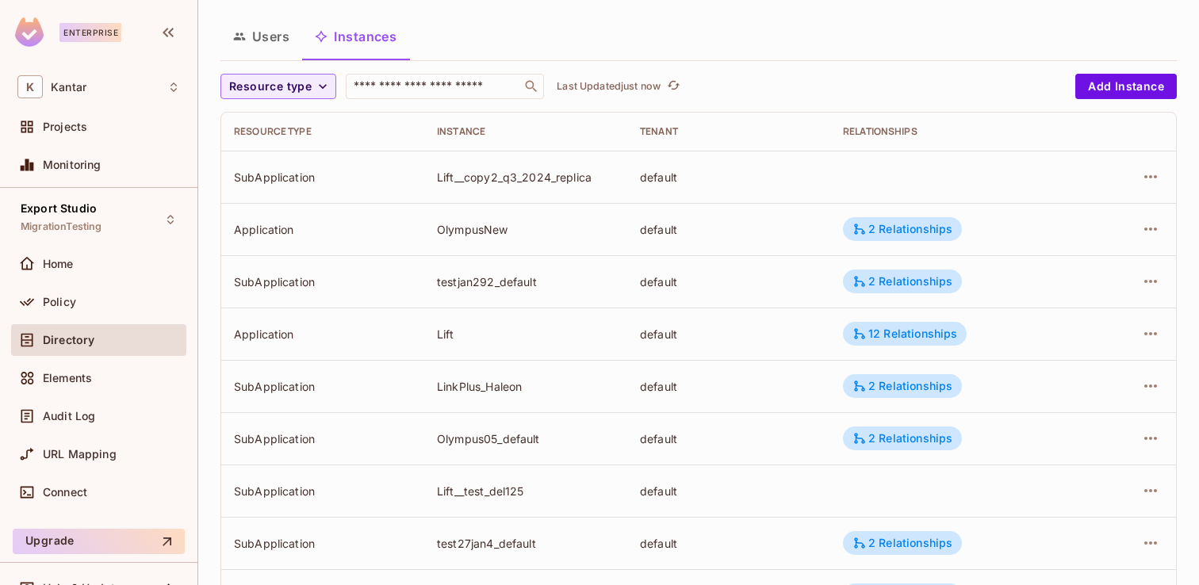
scroll to position [85, 0]
click at [259, 31] on button "Users" at bounding box center [262, 36] width 82 height 40
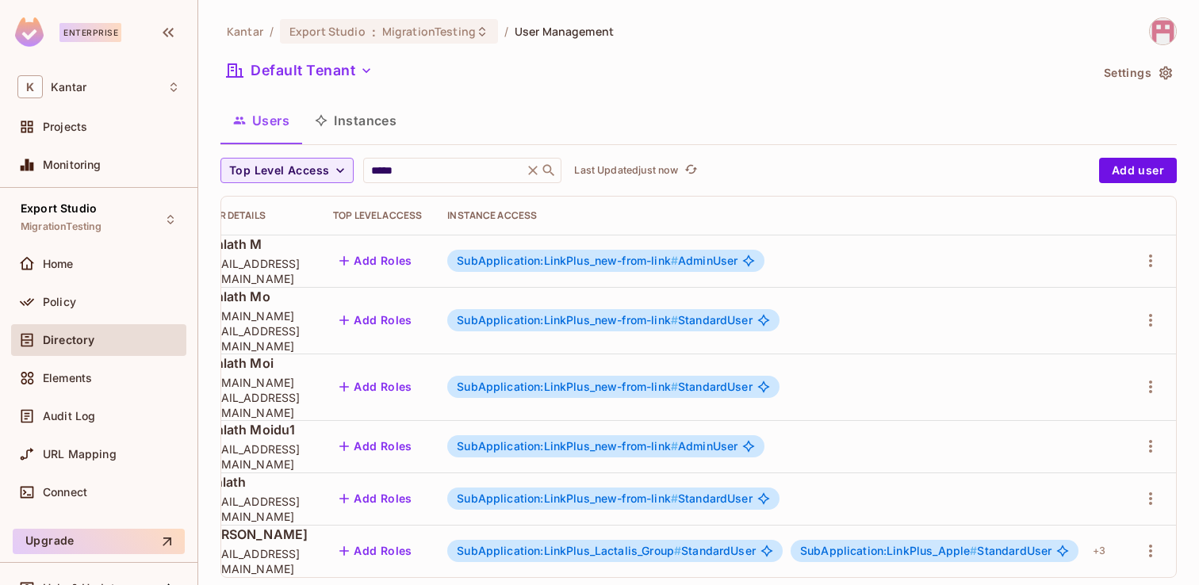
scroll to position [0, 270]
click at [1112, 539] on div "+ 3" at bounding box center [1099, 551] width 25 height 25
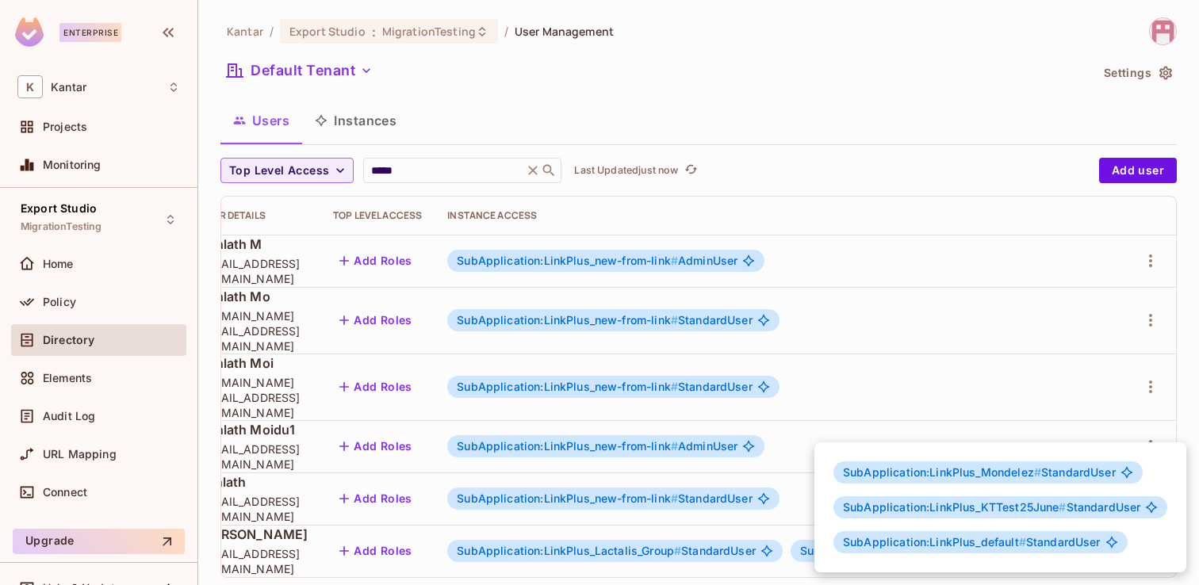
click at [732, 563] on div at bounding box center [599, 292] width 1199 height 585
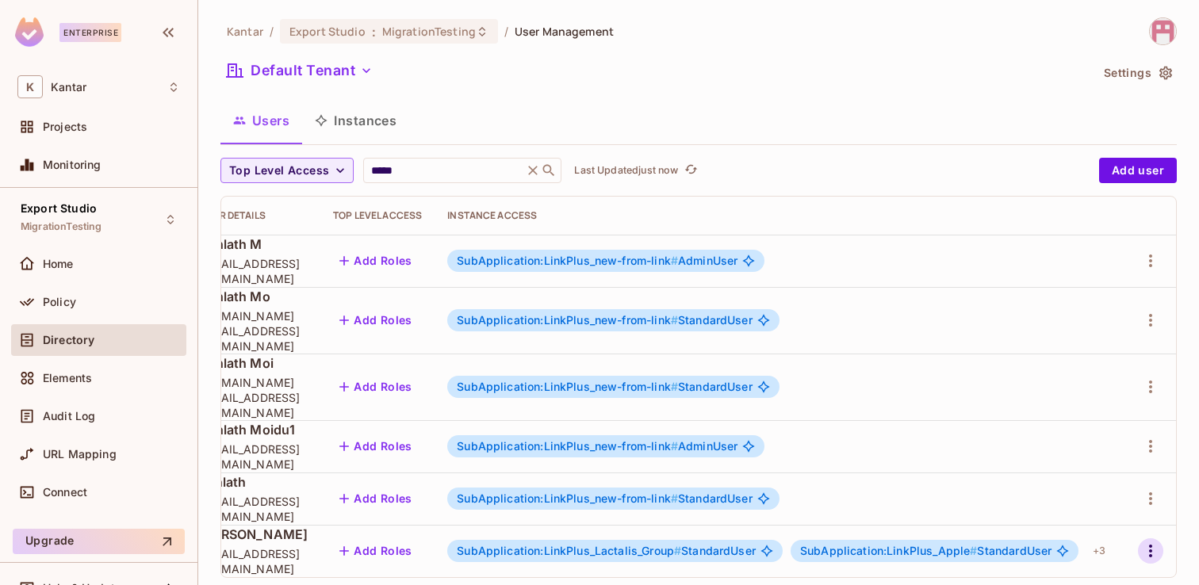
click at [1153, 545] on icon "button" at bounding box center [1150, 551] width 3 height 13
click at [1092, 475] on span "Edit" at bounding box center [1079, 478] width 31 height 25
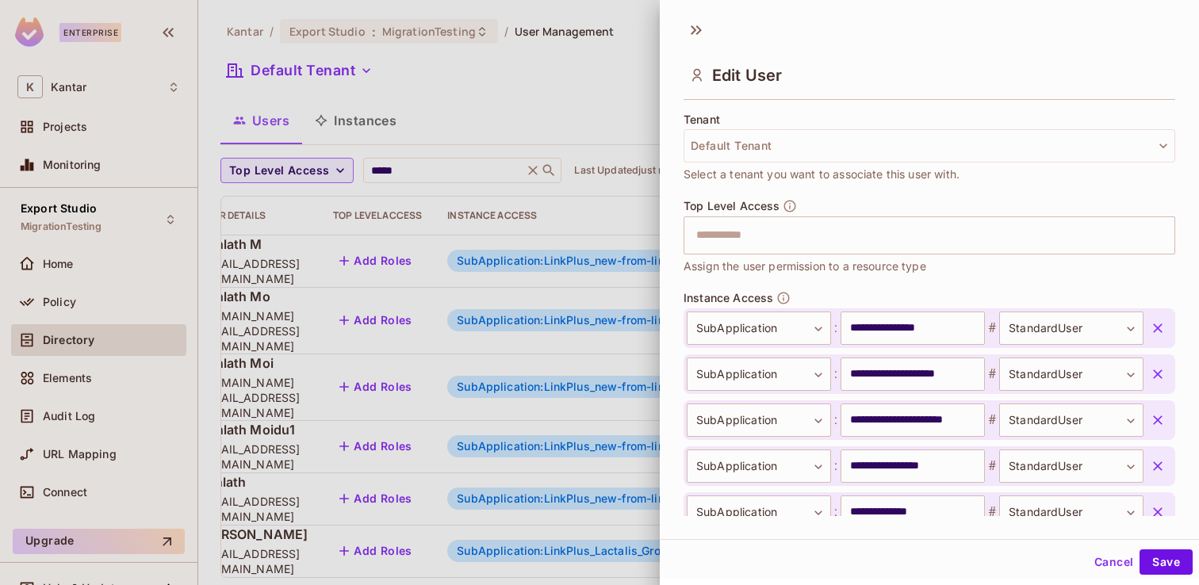
scroll to position [489, 0]
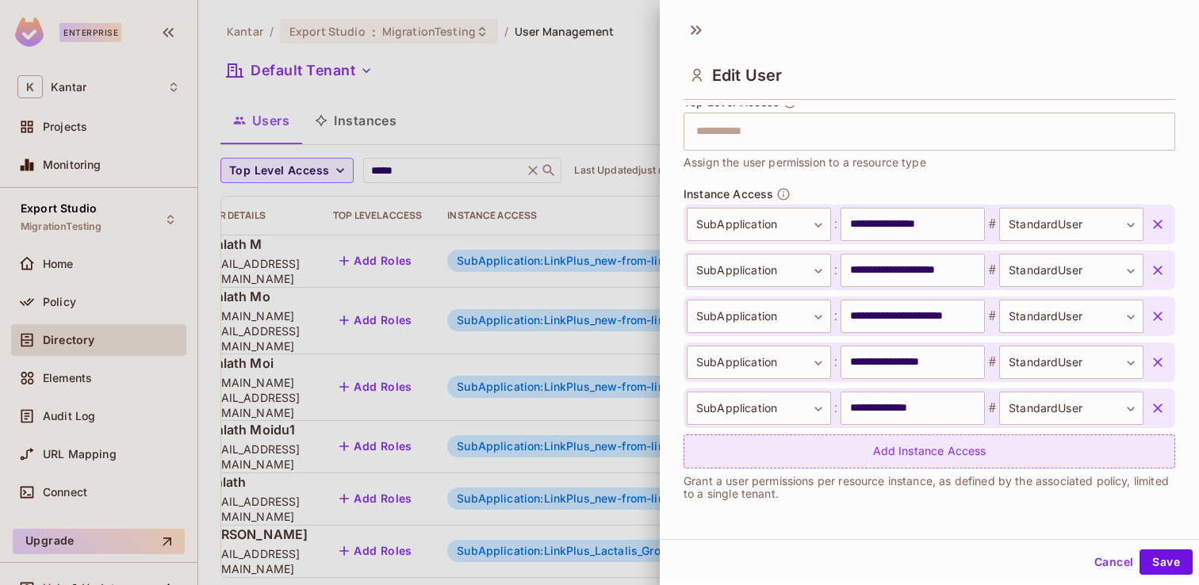
click at [938, 455] on div "Add Instance Access" at bounding box center [930, 452] width 492 height 34
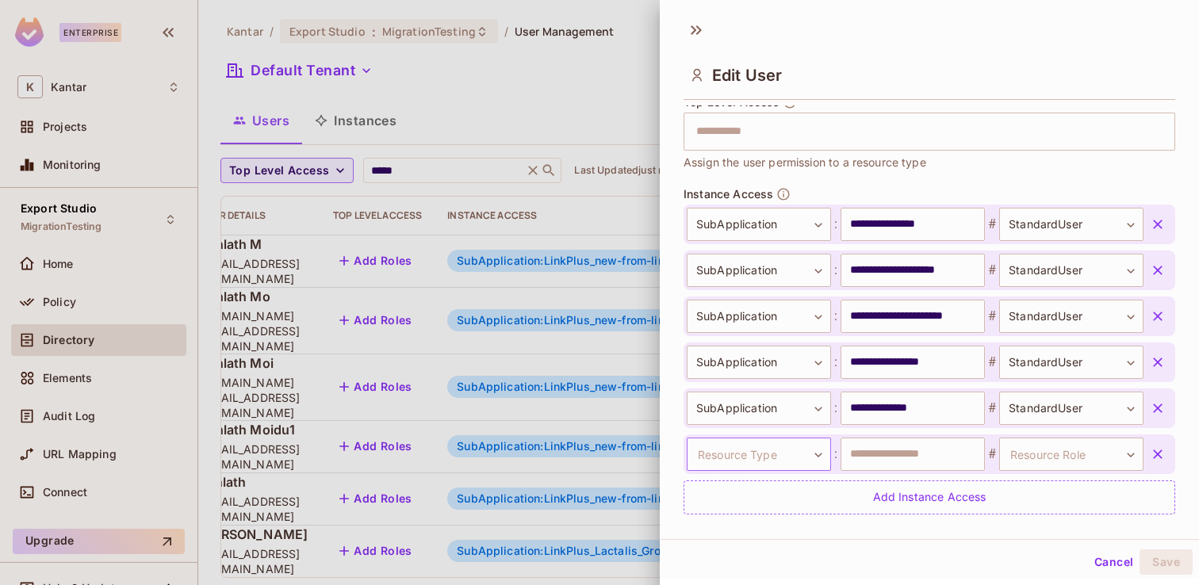
click at [785, 442] on body "Enterprise K Kantar Projects Monitoring Export Studio MigrationTesting Home Pol…" at bounding box center [599, 292] width 1199 height 585
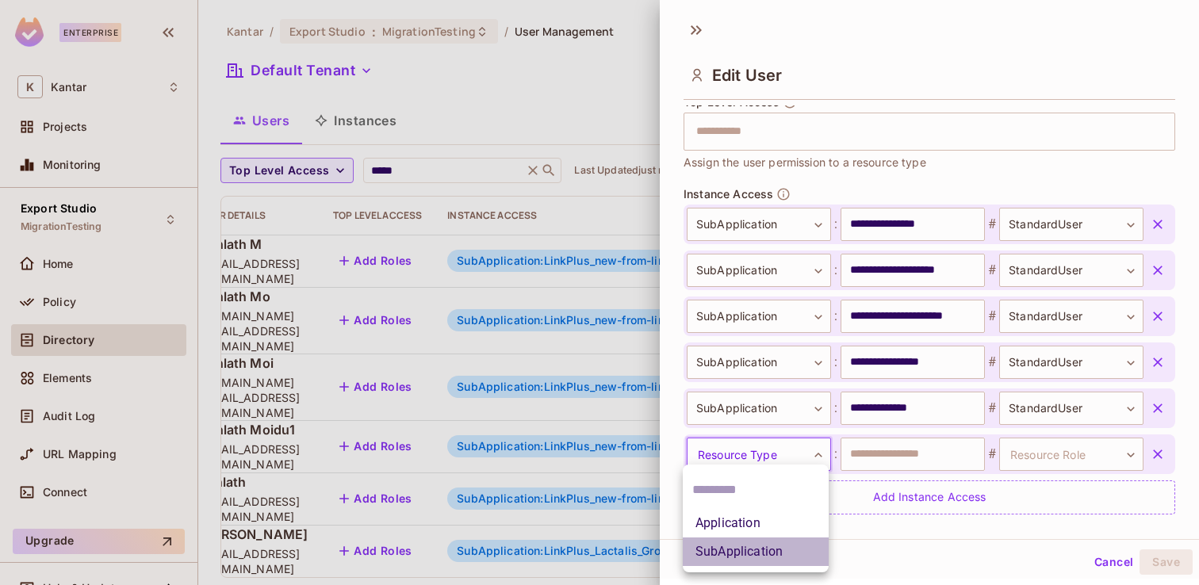
click at [779, 550] on li "SubApplication" at bounding box center [756, 552] width 146 height 29
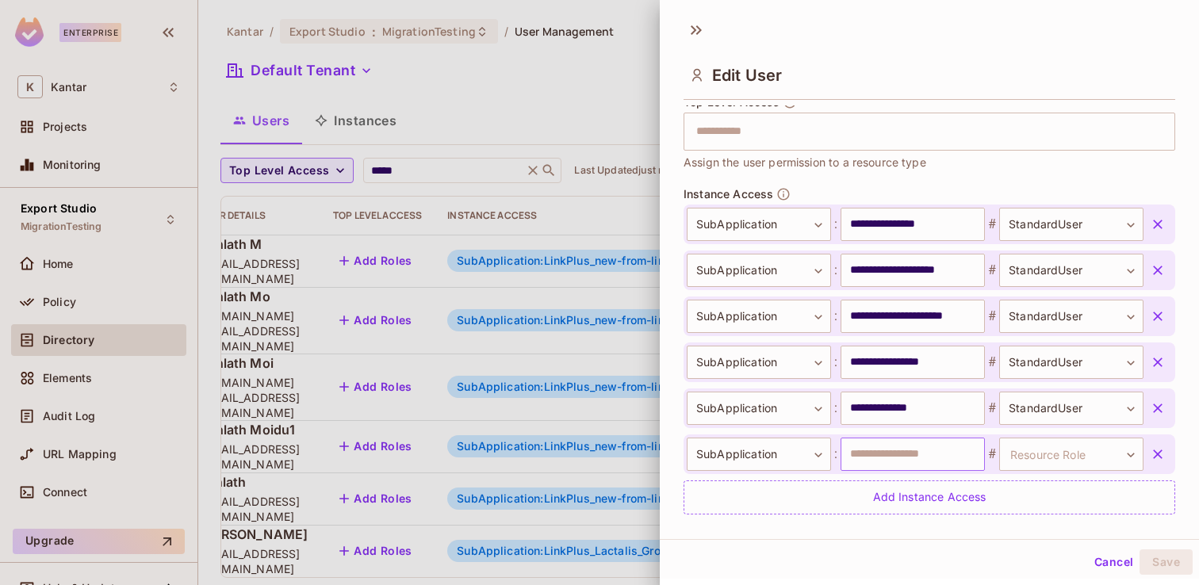
click at [883, 465] on input "text" at bounding box center [913, 454] width 144 height 33
paste input "**********"
type input "**********"
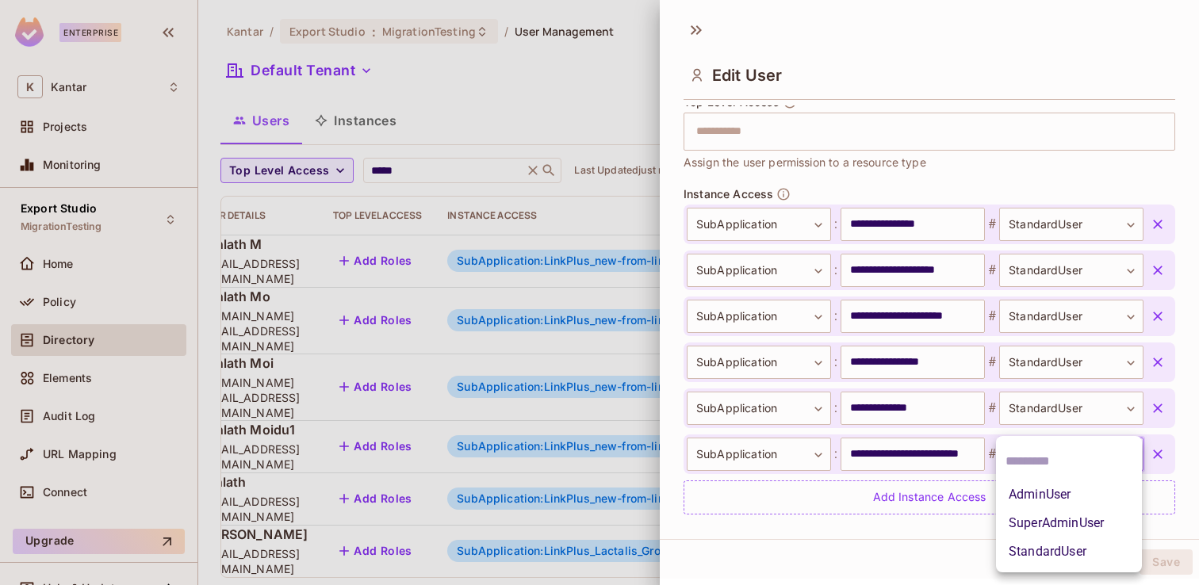
click at [1070, 457] on body "Enterprise K Kantar Projects Monitoring Export Studio MigrationTesting Home Pol…" at bounding box center [599, 292] width 1199 height 585
click at [1053, 546] on li "StandardUser" at bounding box center [1069, 552] width 146 height 29
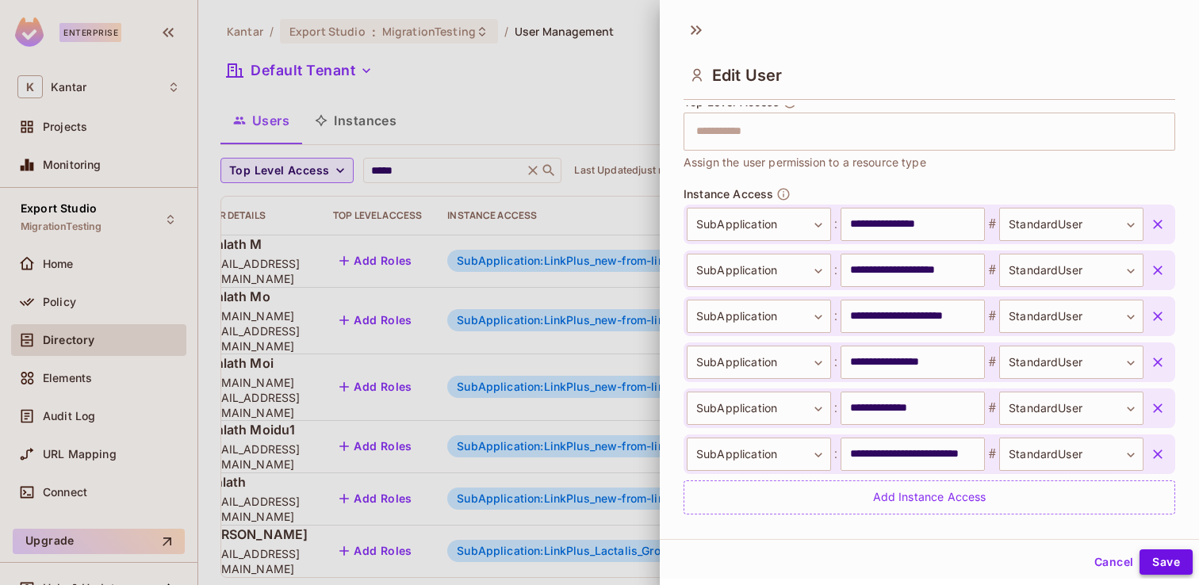
click at [1163, 560] on button "Save" at bounding box center [1166, 562] width 53 height 25
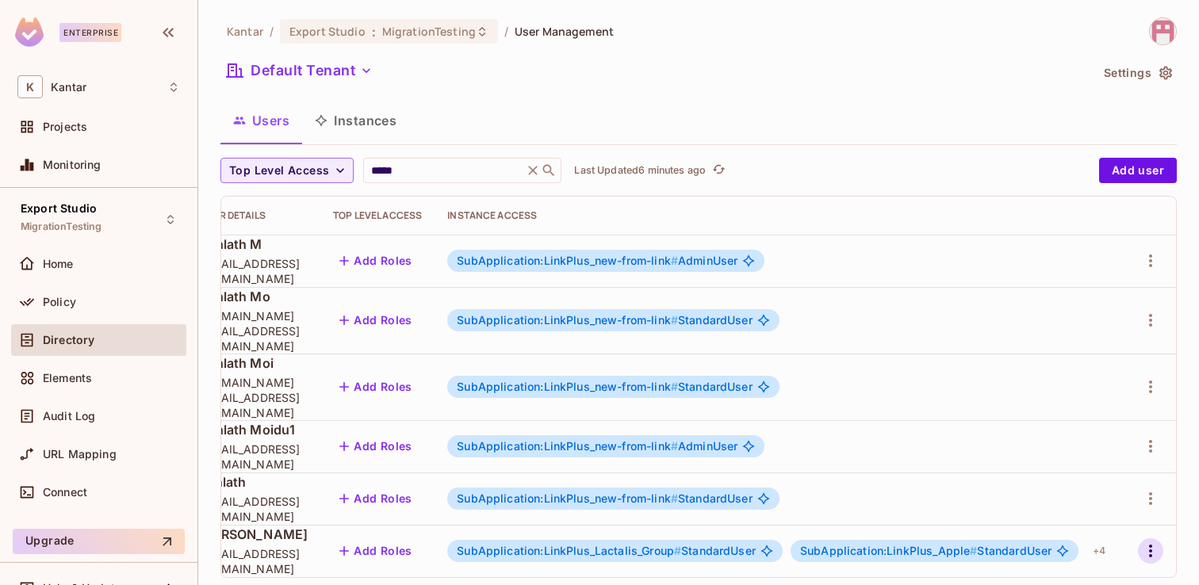
click at [1160, 542] on icon "button" at bounding box center [1150, 551] width 19 height 19
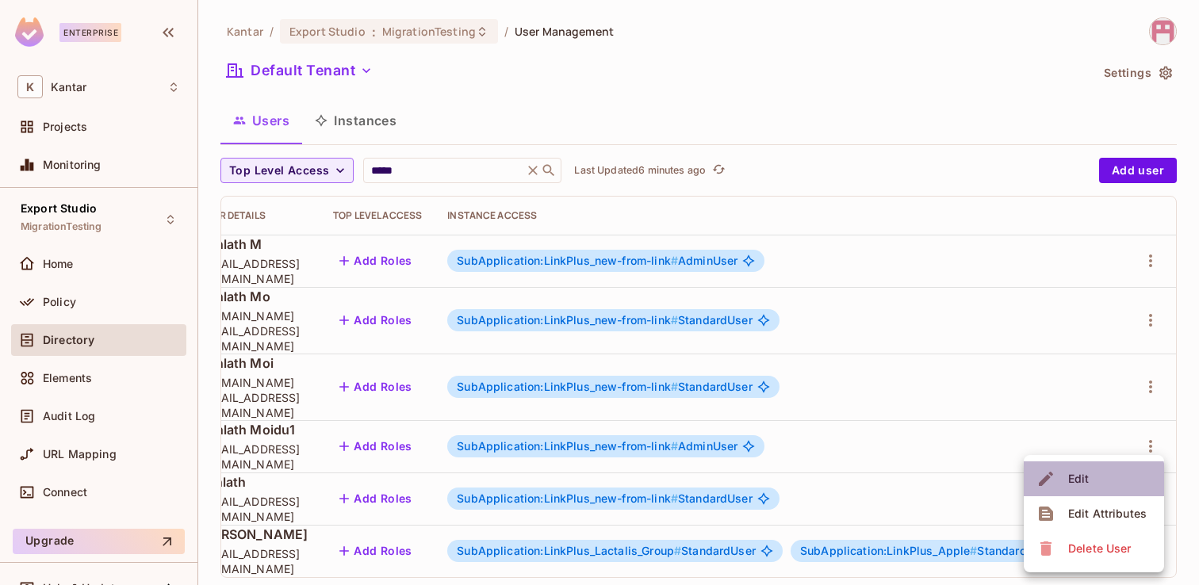
click at [1077, 481] on div "Edit" at bounding box center [1079, 479] width 21 height 16
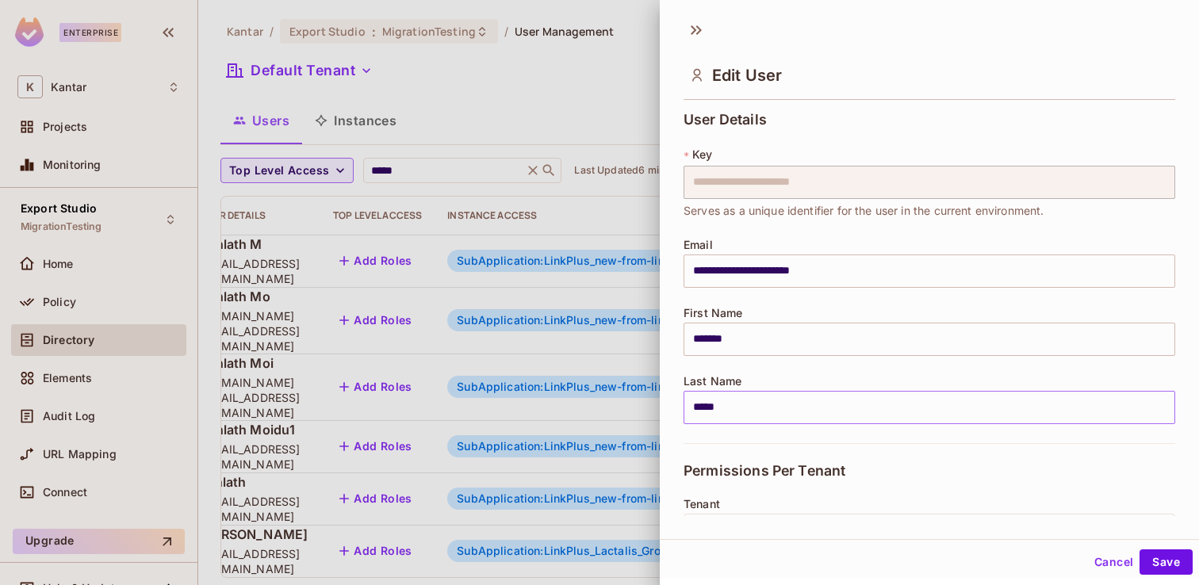
scroll to position [535, 0]
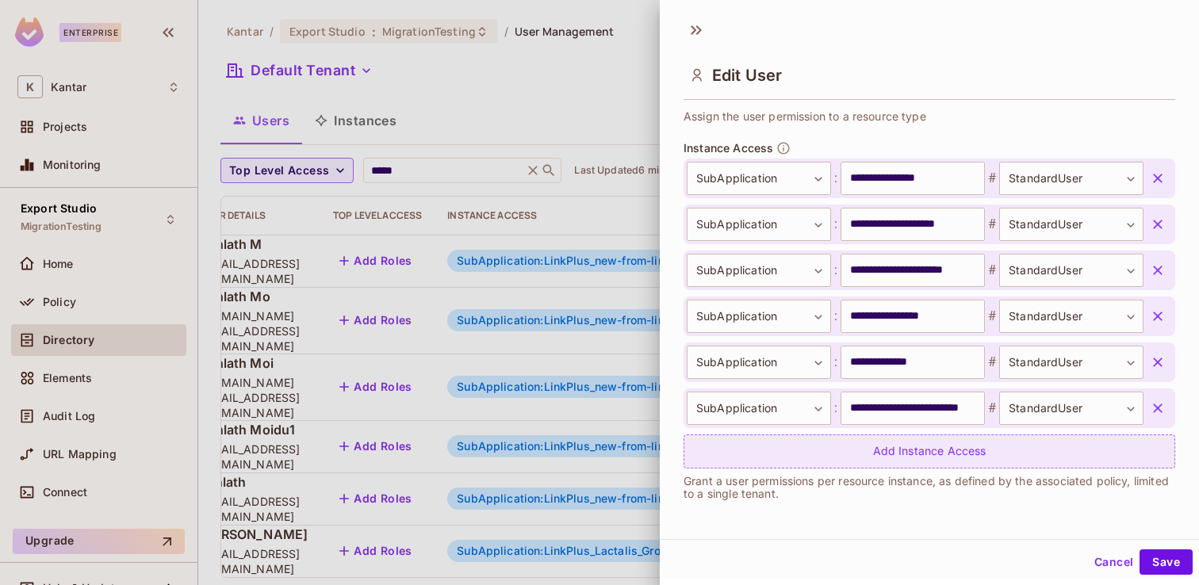
click at [942, 460] on div "Add Instance Access" at bounding box center [930, 452] width 492 height 34
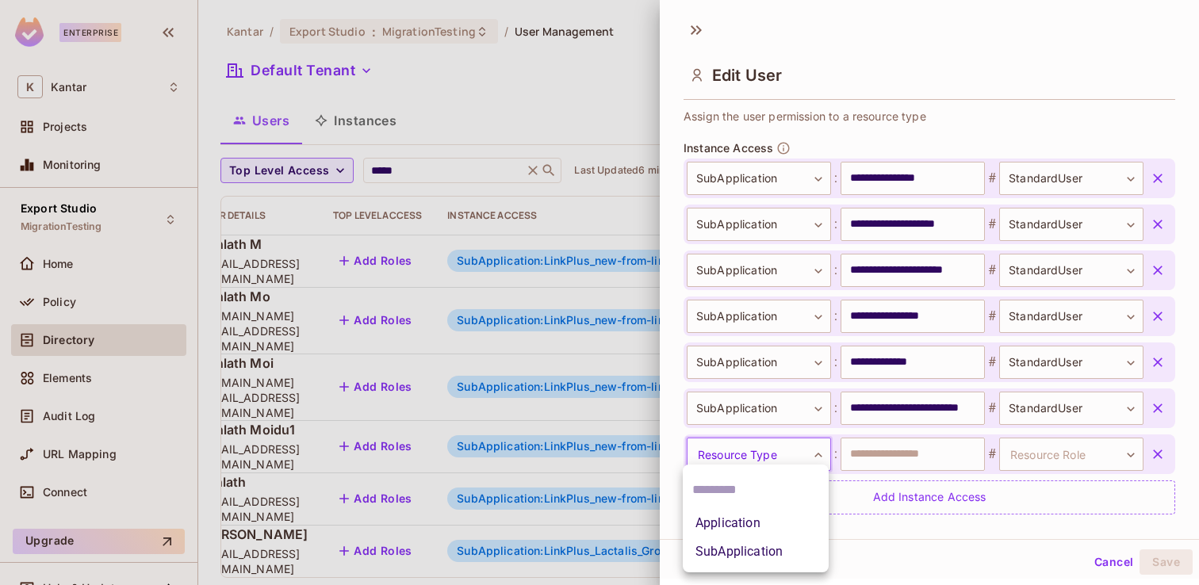
click at [806, 467] on body "Enterprise K Kantar Projects Monitoring Export Studio MigrationTesting Home Pol…" at bounding box center [599, 292] width 1199 height 585
click at [779, 551] on li "SubApplication" at bounding box center [756, 552] width 146 height 29
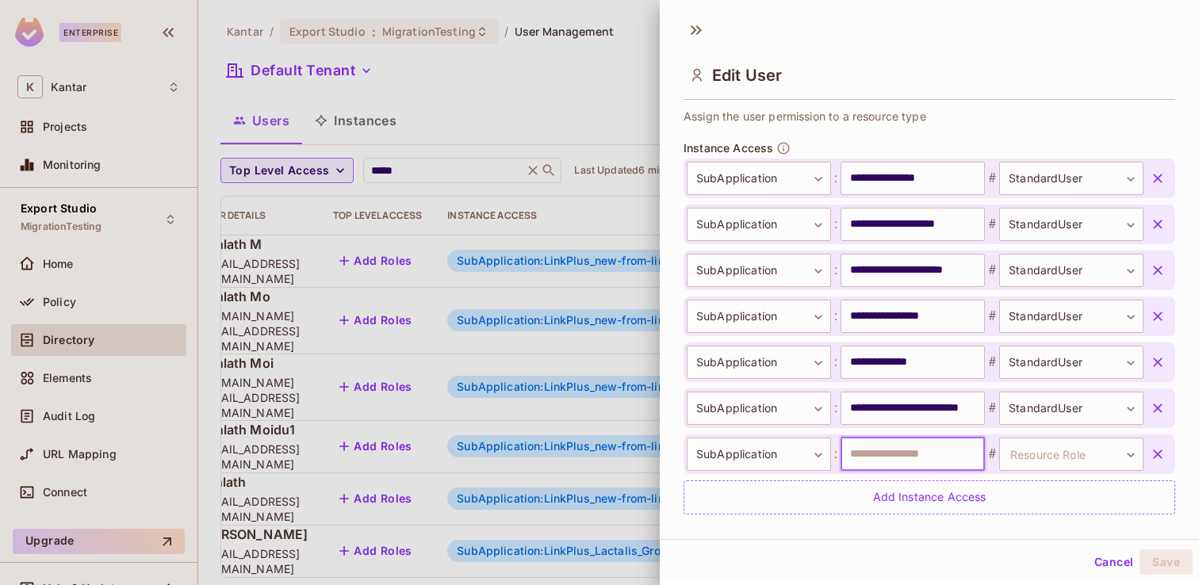
click at [884, 454] on input "text" at bounding box center [913, 454] width 144 height 33
type input "**********"
click at [1103, 457] on body "Enterprise K Kantar Projects Monitoring Export Studio MigrationTesting Home Pol…" at bounding box center [599, 292] width 1199 height 585
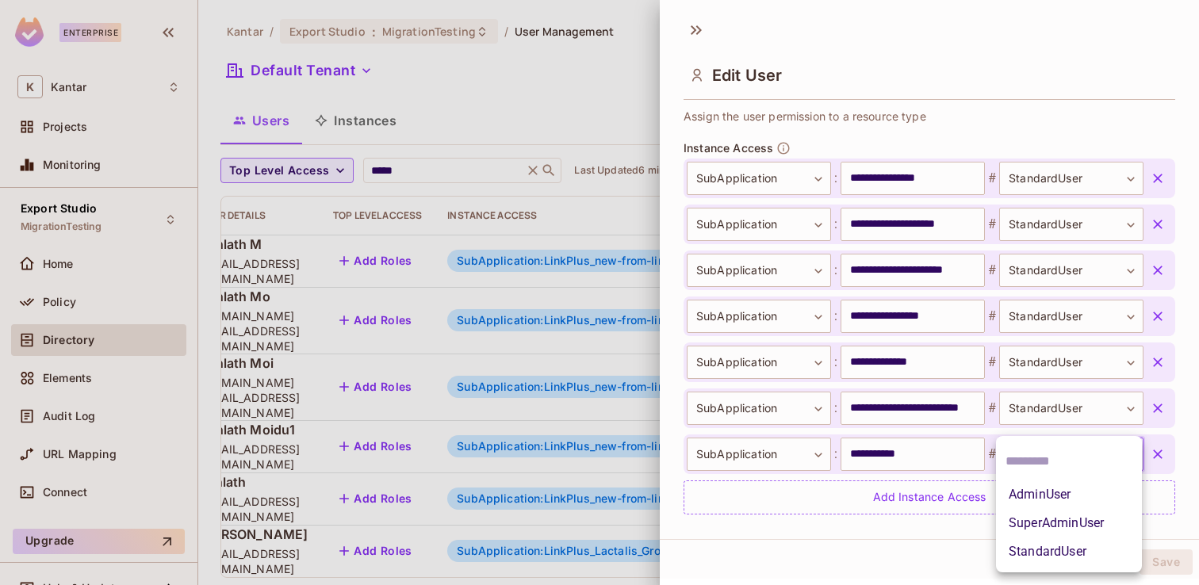
click at [1075, 554] on li "StandardUser" at bounding box center [1069, 552] width 146 height 29
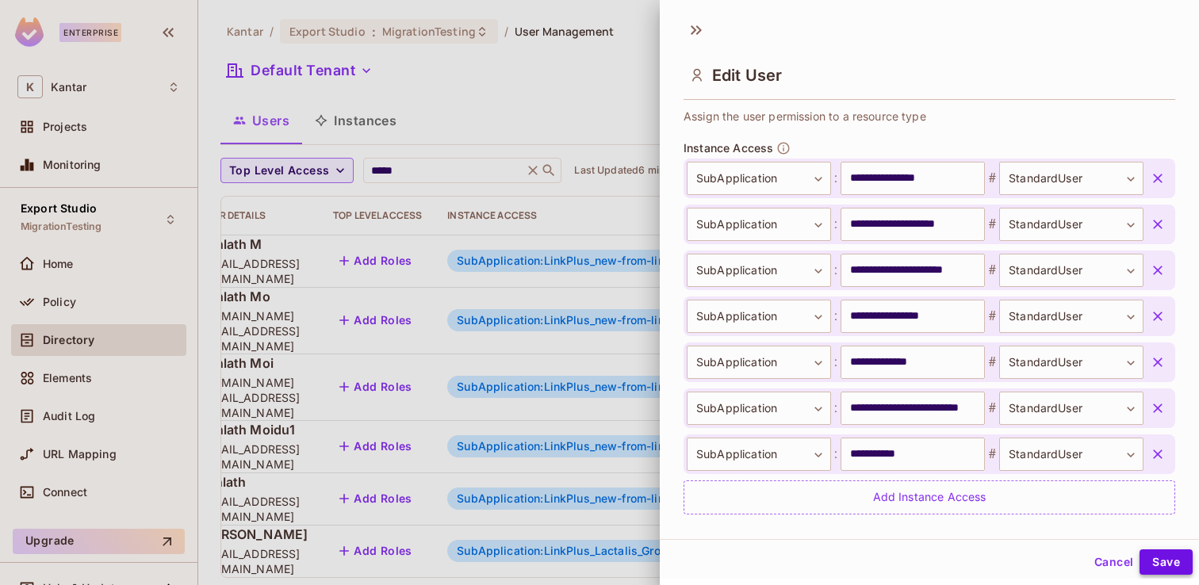
click at [1164, 565] on button "Save" at bounding box center [1166, 562] width 53 height 25
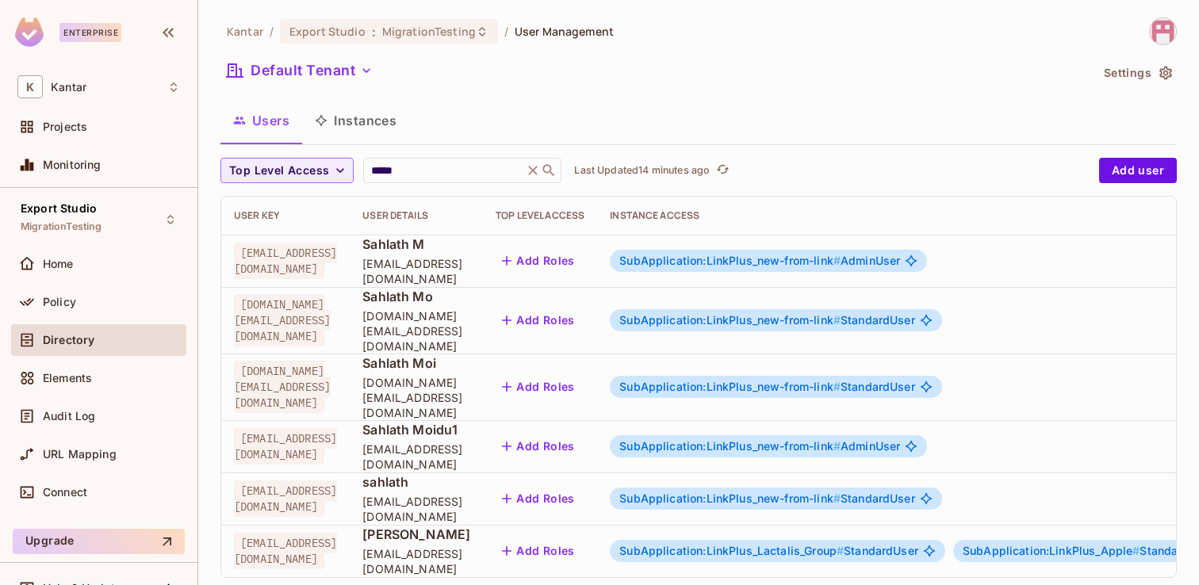
scroll to position [0, 281]
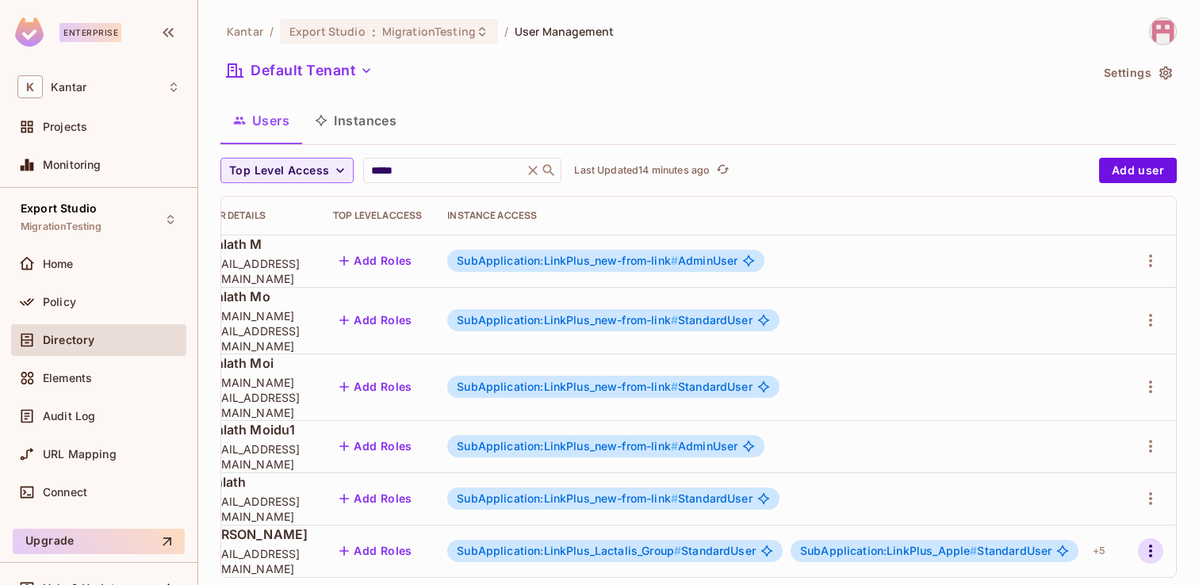
click at [1154, 542] on icon "button" at bounding box center [1150, 551] width 19 height 19
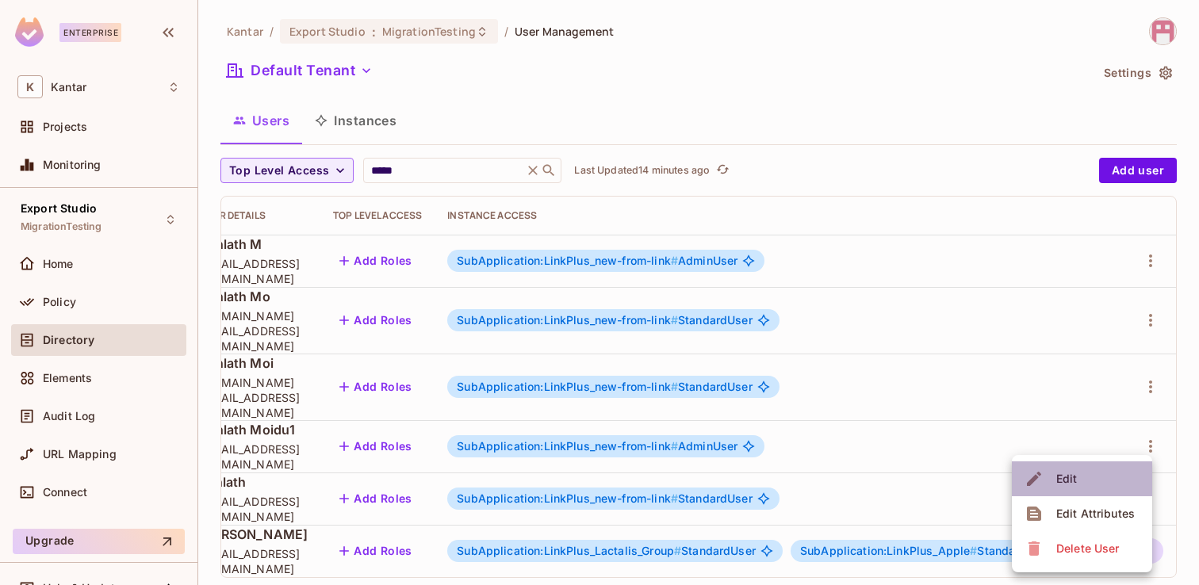
click at [1086, 478] on li "Edit" at bounding box center [1082, 479] width 140 height 35
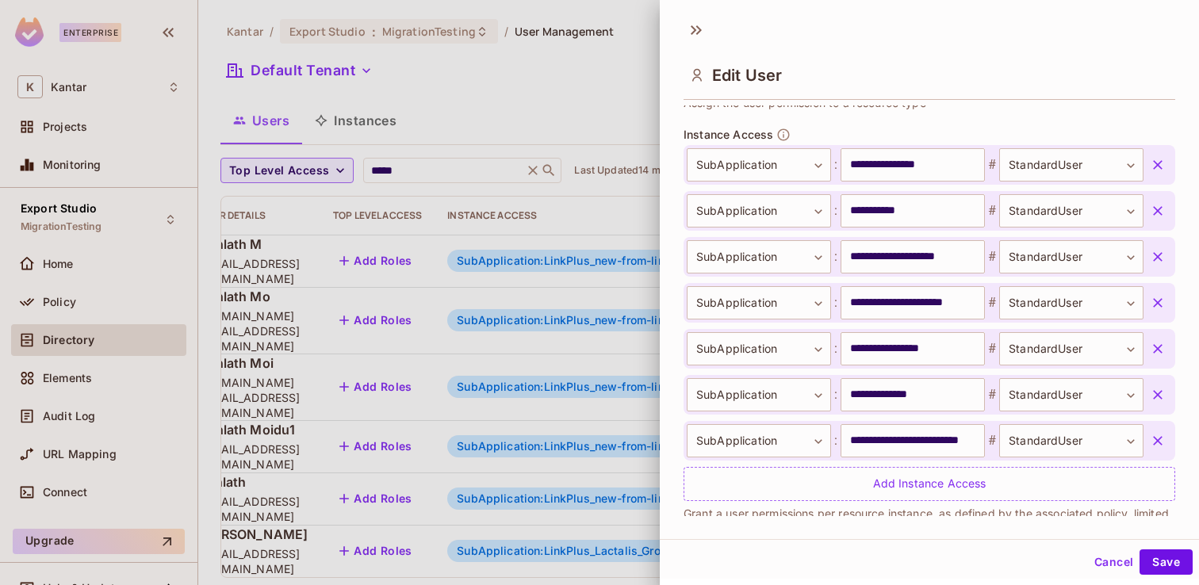
scroll to position [581, 0]
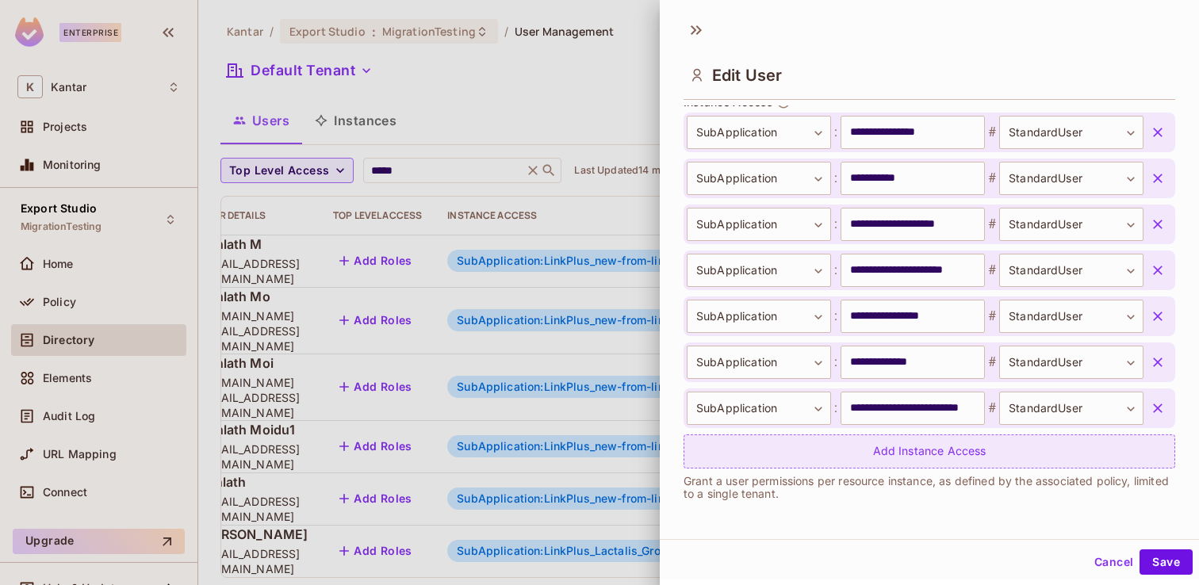
click at [919, 456] on div "Add Instance Access" at bounding box center [930, 452] width 492 height 34
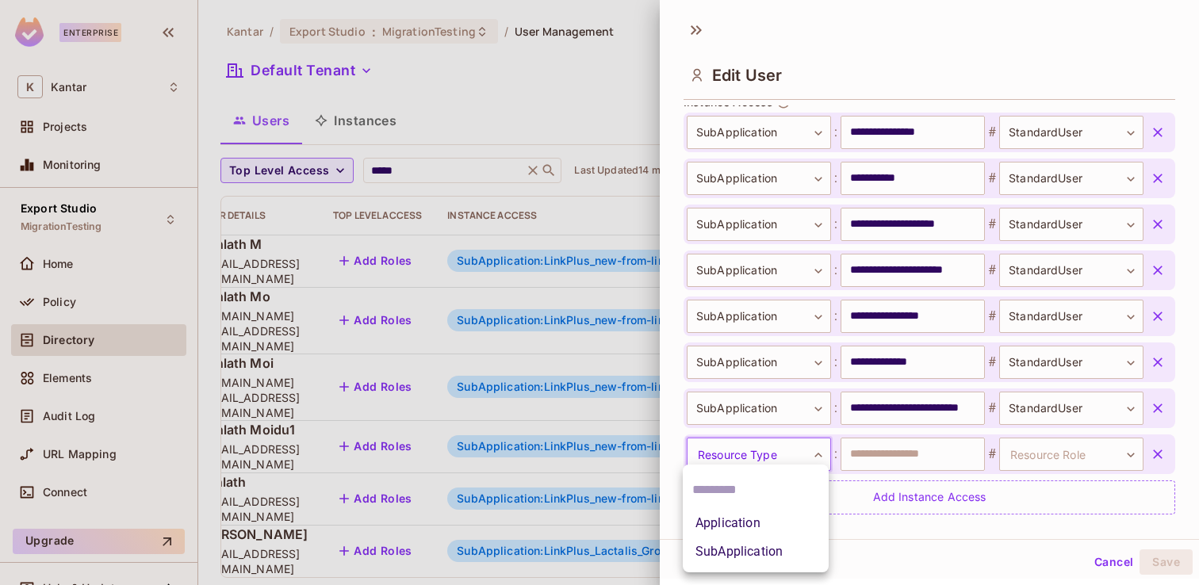
click at [821, 469] on body "Enterprise K Kantar Projects Monitoring Export Studio MigrationTesting Home Pol…" at bounding box center [599, 292] width 1199 height 585
click at [786, 553] on li "SubApplication" at bounding box center [756, 552] width 146 height 29
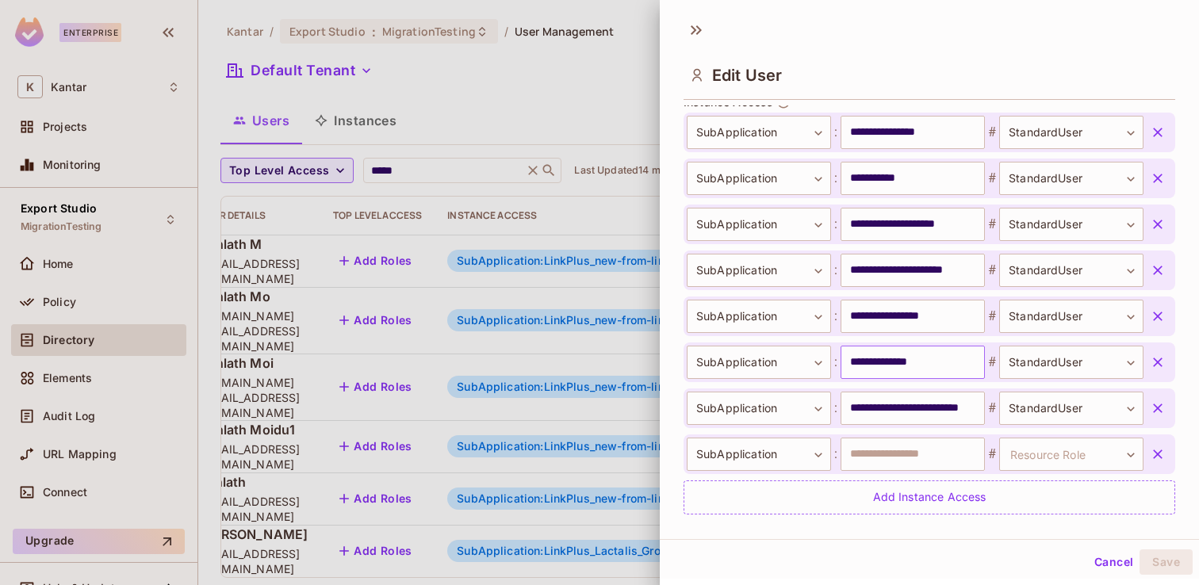
click at [934, 364] on input "**********" at bounding box center [913, 362] width 144 height 33
drag, startPoint x: 934, startPoint y: 364, endPoint x: 831, endPoint y: 368, distance: 104.0
click at [831, 368] on div "**********" at bounding box center [915, 362] width 457 height 33
click at [1161, 457] on icon "button" at bounding box center [1158, 455] width 10 height 10
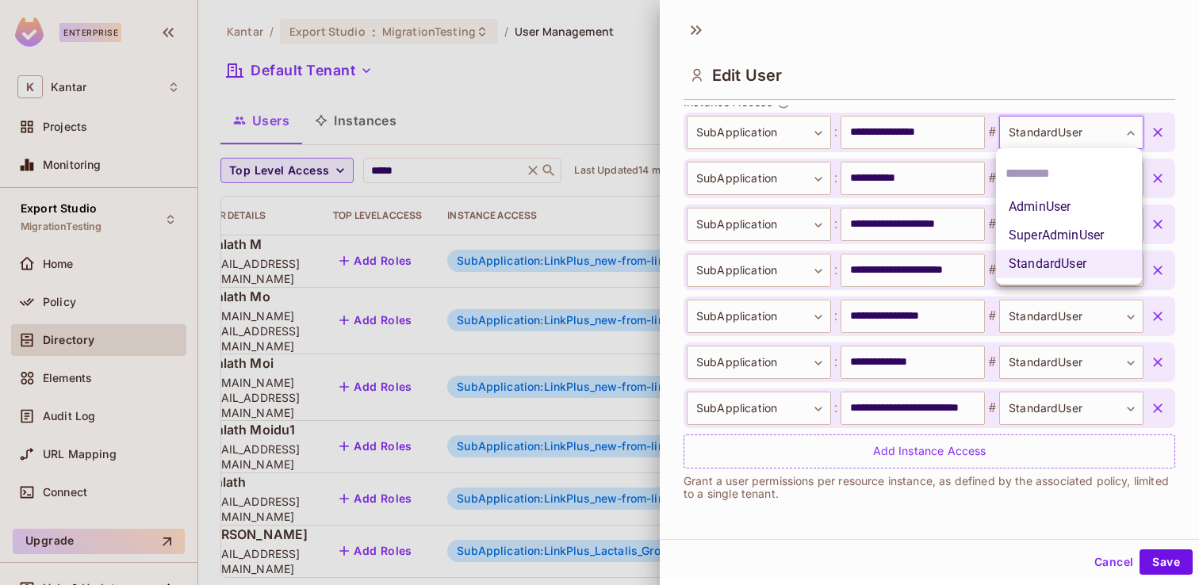
click at [1127, 130] on body "Enterprise K Kantar Projects Monitoring Export Studio MigrationTesting Home Pol…" at bounding box center [599, 292] width 1199 height 585
click at [1072, 203] on li "AdminUser" at bounding box center [1069, 207] width 146 height 29
type input "*********"
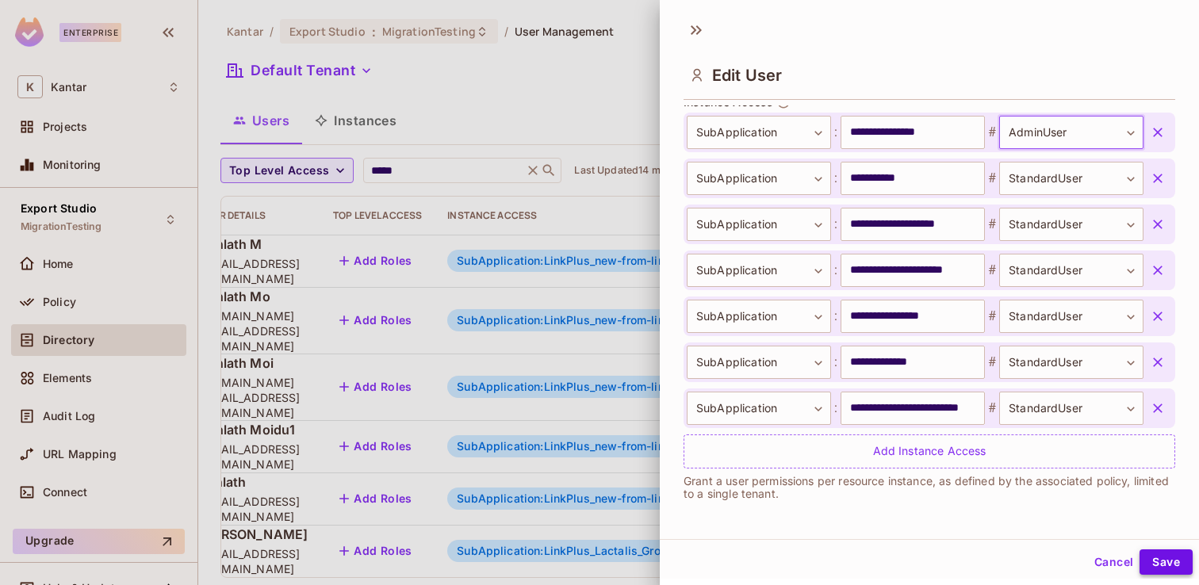
click at [1176, 555] on button "Save" at bounding box center [1166, 562] width 53 height 25
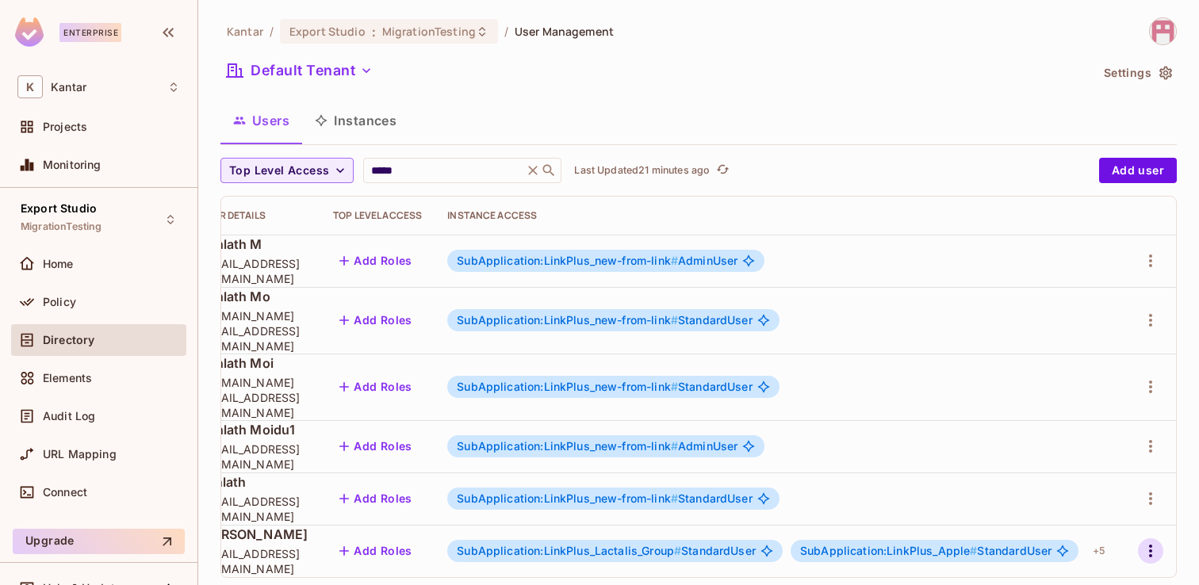
click at [1154, 542] on icon "button" at bounding box center [1150, 551] width 19 height 19
click at [1082, 470] on li "Edit" at bounding box center [1082, 479] width 140 height 35
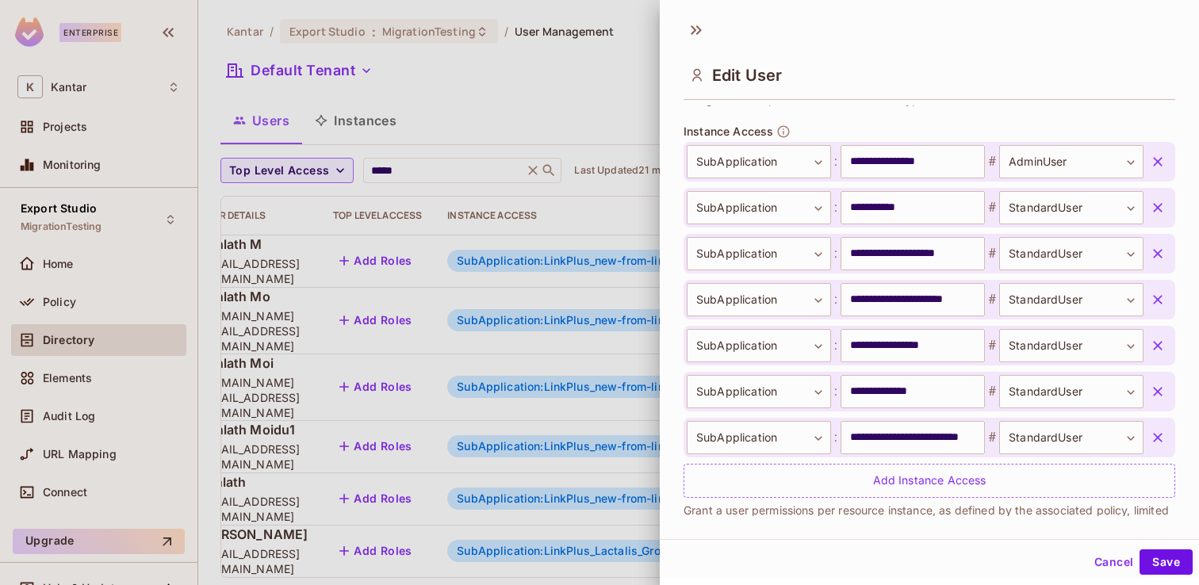
scroll to position [569, 0]
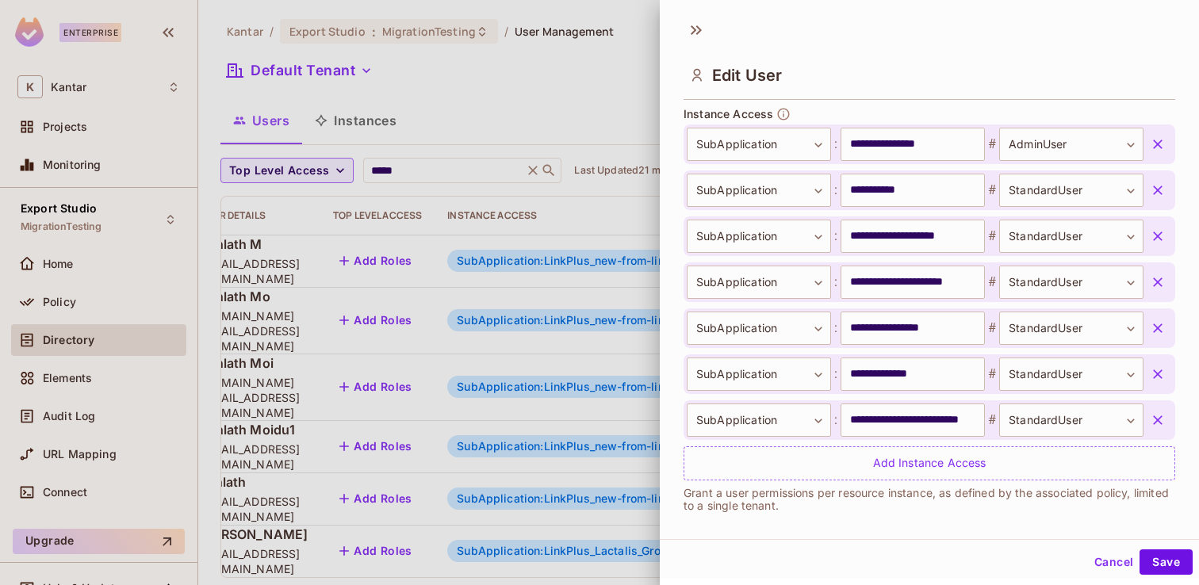
click at [493, 102] on div at bounding box center [599, 292] width 1199 height 585
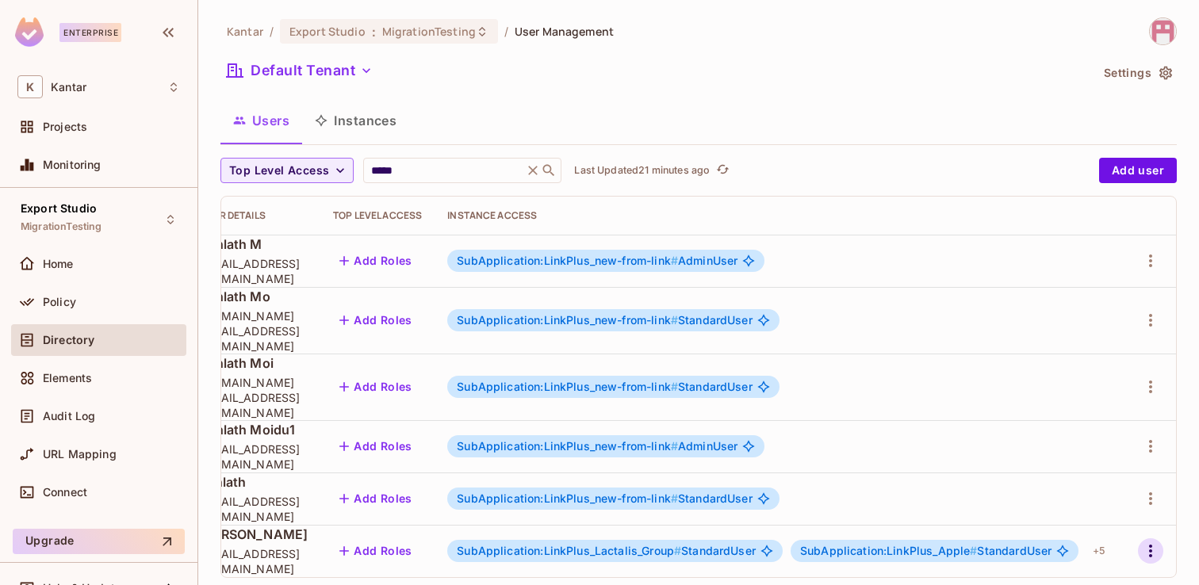
click at [1150, 542] on icon "button" at bounding box center [1150, 551] width 19 height 19
click at [1079, 488] on span "Edit" at bounding box center [1067, 478] width 31 height 25
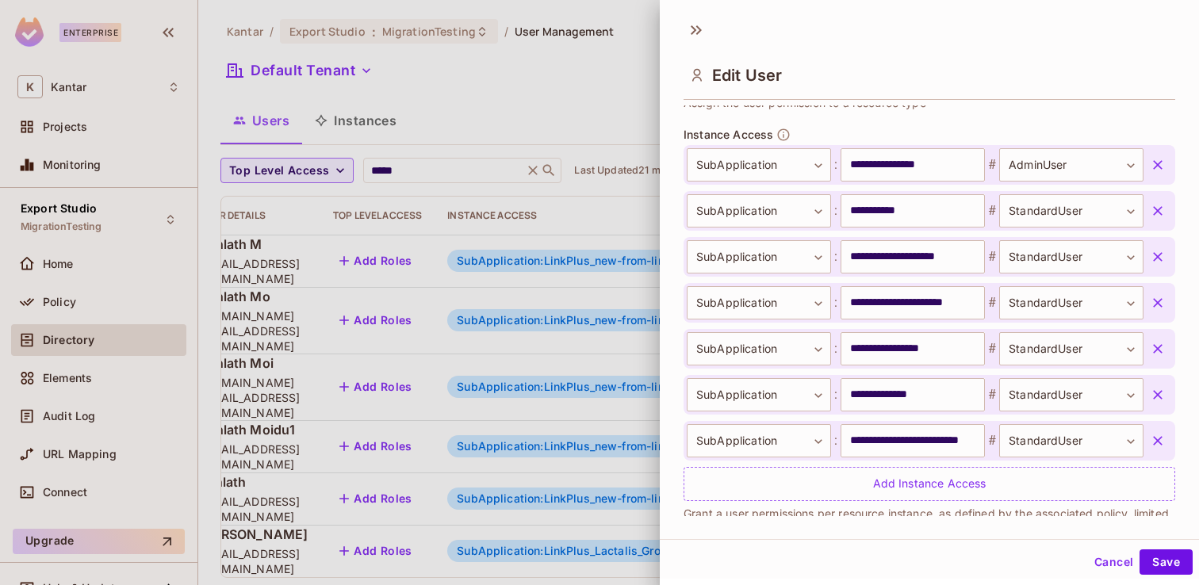
scroll to position [549, 0]
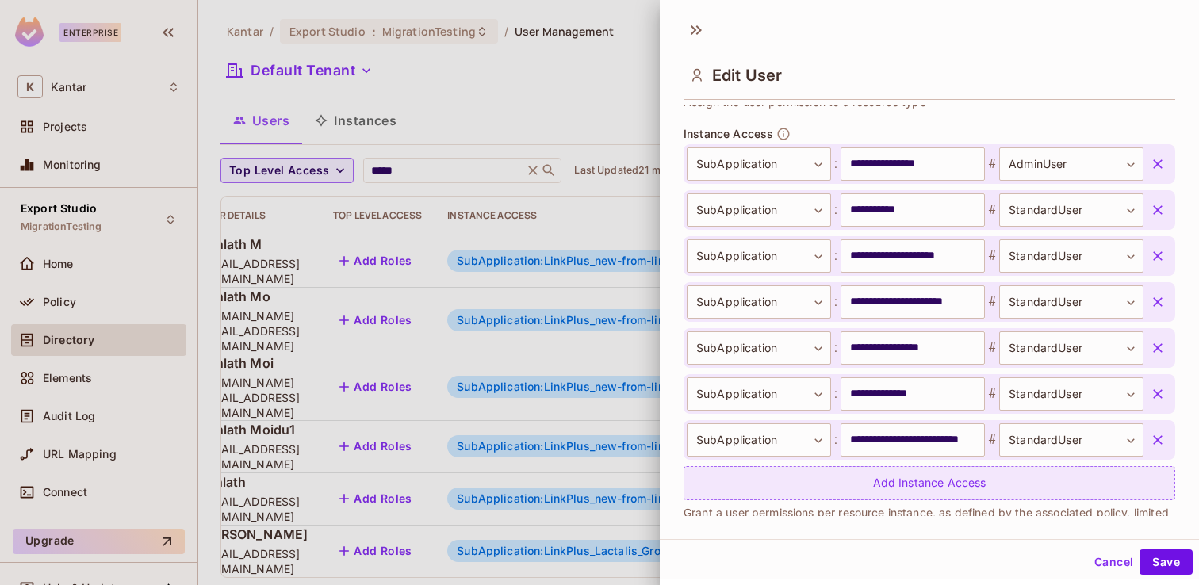
click at [943, 482] on div "Add Instance Access" at bounding box center [930, 483] width 492 height 34
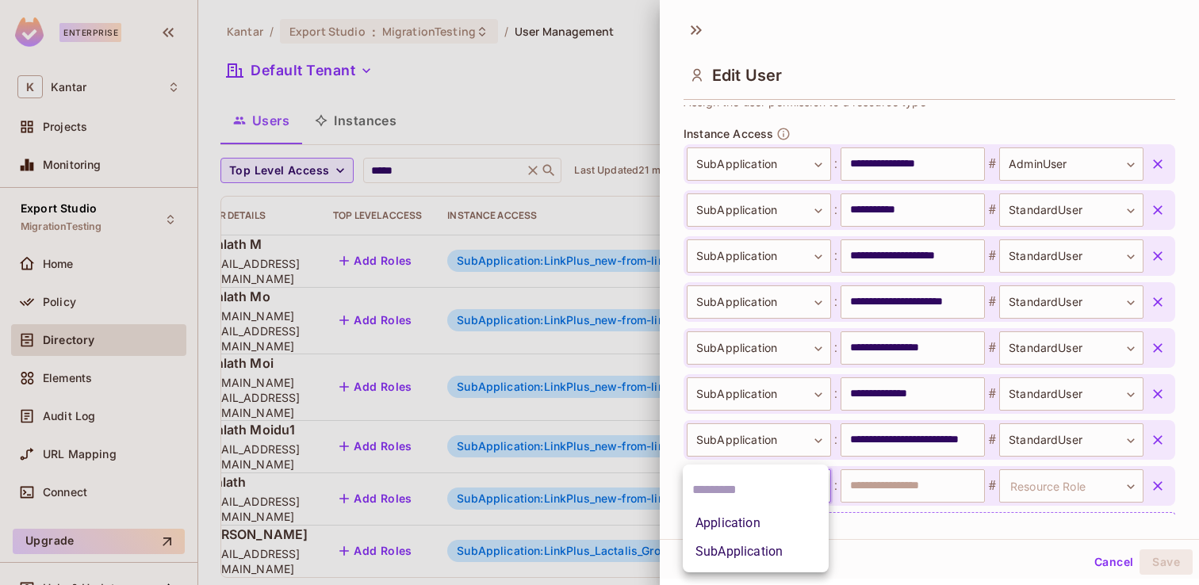
click at [819, 480] on body "Enterprise K Kantar Projects Monitoring Export Studio MigrationTesting Home Pol…" at bounding box center [599, 292] width 1199 height 585
click at [786, 557] on li "SubApplication" at bounding box center [756, 552] width 146 height 29
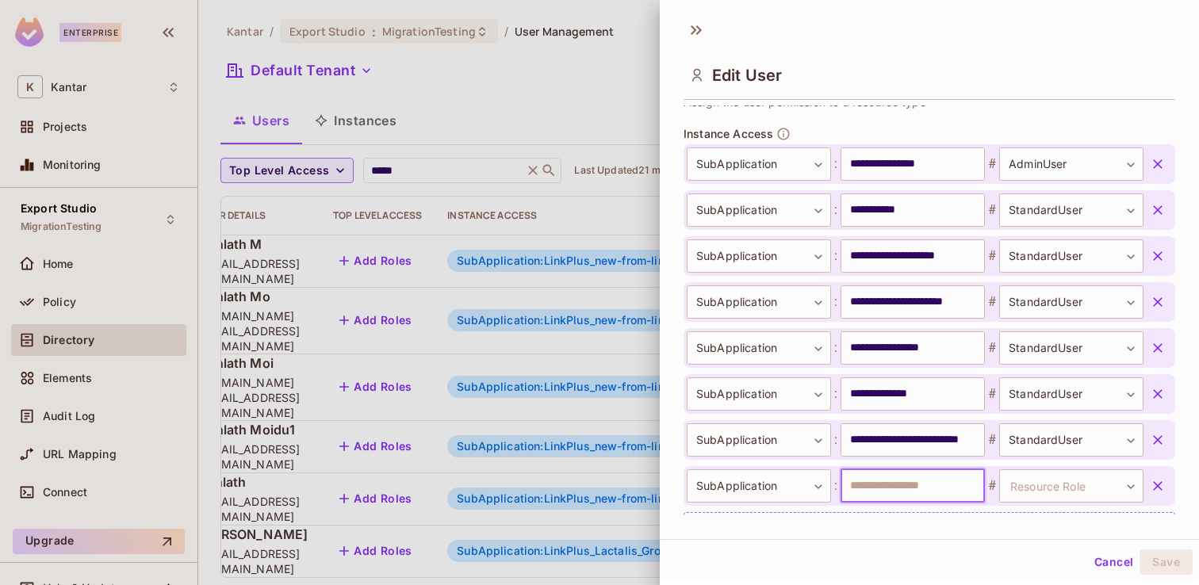
click at [892, 489] on input "text" at bounding box center [913, 486] width 144 height 33
type input "**********"
click at [1124, 486] on body "Enterprise K Kantar Projects Monitoring Export Studio MigrationTesting Home Pol…" at bounding box center [599, 292] width 1199 height 585
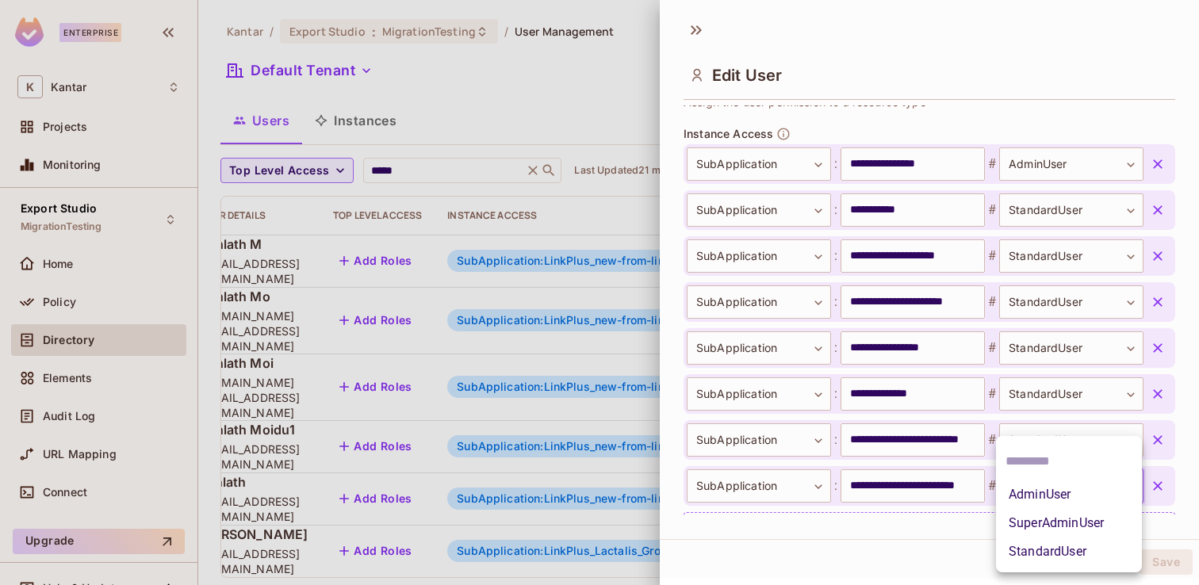
click at [1053, 483] on li "AdminUser" at bounding box center [1069, 495] width 146 height 29
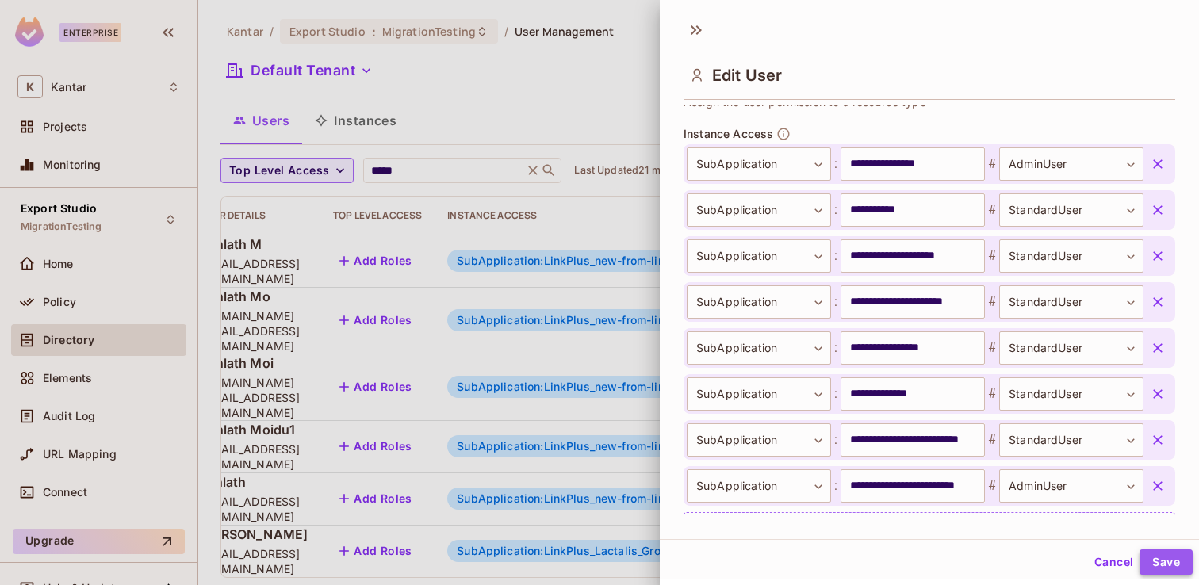
click at [1162, 564] on button "Save" at bounding box center [1166, 562] width 53 height 25
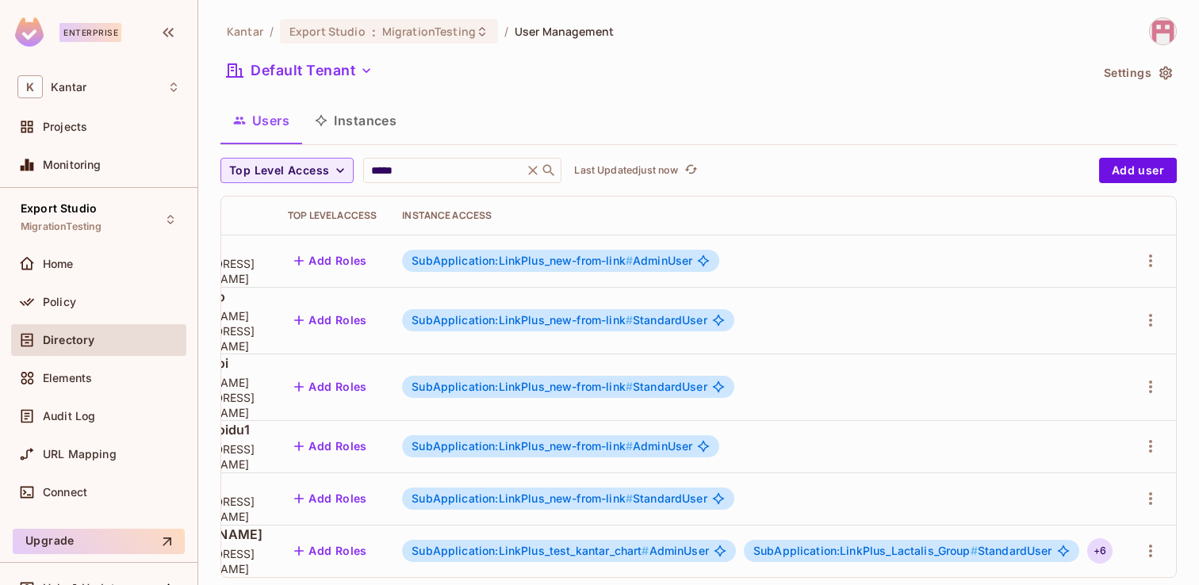
click at [1113, 539] on div "+ 6" at bounding box center [1100, 551] width 25 height 25
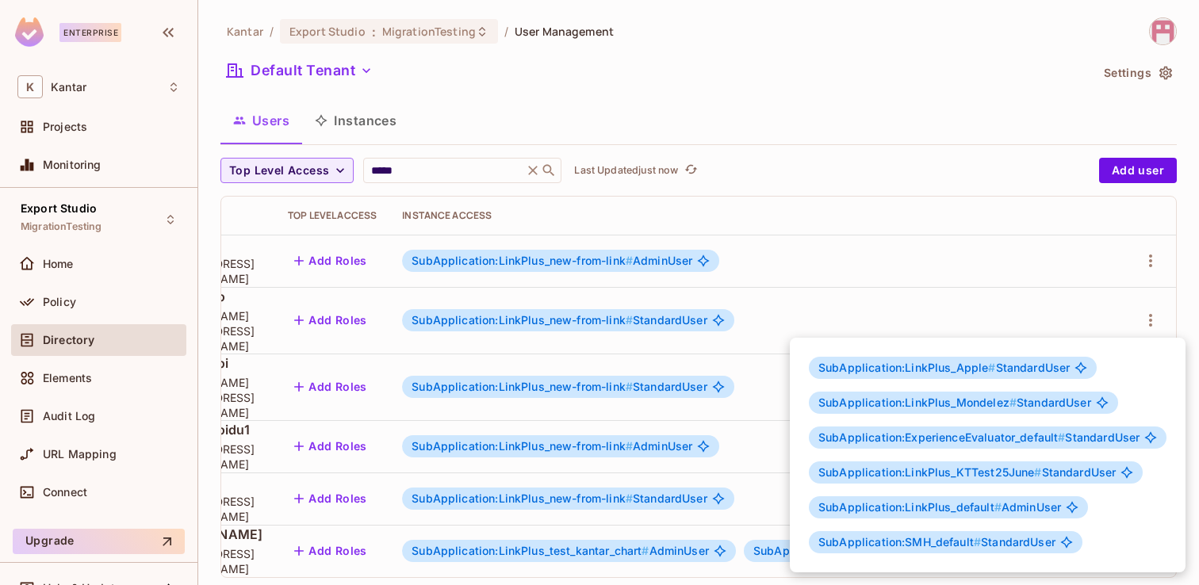
click at [706, 568] on div at bounding box center [599, 292] width 1199 height 585
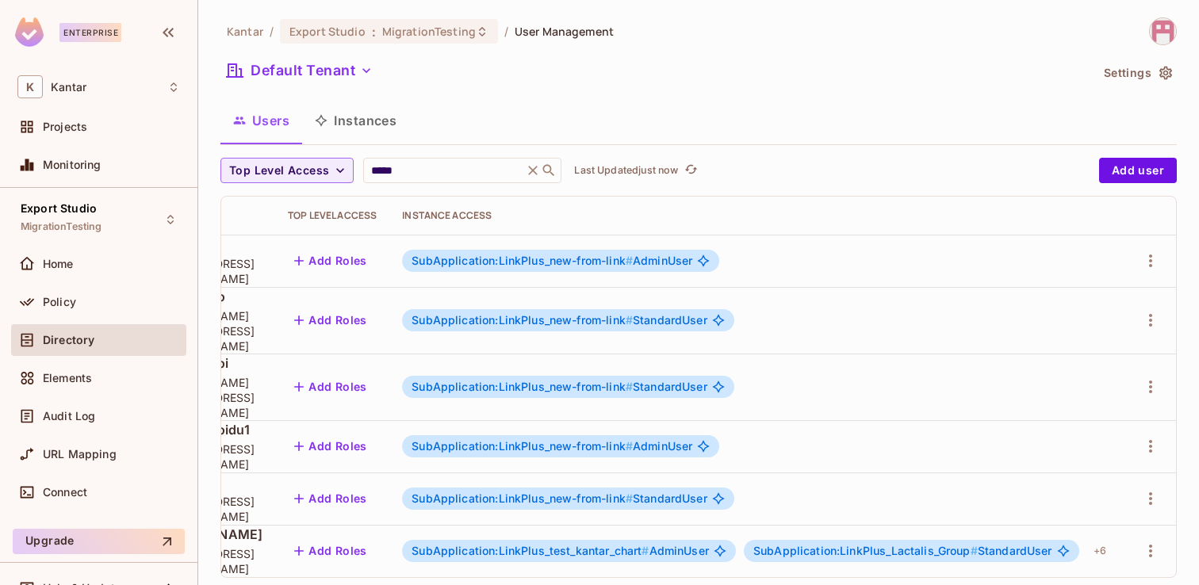
click at [384, 113] on button "Instances" at bounding box center [355, 121] width 107 height 40
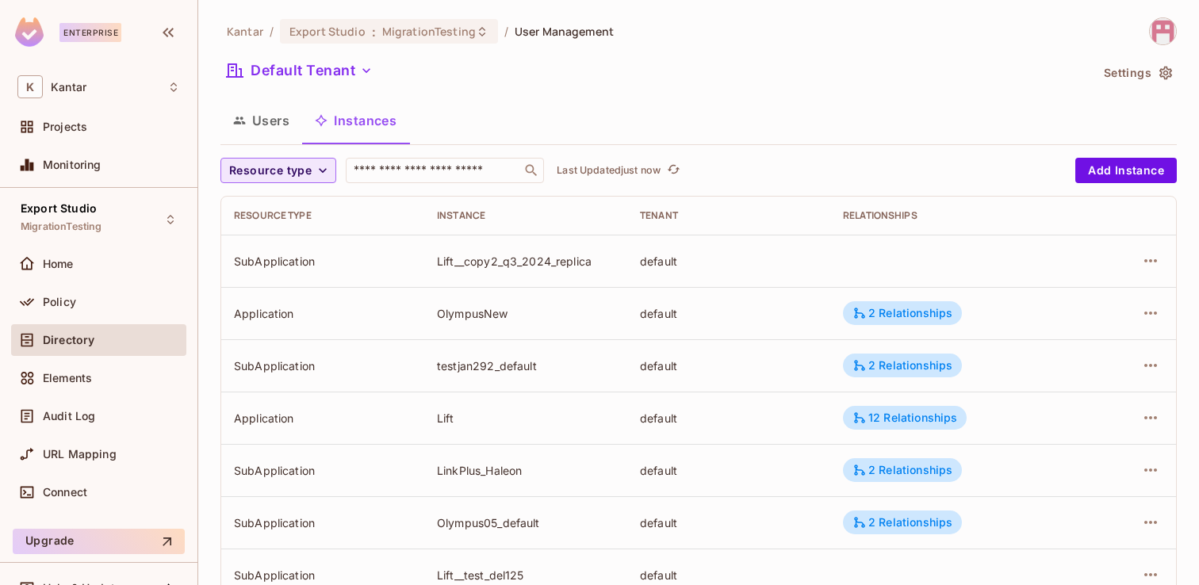
click at [328, 168] on icon "button" at bounding box center [323, 171] width 16 height 16
click at [309, 240] on span "SubApplication" at bounding box center [273, 240] width 81 height 15
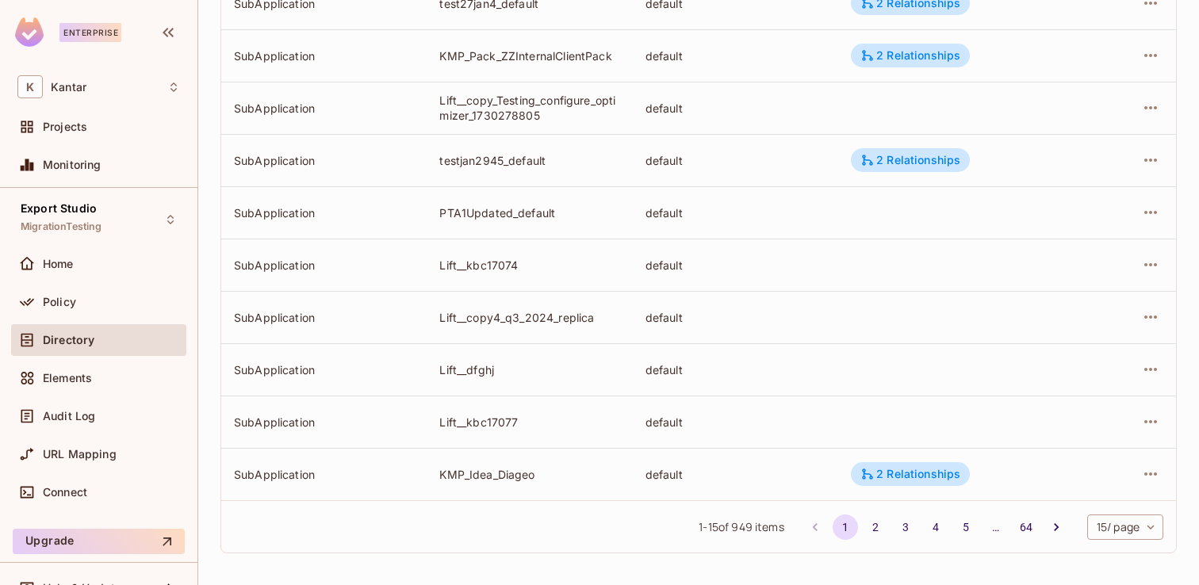
scroll to position [523, 0]
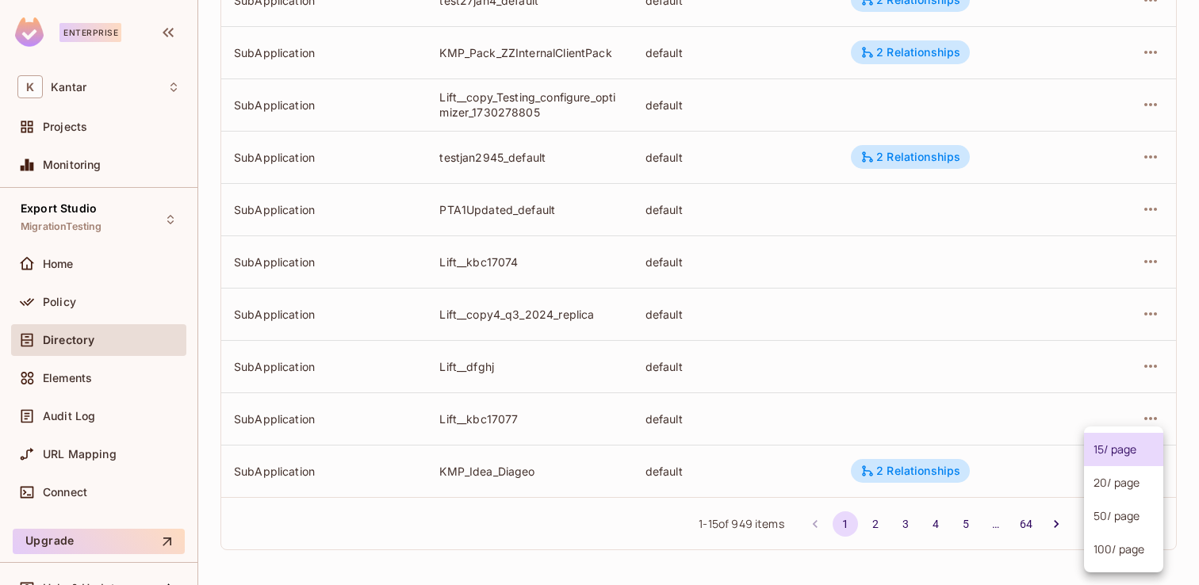
click at [1148, 526] on body "Enterprise K Kantar Projects Monitoring Export Studio MigrationTesting Home Pol…" at bounding box center [599, 292] width 1199 height 585
click at [1123, 550] on li "100 / page" at bounding box center [1123, 549] width 79 height 33
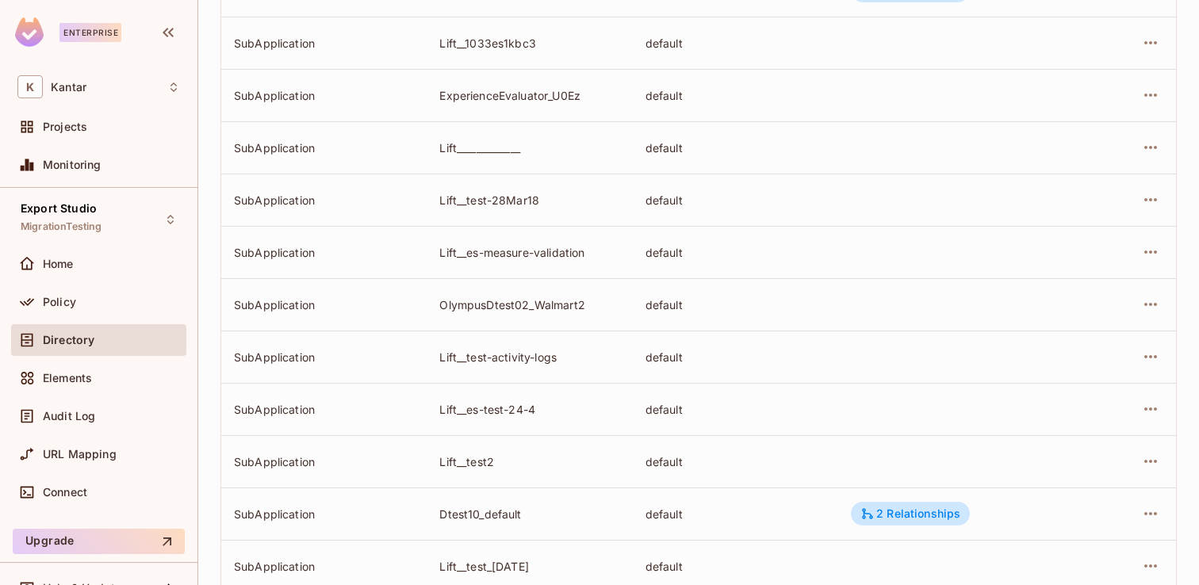
scroll to position [4973, 0]
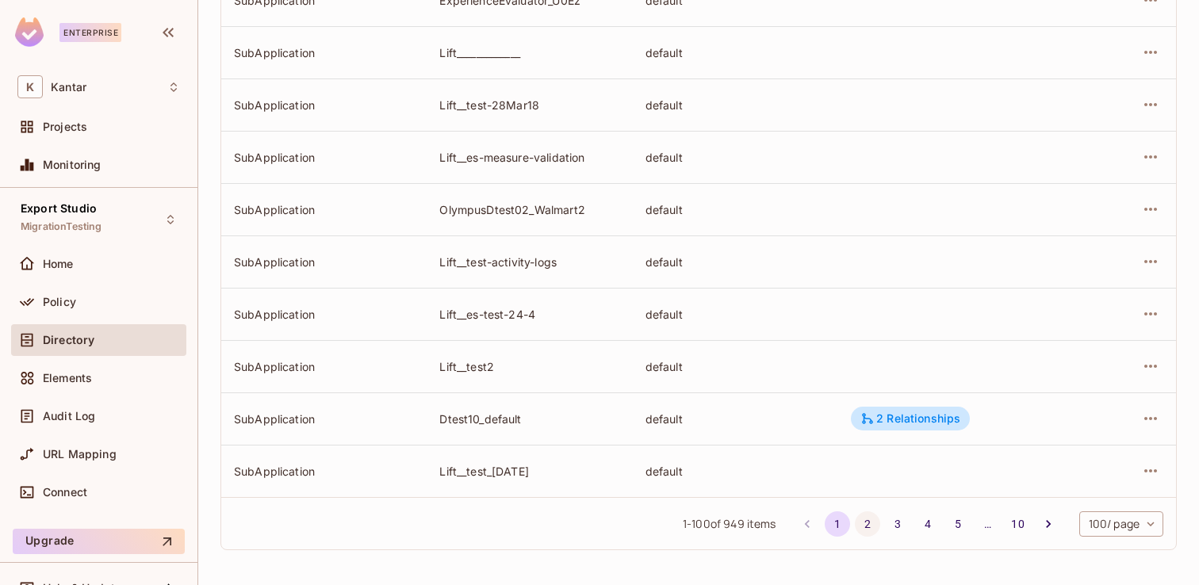
click at [860, 516] on button "2" at bounding box center [867, 524] width 25 height 25
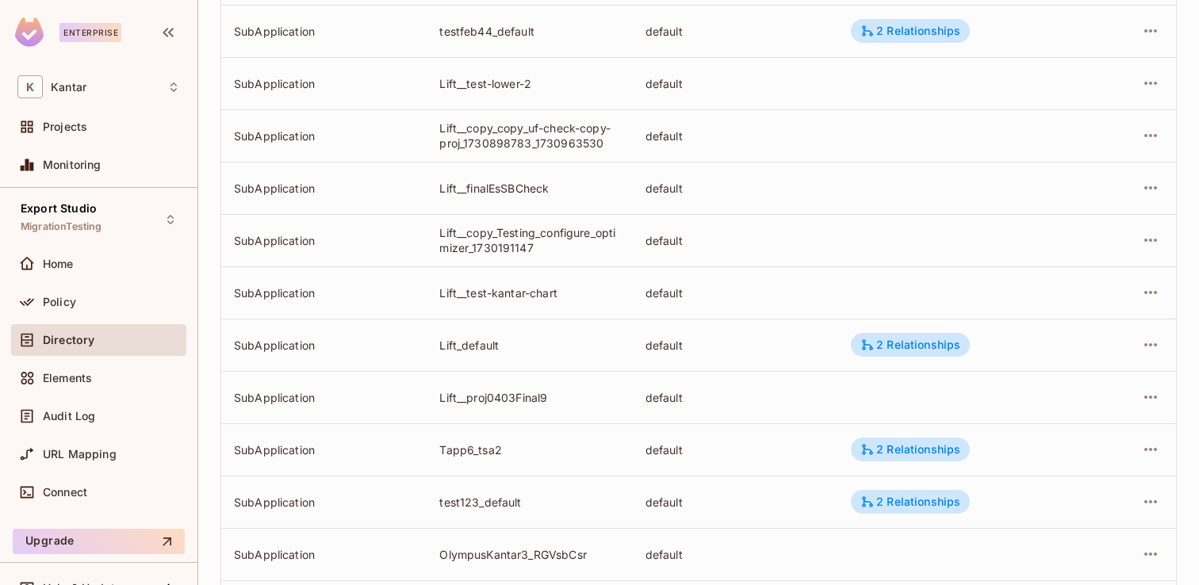
scroll to position [1905, 0]
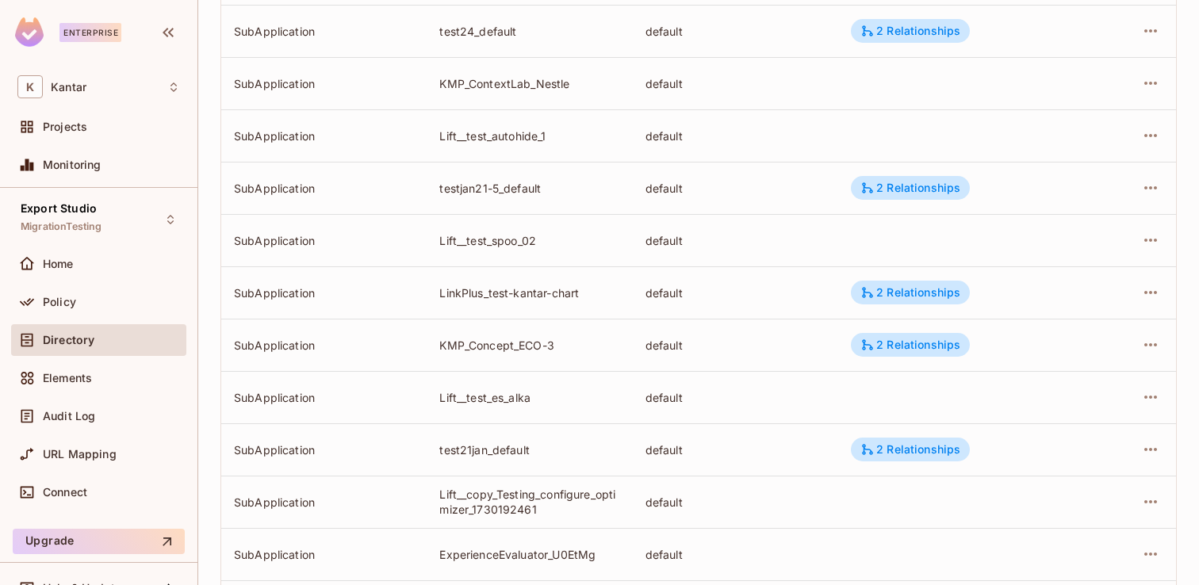
click at [589, 282] on td "LinkPlus_test-kantar-chart" at bounding box center [529, 293] width 205 height 52
drag, startPoint x: 586, startPoint y: 298, endPoint x: 437, endPoint y: 293, distance: 149.2
click at [437, 293] on td "LinkPlus_test-kantar-chart" at bounding box center [529, 293] width 205 height 52
copy div "LinkPlus_test-kantar-chart"
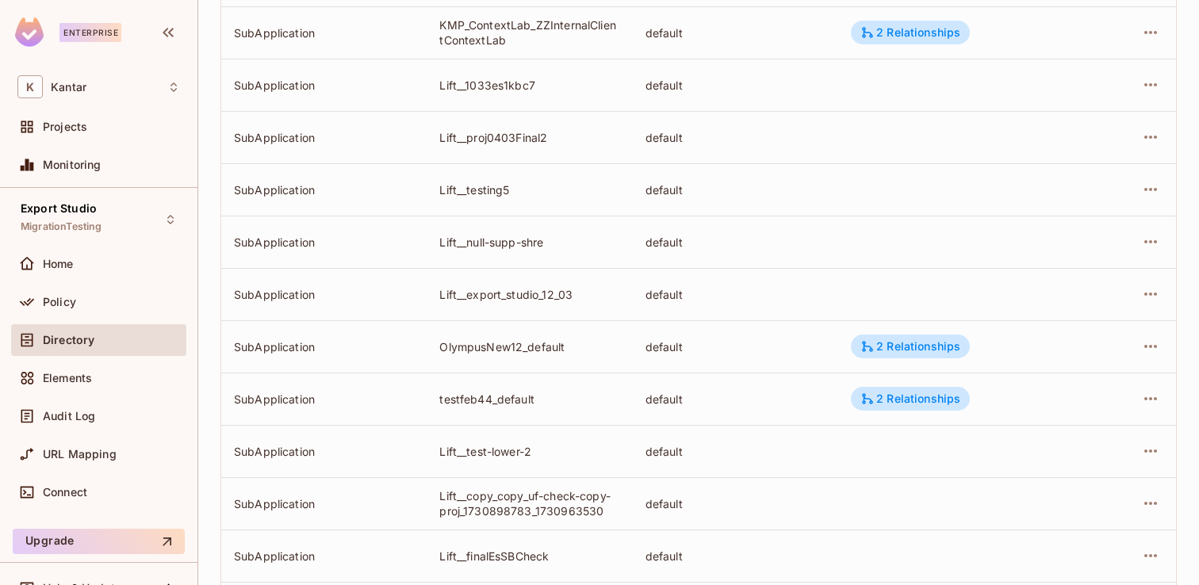
scroll to position [0, 0]
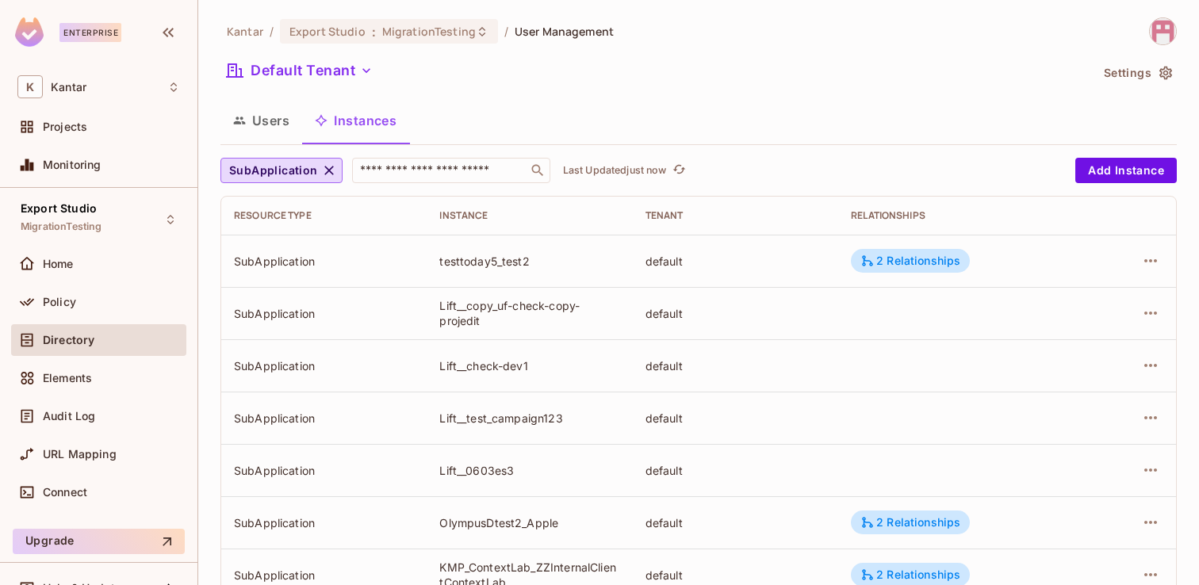
click at [270, 113] on button "Users" at bounding box center [262, 121] width 82 height 40
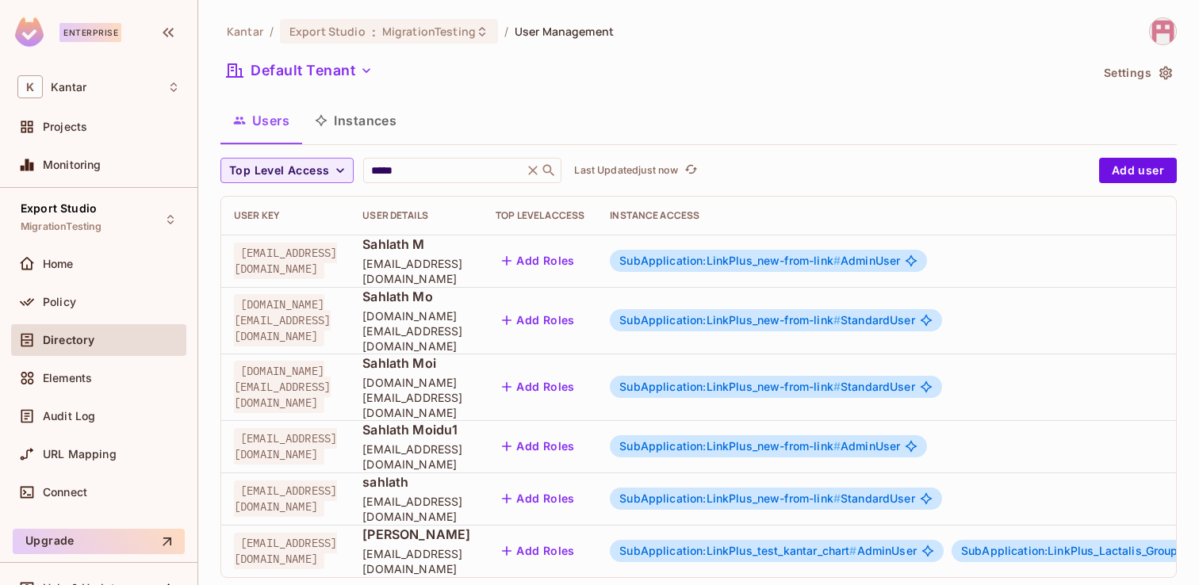
scroll to position [0, 329]
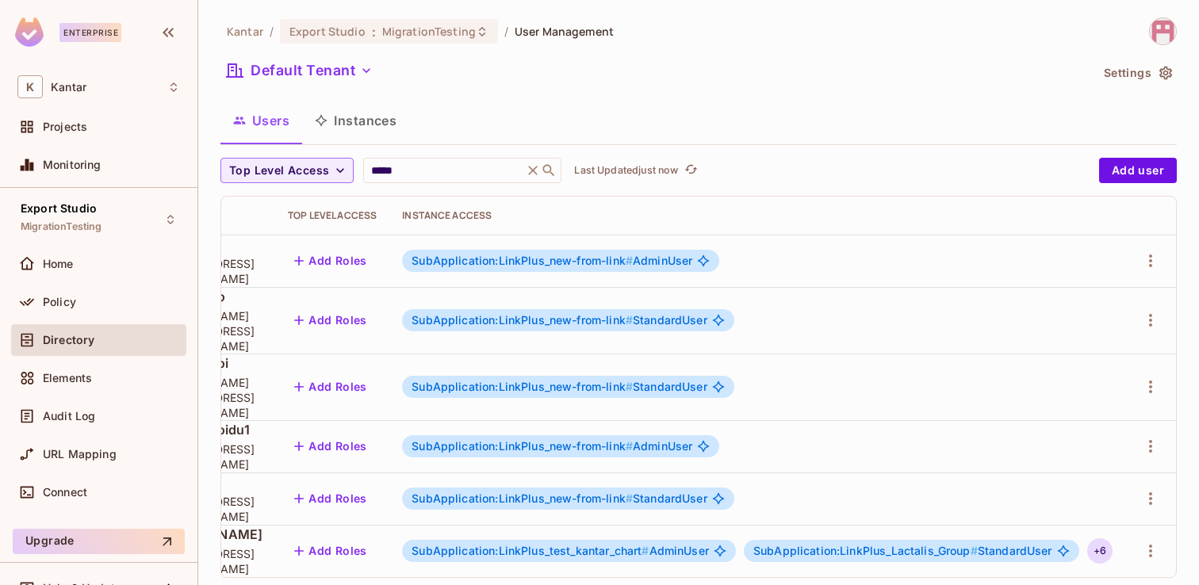
click at [1100, 539] on div "+ 6" at bounding box center [1100, 551] width 25 height 25
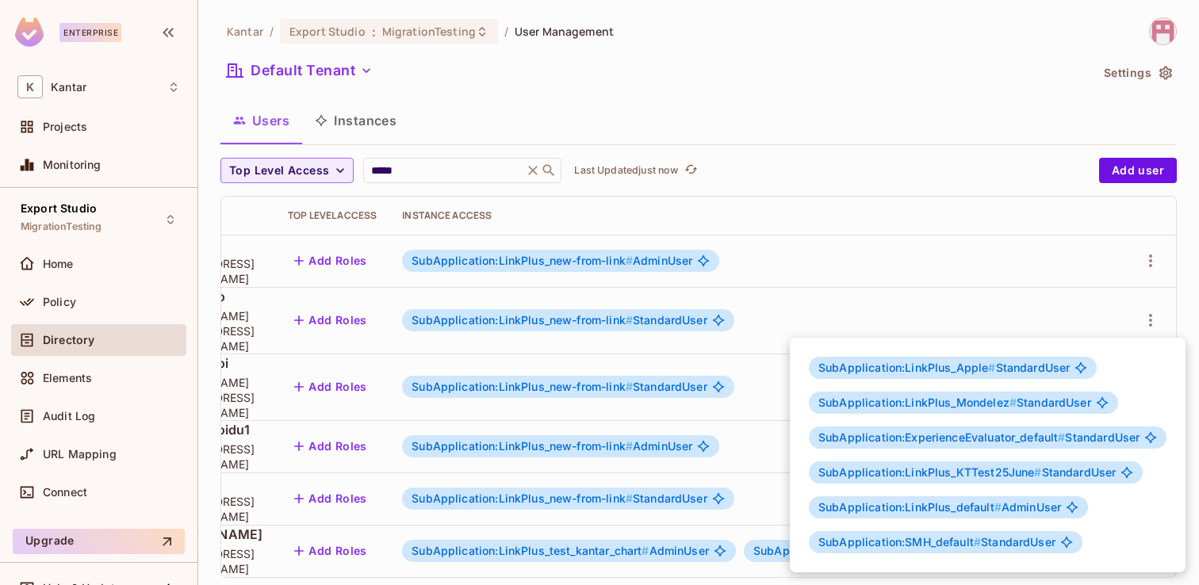
click at [957, 96] on div at bounding box center [599, 292] width 1199 height 585
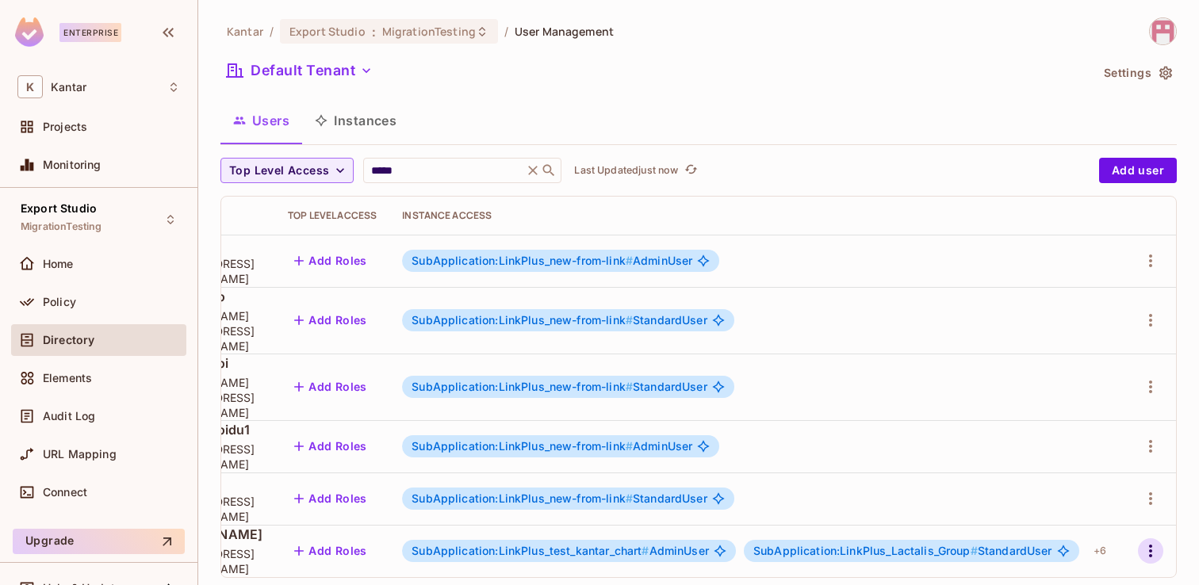
click at [1154, 539] on button "button" at bounding box center [1150, 551] width 25 height 25
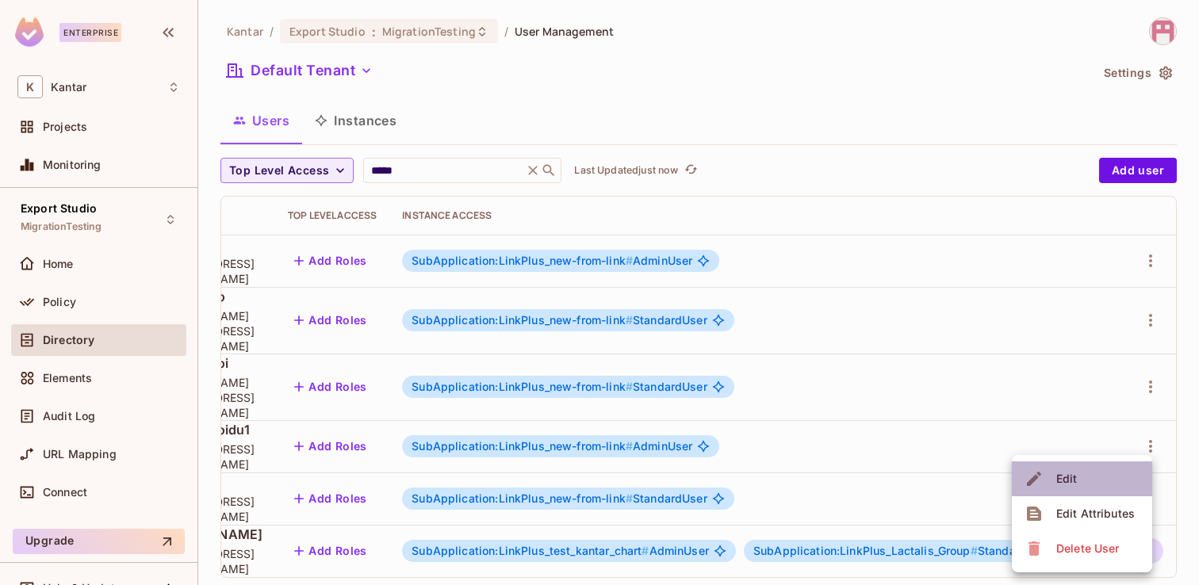
click at [1084, 475] on li "Edit" at bounding box center [1082, 479] width 140 height 35
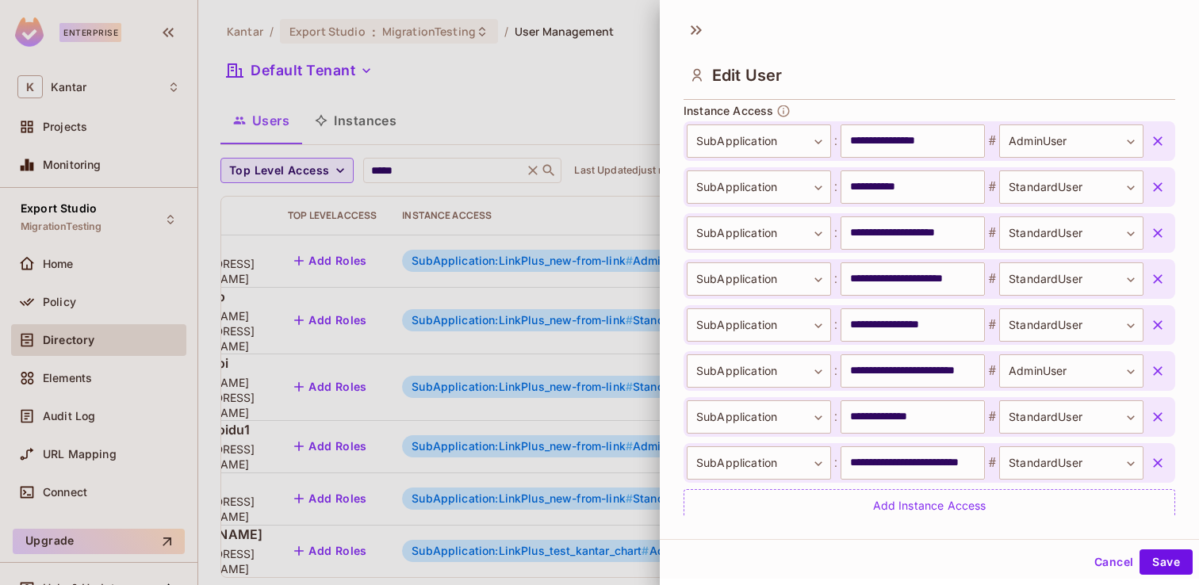
scroll to position [623, 0]
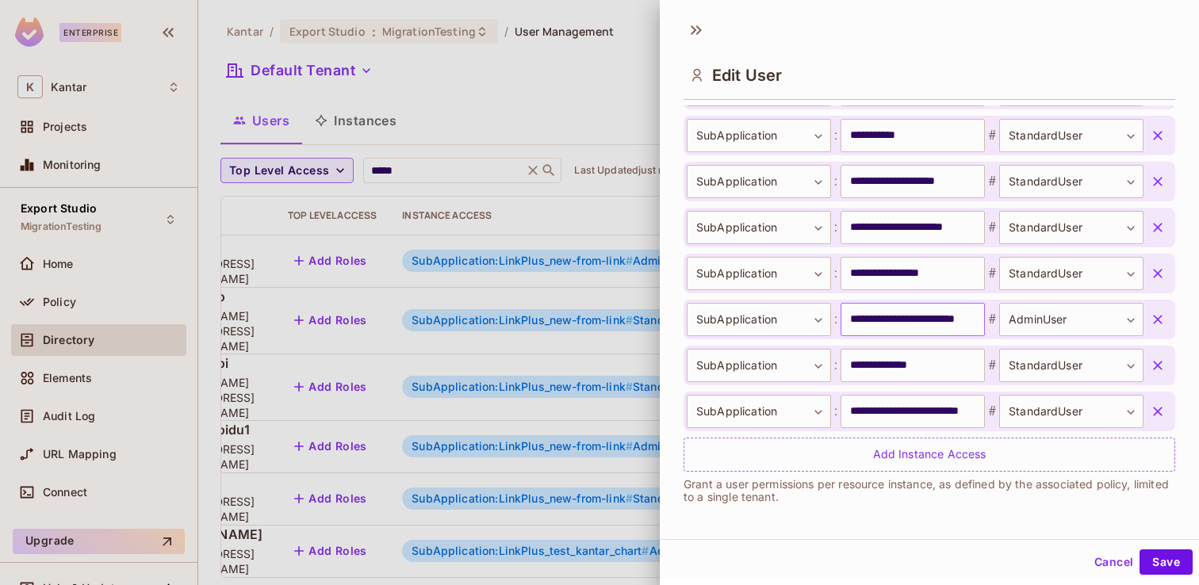
click at [930, 324] on input "**********" at bounding box center [913, 319] width 144 height 33
paste input "text"
type input "**********"
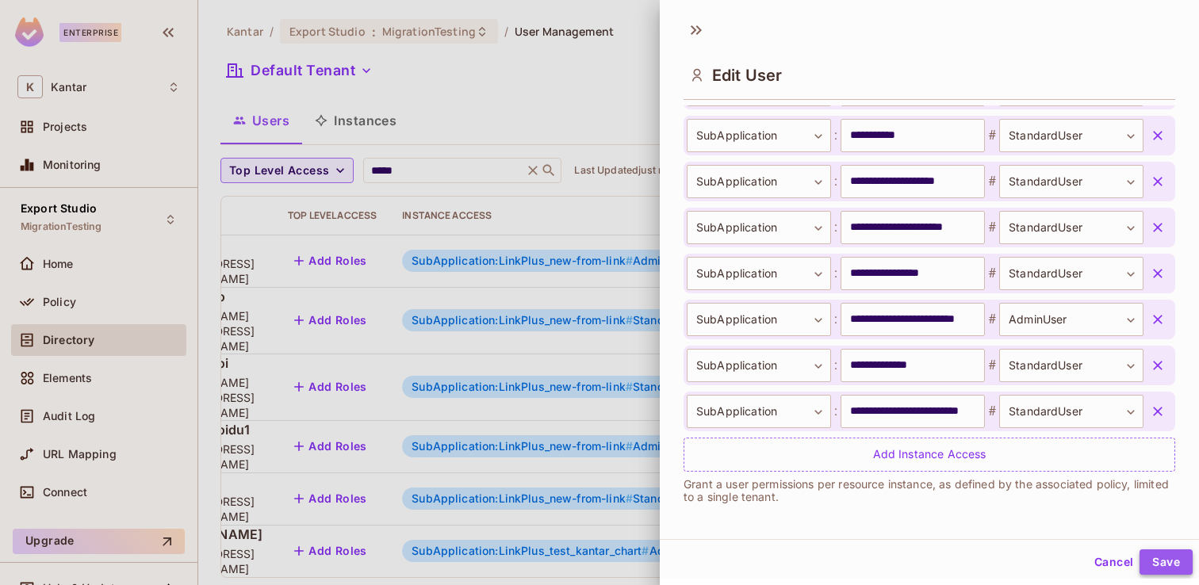
click at [1177, 569] on button "Save" at bounding box center [1166, 562] width 53 height 25
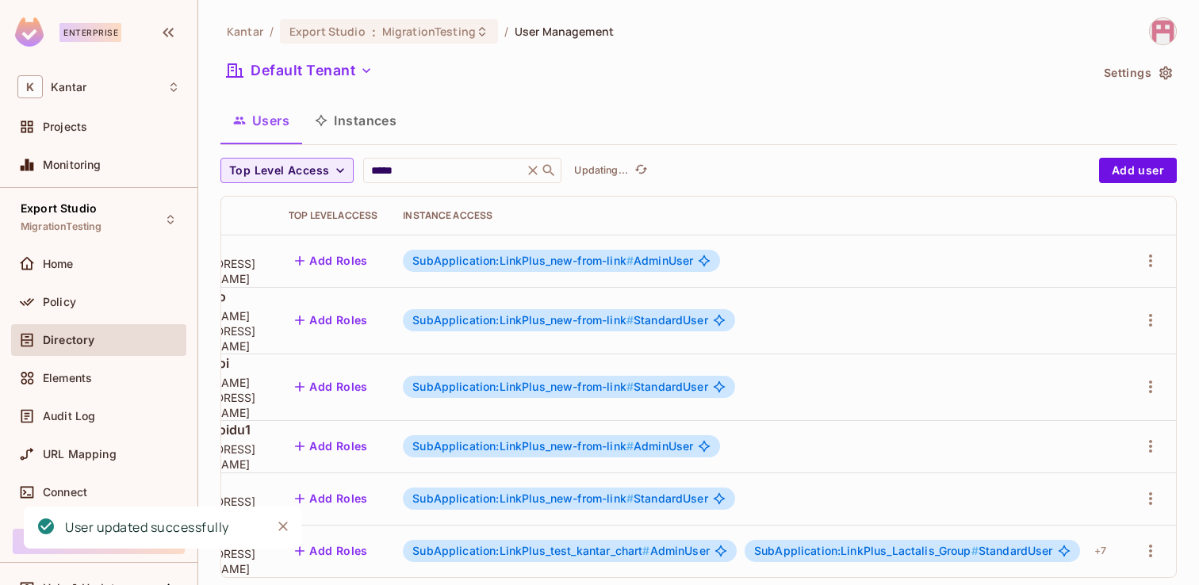
scroll to position [0, 281]
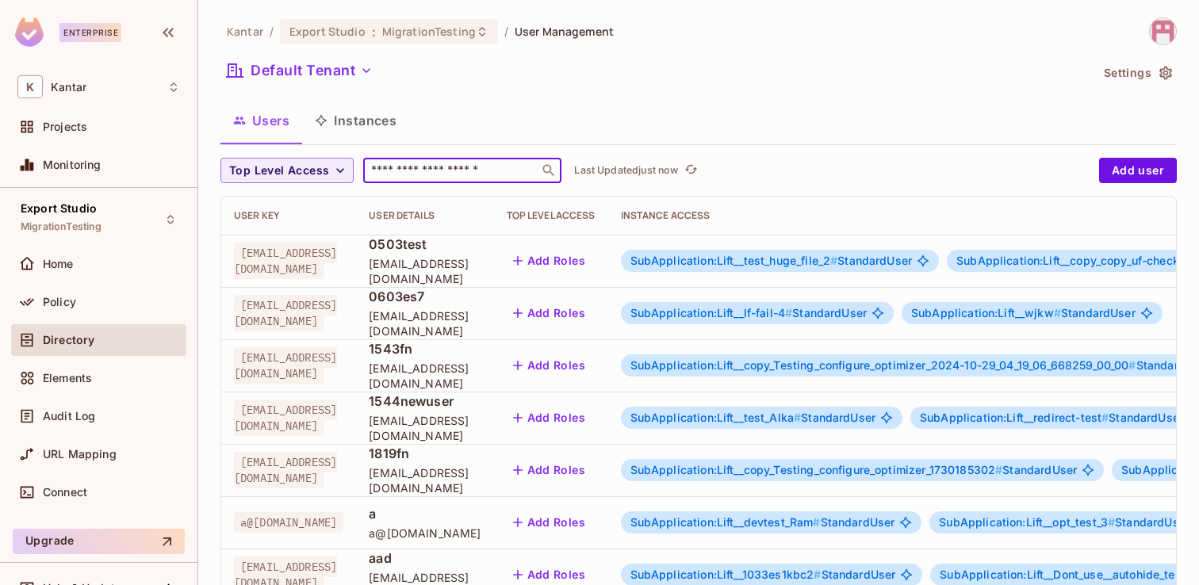
click at [434, 167] on input "text" at bounding box center [451, 171] width 167 height 16
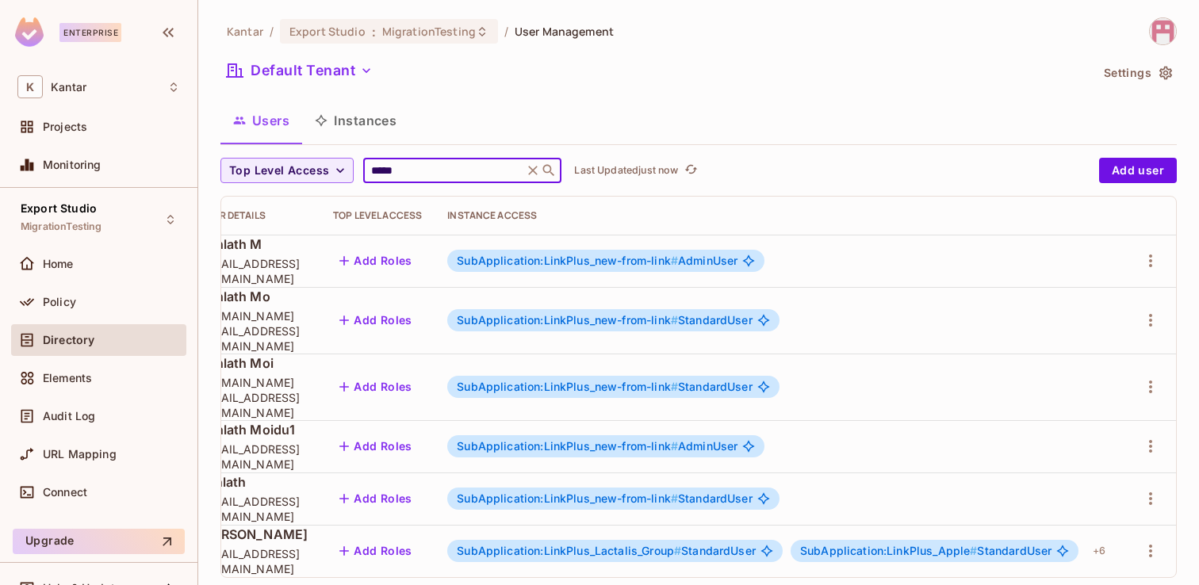
scroll to position [0, 281]
type input "*****"
click at [1099, 539] on div "+ 6" at bounding box center [1099, 551] width 25 height 25
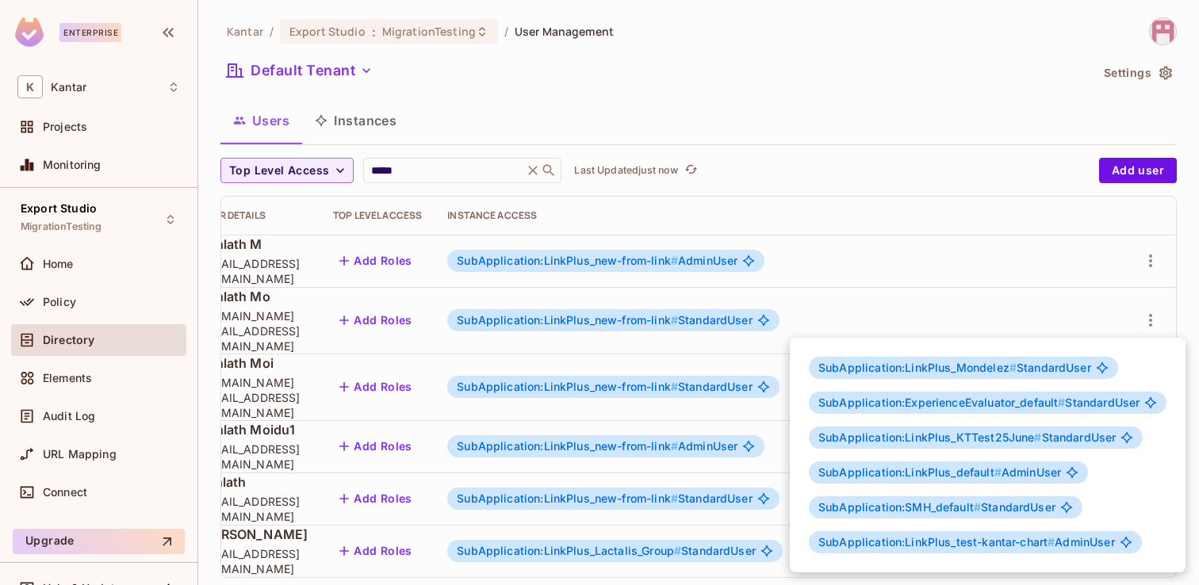
click at [719, 567] on div at bounding box center [599, 292] width 1199 height 585
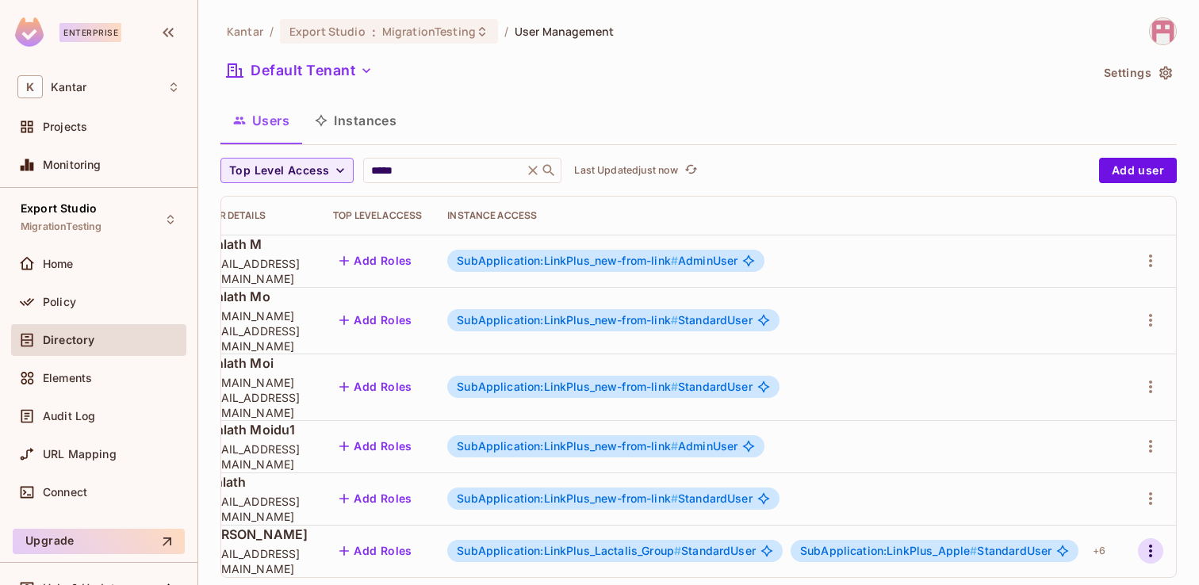
click at [1149, 542] on icon "button" at bounding box center [1150, 551] width 19 height 19
click at [1076, 475] on div "Edit" at bounding box center [1067, 479] width 21 height 16
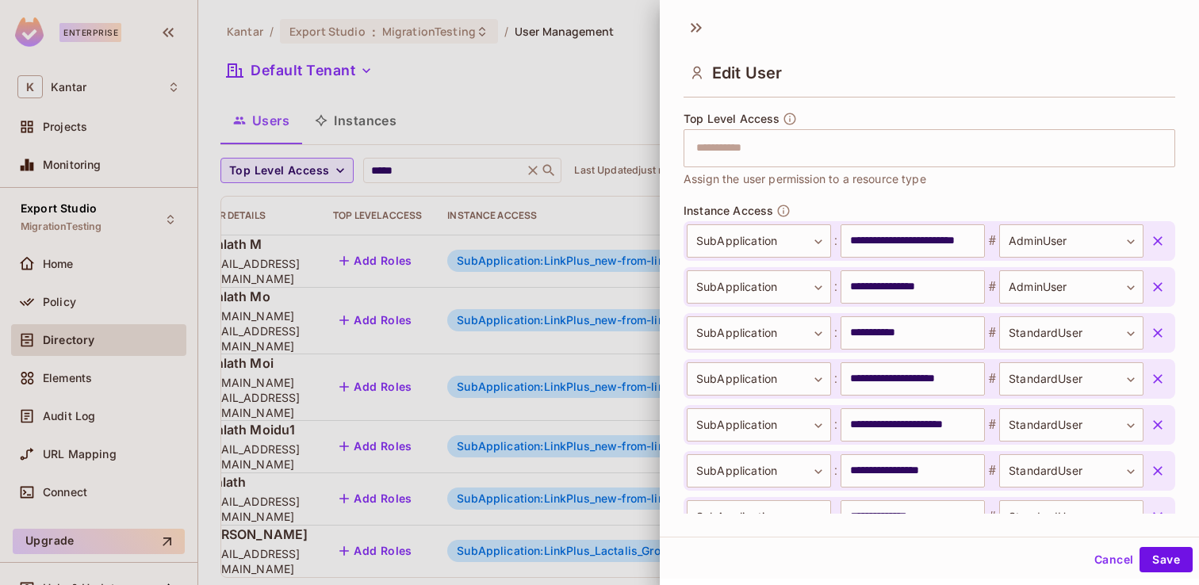
scroll to position [473, 0]
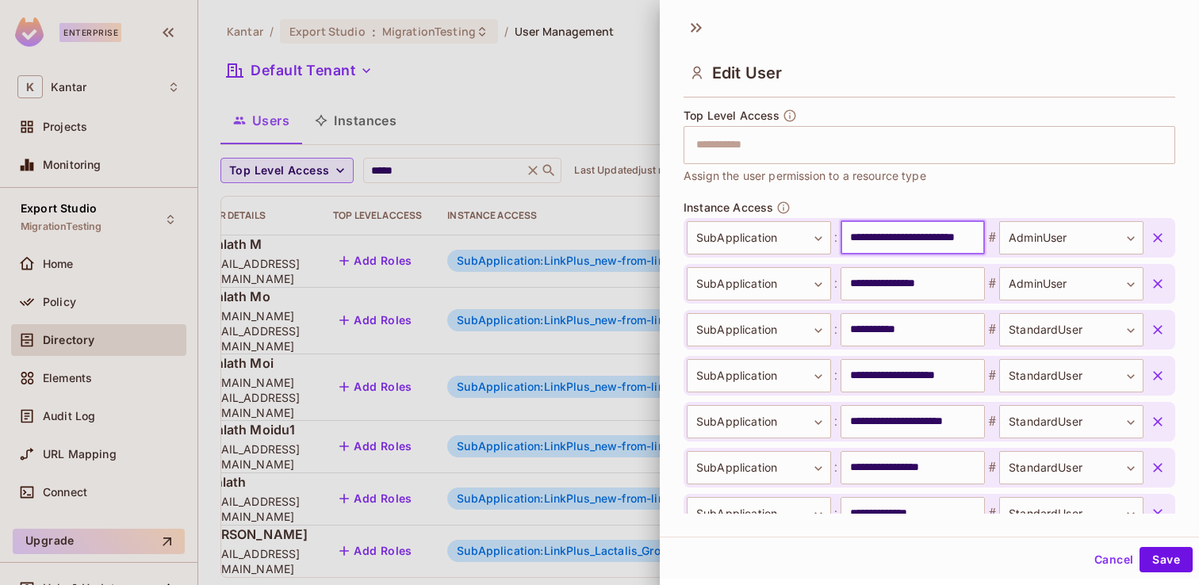
click at [932, 243] on input "**********" at bounding box center [913, 237] width 144 height 33
